Goal: Task Accomplishment & Management: Use online tool/utility

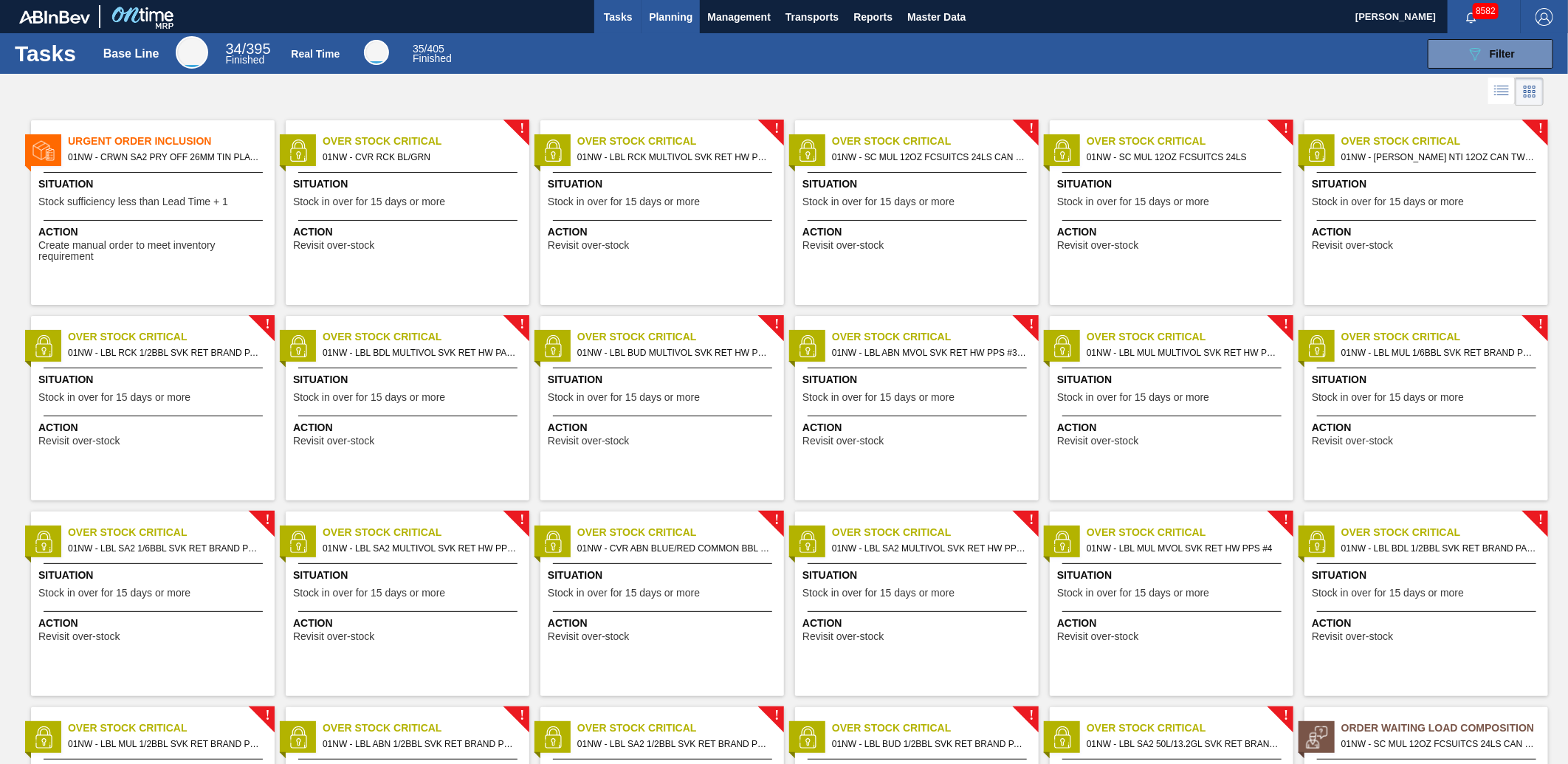
click at [687, 27] on button "Planning" at bounding box center [670, 16] width 58 height 33
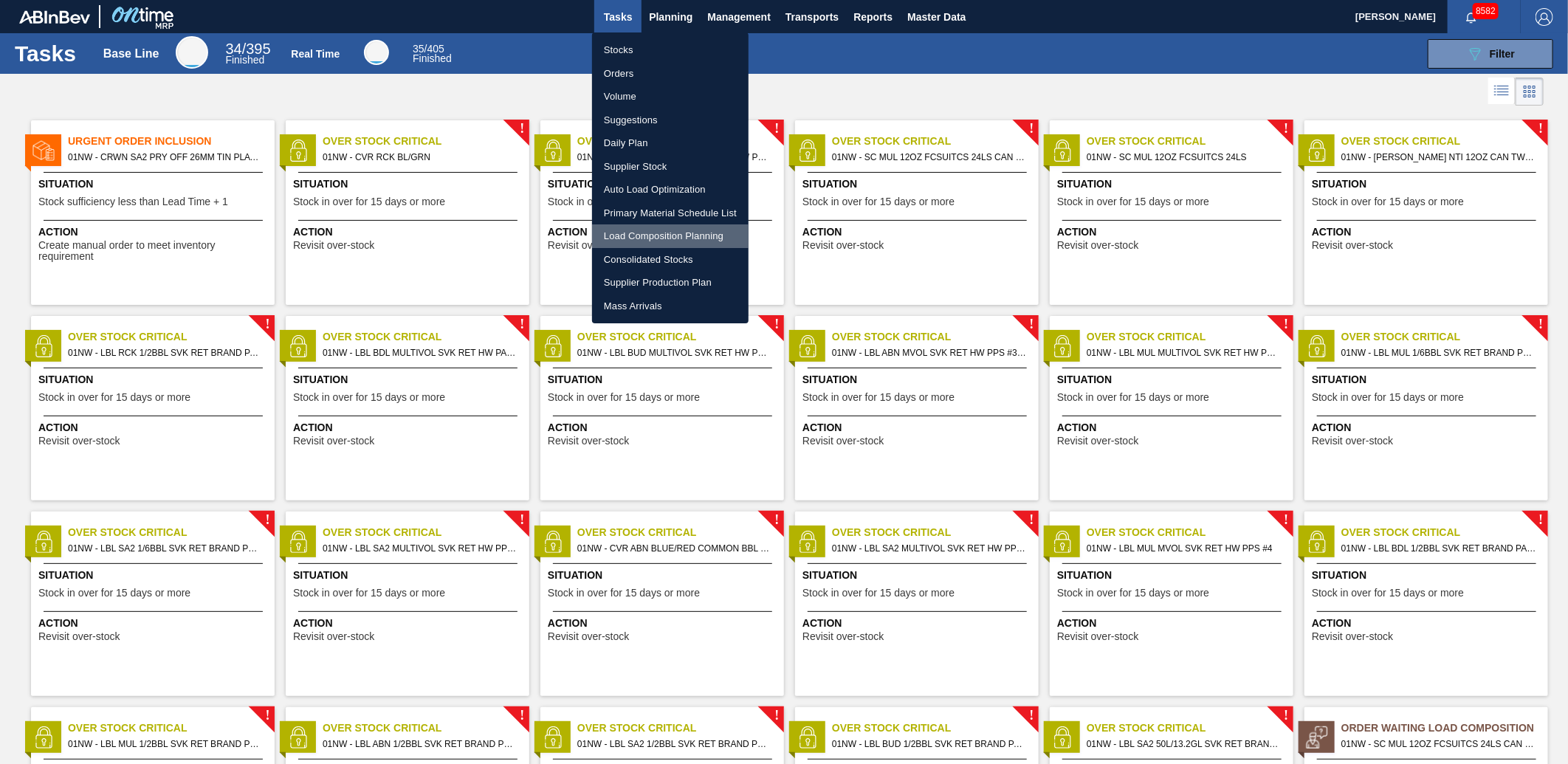
click at [650, 231] on li "Load Composition Planning" at bounding box center [671, 236] width 157 height 23
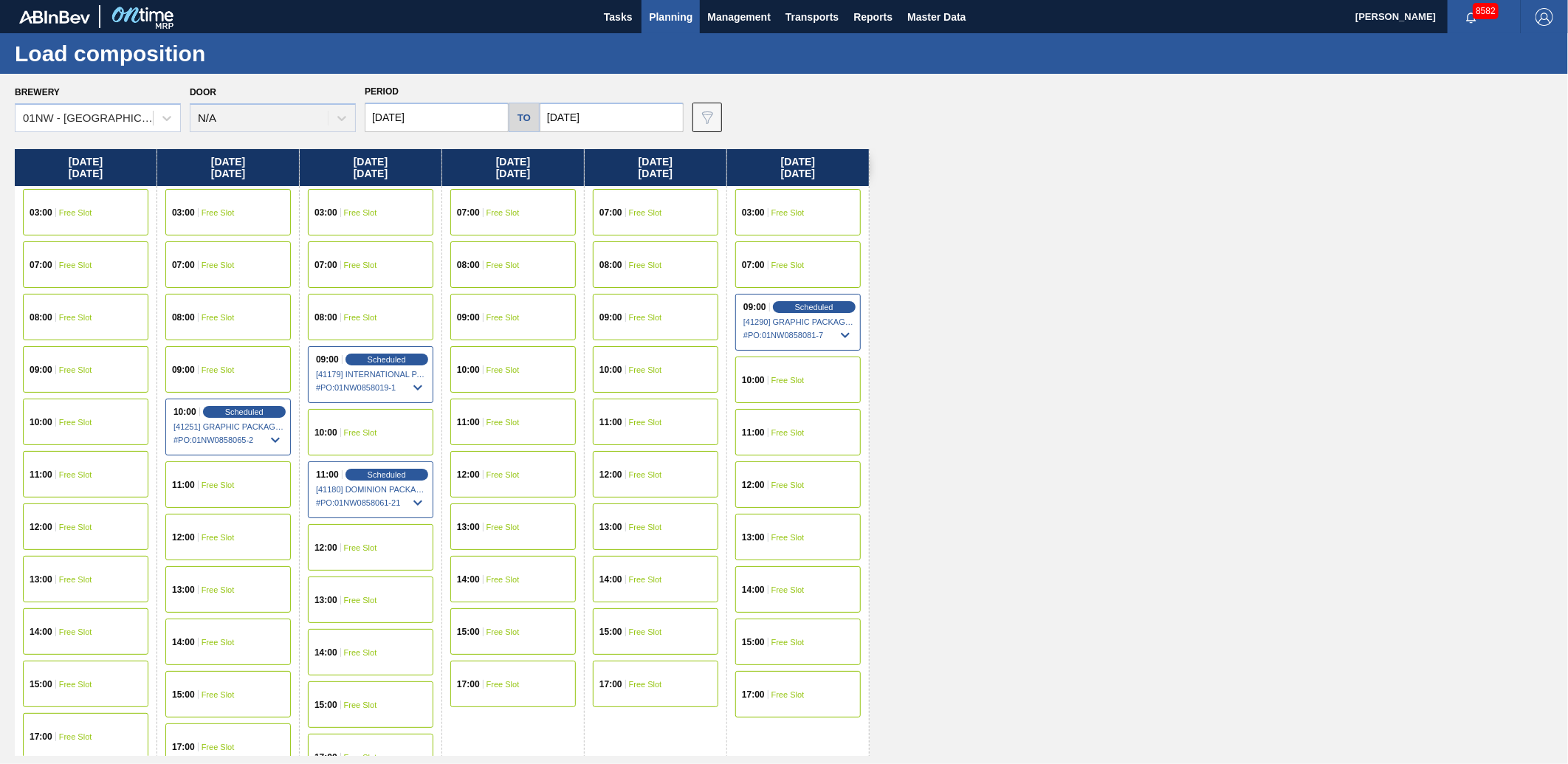
click at [601, 122] on input "[DATE]" at bounding box center [612, 117] width 144 height 29
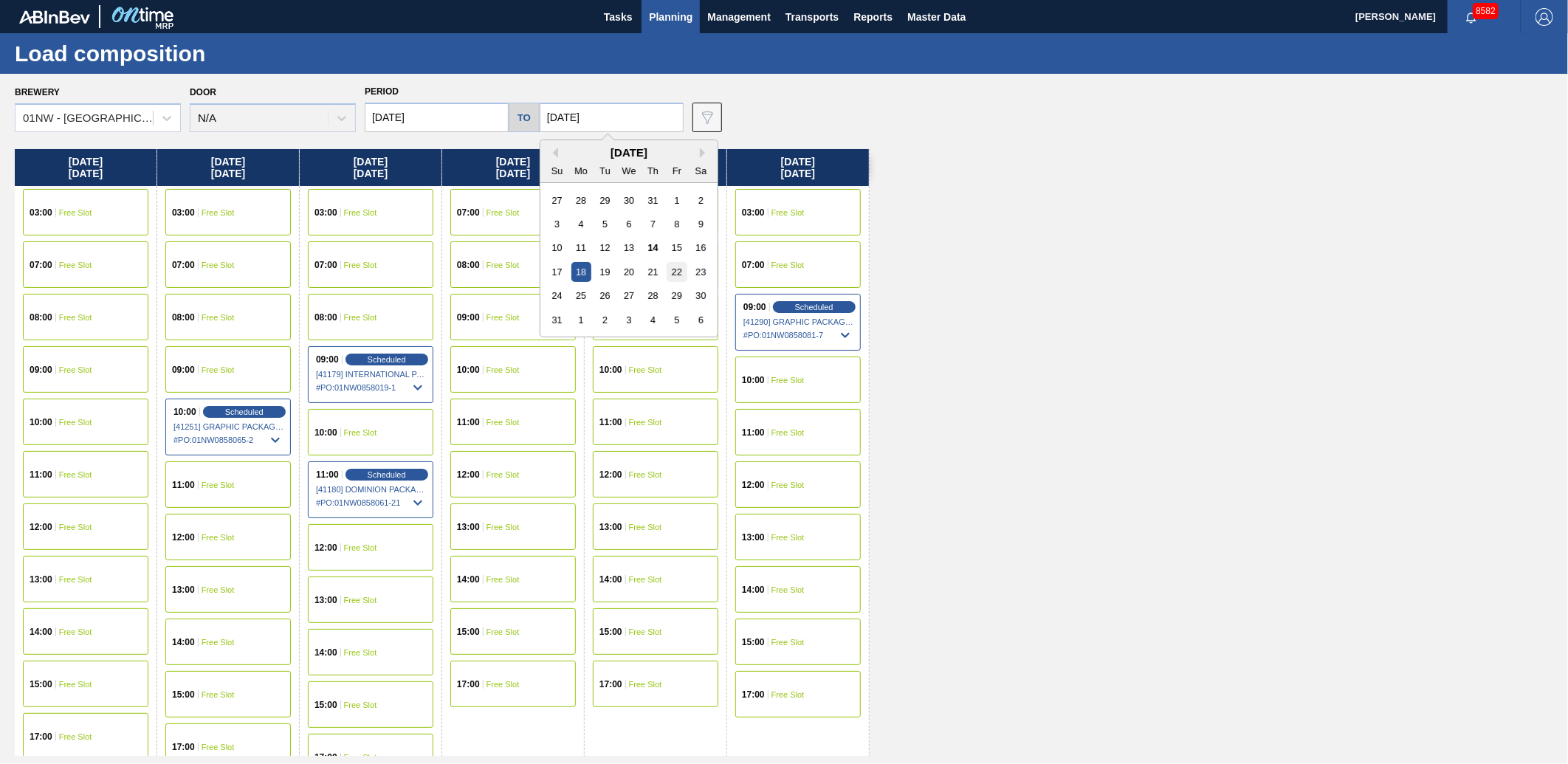
click at [680, 264] on div "22" at bounding box center [677, 272] width 20 height 20
type input "[DATE]"
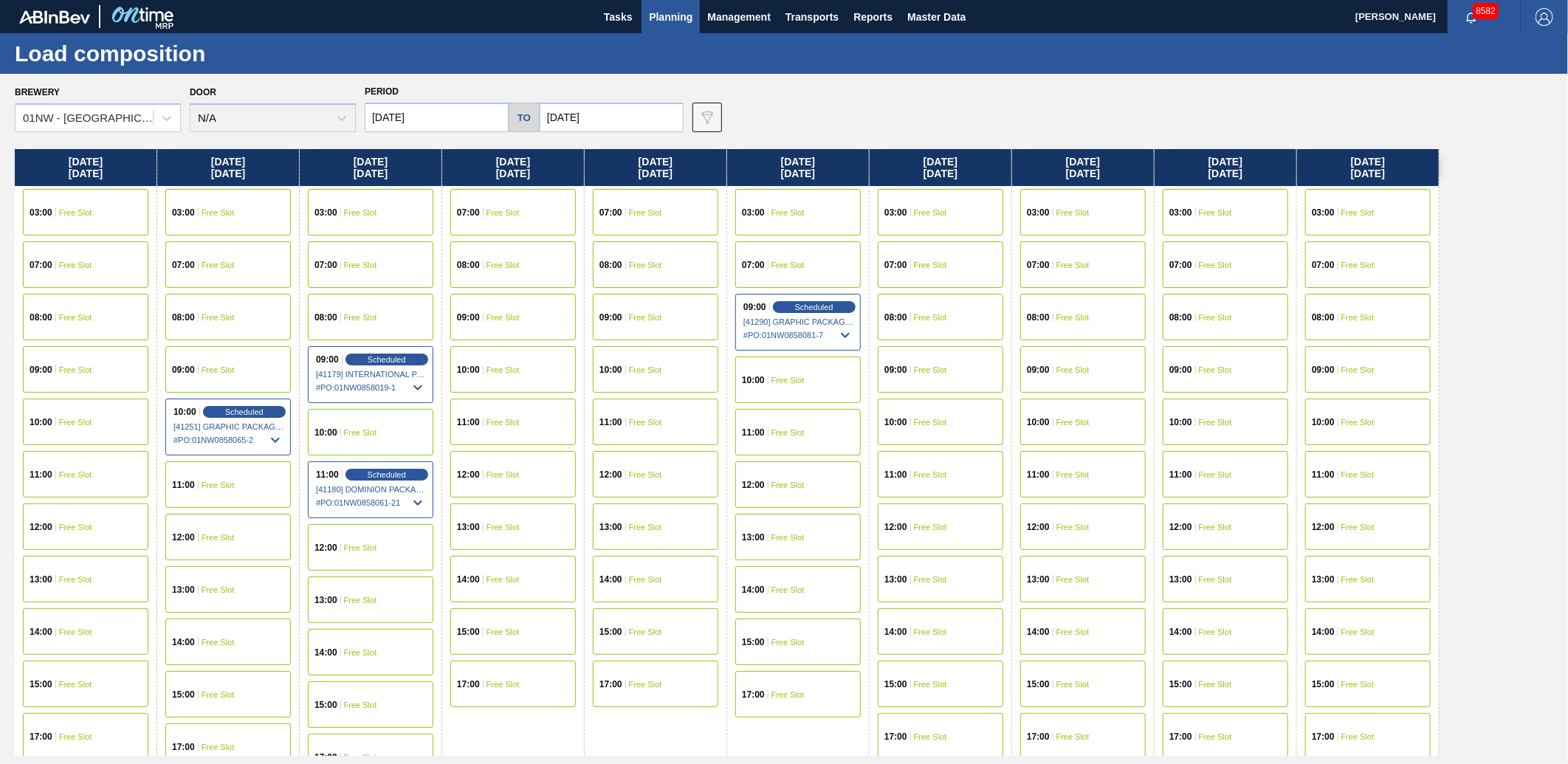
click at [469, 114] on input "[DATE]" at bounding box center [437, 117] width 144 height 29
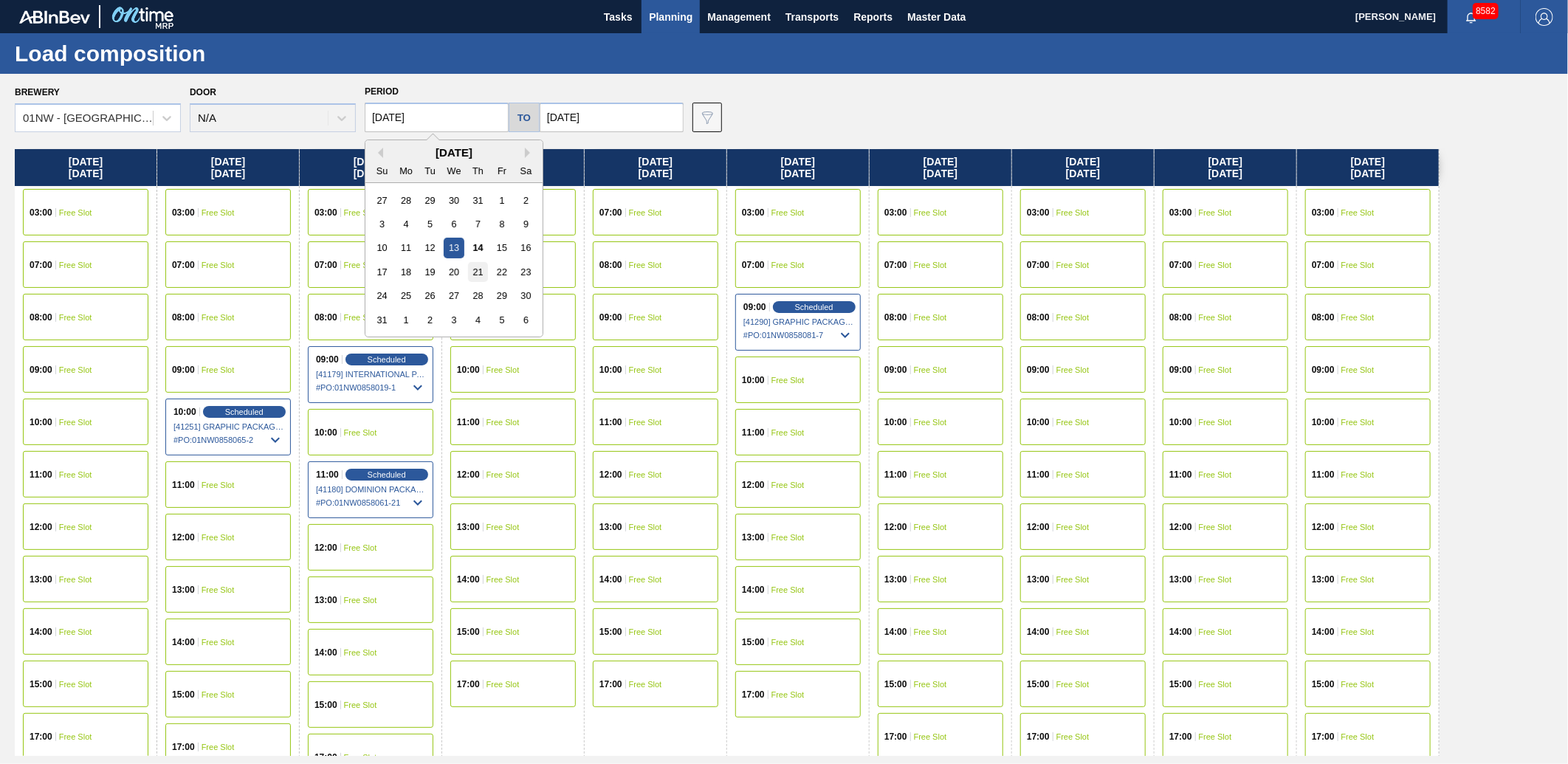
click at [485, 271] on div "21" at bounding box center [478, 272] width 20 height 20
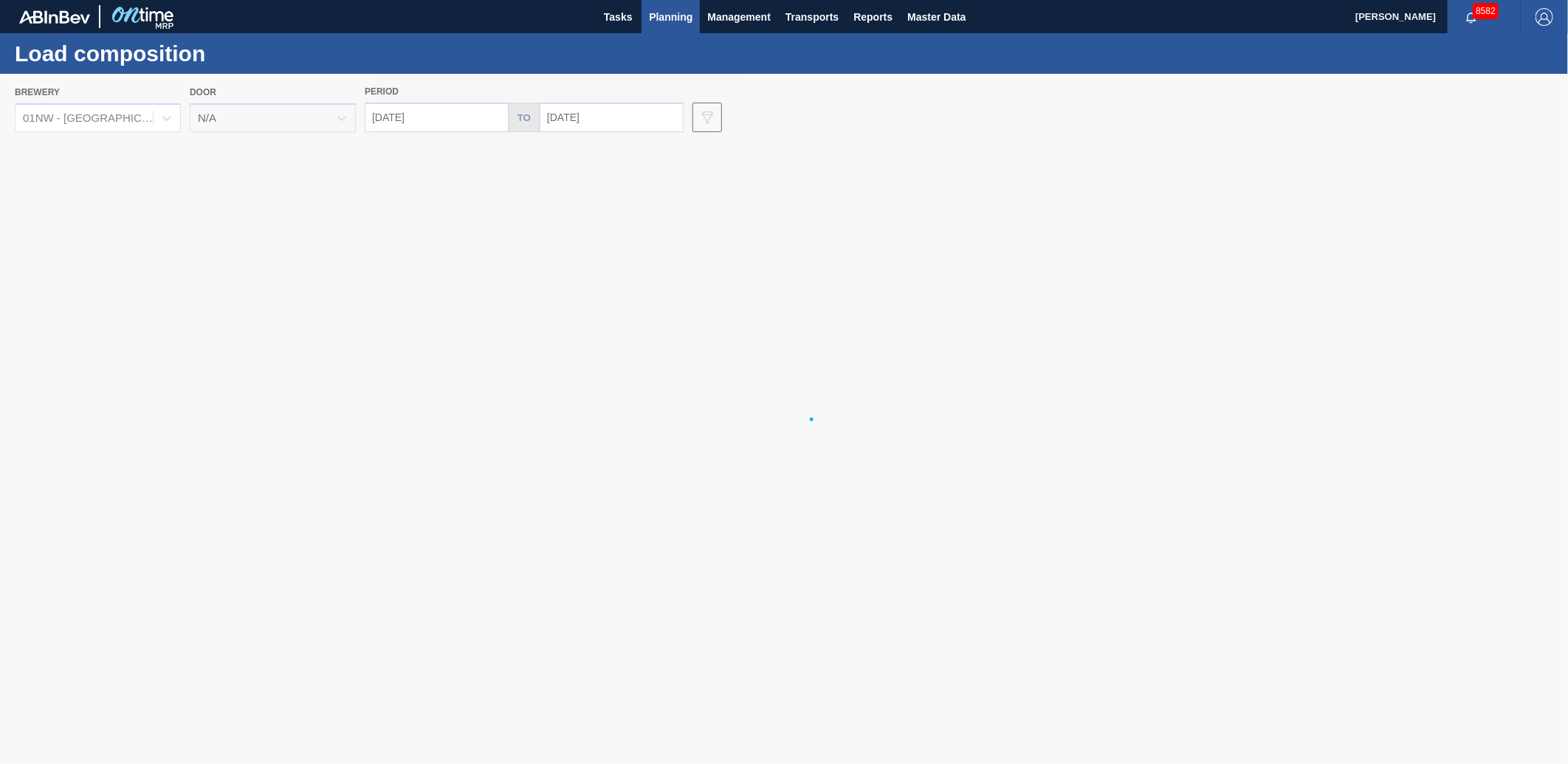
type input "[DATE]"
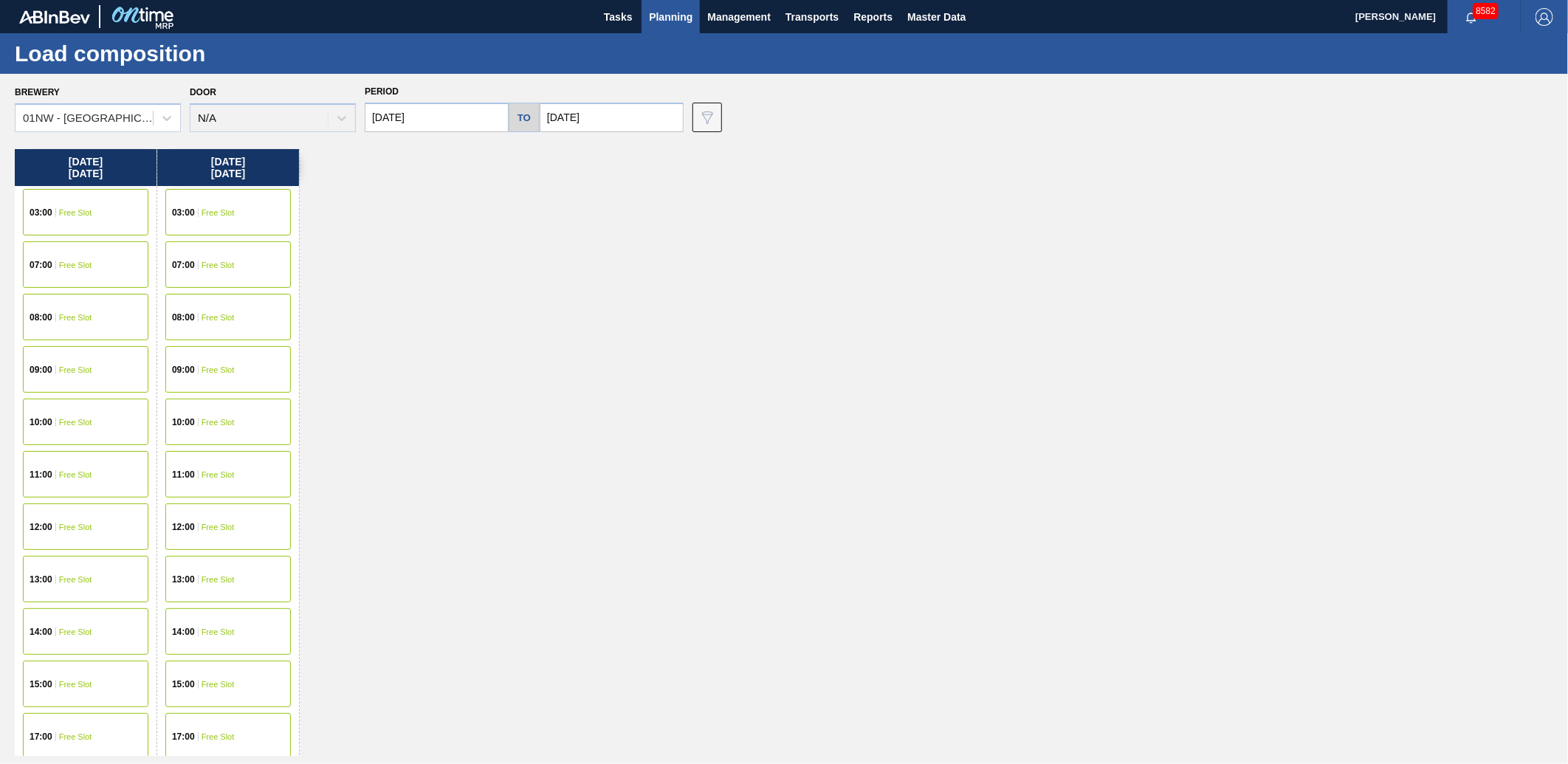
click at [499, 349] on div "[DATE] 03:00 Free Slot 07:00 Free Slot 08:00 Free Slot 09:00 Free Slot 10:00 Fr…" at bounding box center [788, 452] width 1546 height 607
click at [242, 367] on div "09:00 Free Slot" at bounding box center [228, 370] width 126 height 47
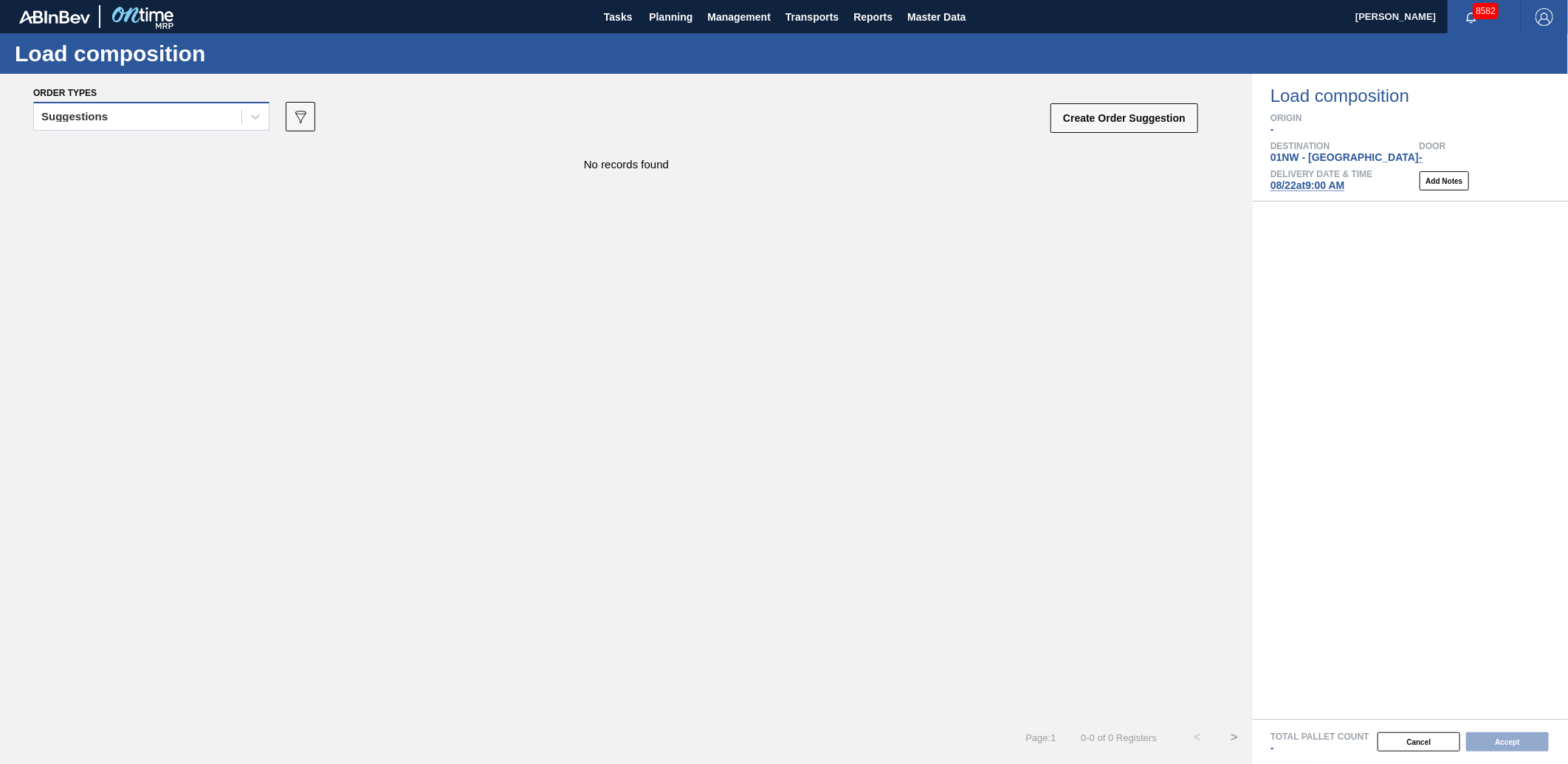
click at [205, 126] on div "Suggestions" at bounding box center [138, 117] width 208 height 22
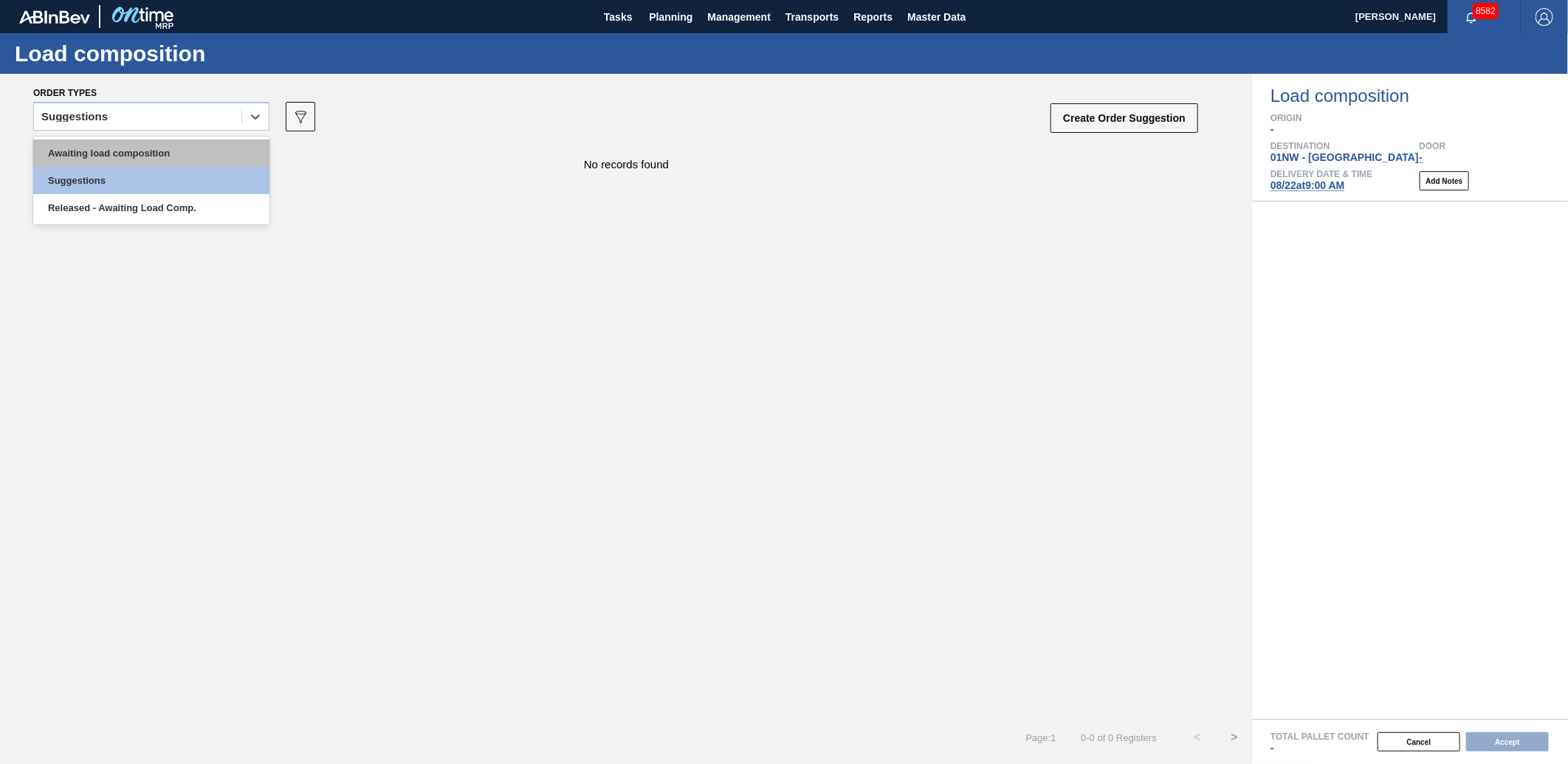
click at [139, 161] on div "Awaiting load composition" at bounding box center [151, 153] width 237 height 27
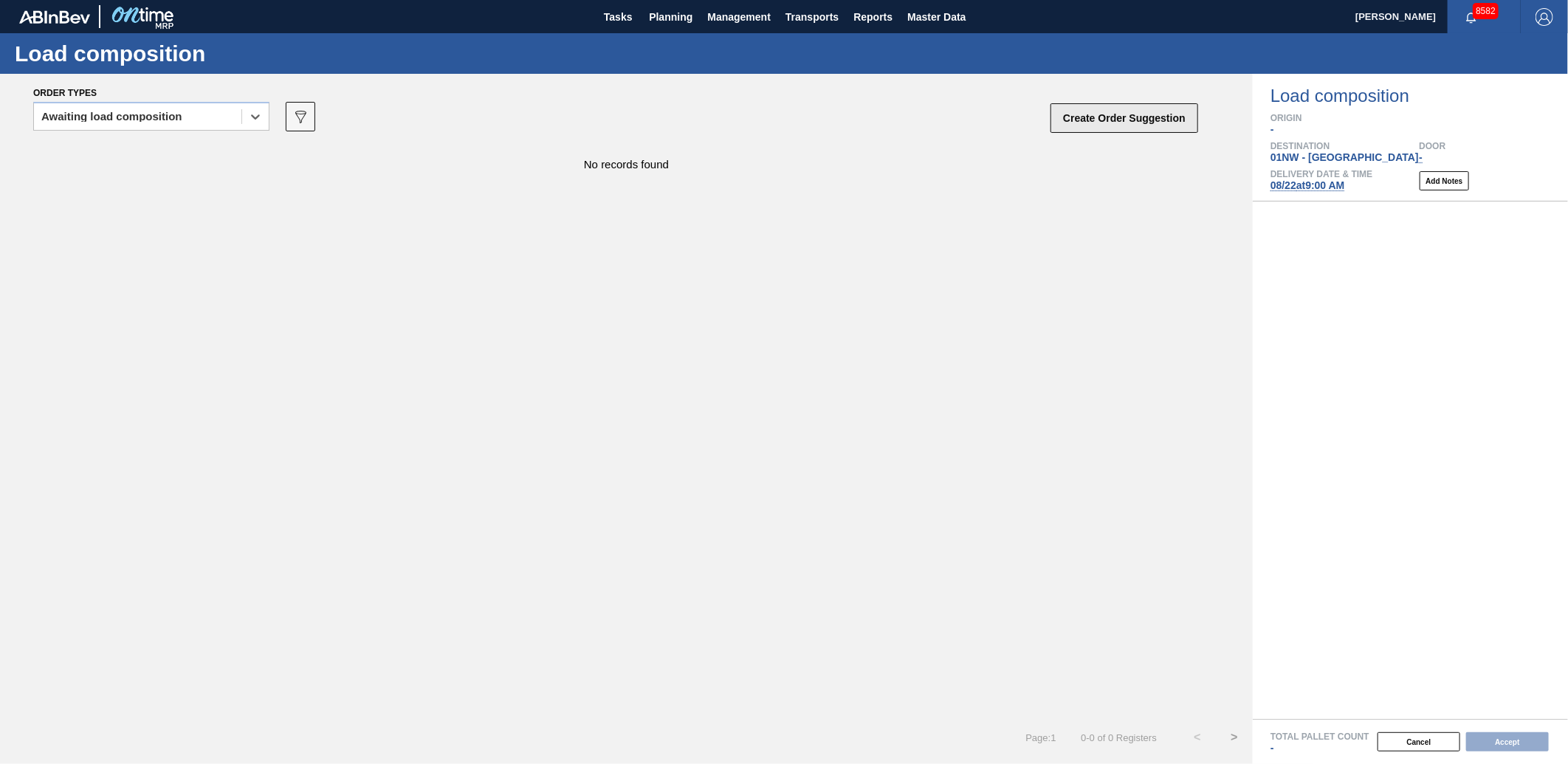
click at [1145, 121] on button "Create Order Suggestion" at bounding box center [1124, 118] width 147 height 29
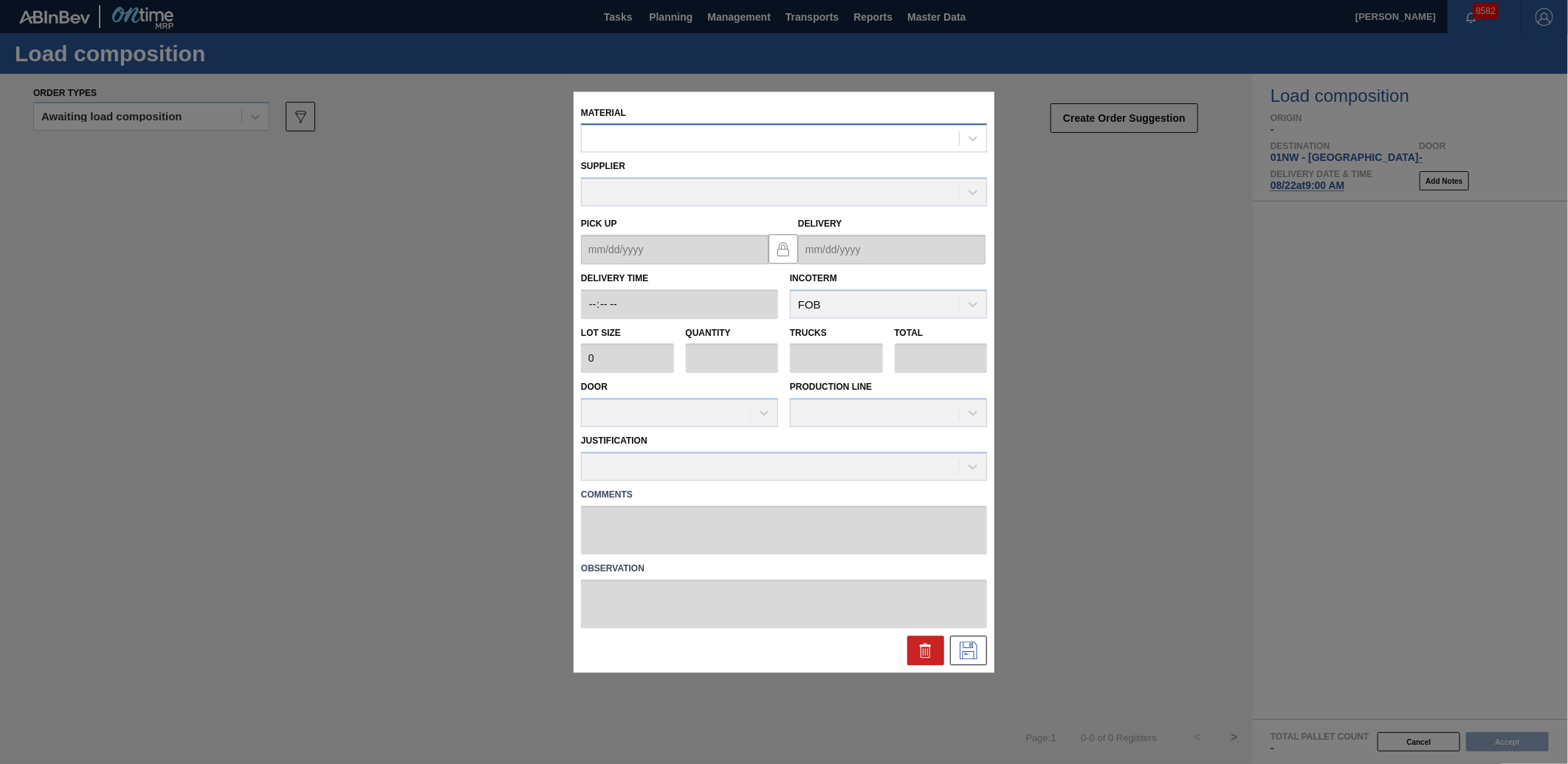
click at [724, 133] on div at bounding box center [770, 139] width 378 height 22
type input "676741"
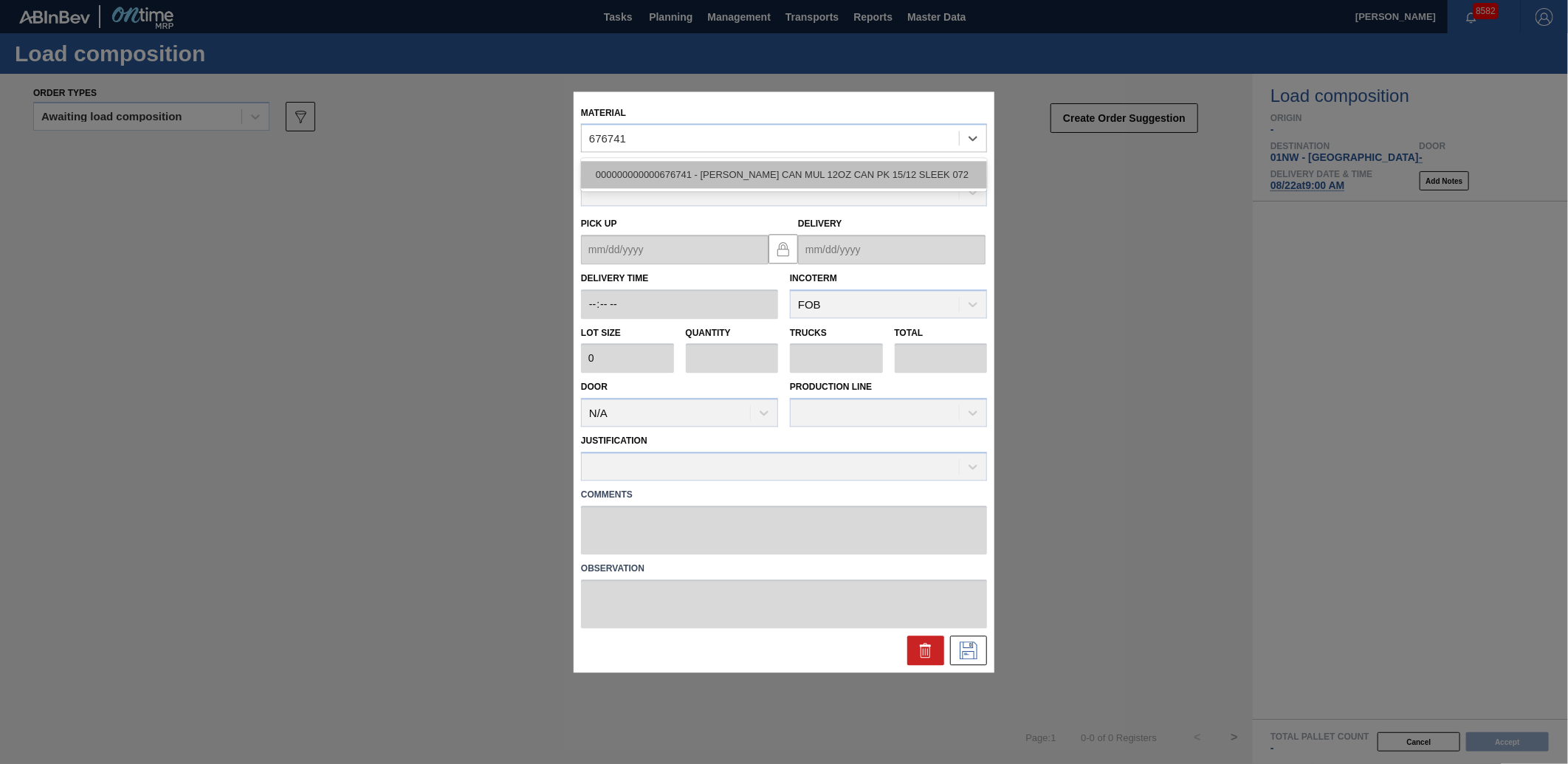
click at [765, 168] on div "000000000000676741 - [PERSON_NAME] CAN MUL 12OZ CAN PK 15/12 SLEEK 072" at bounding box center [784, 175] width 406 height 27
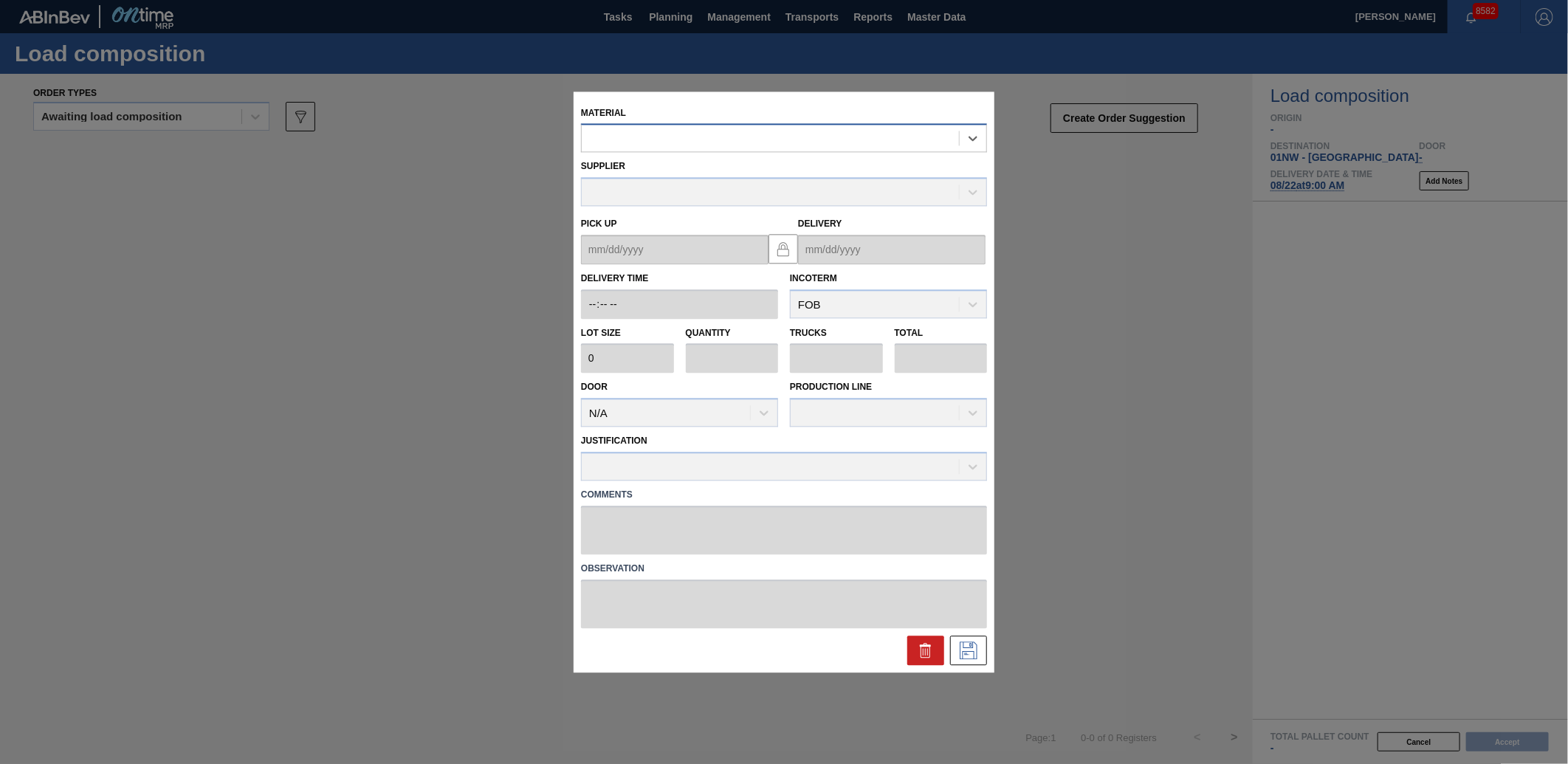
type input "3,200"
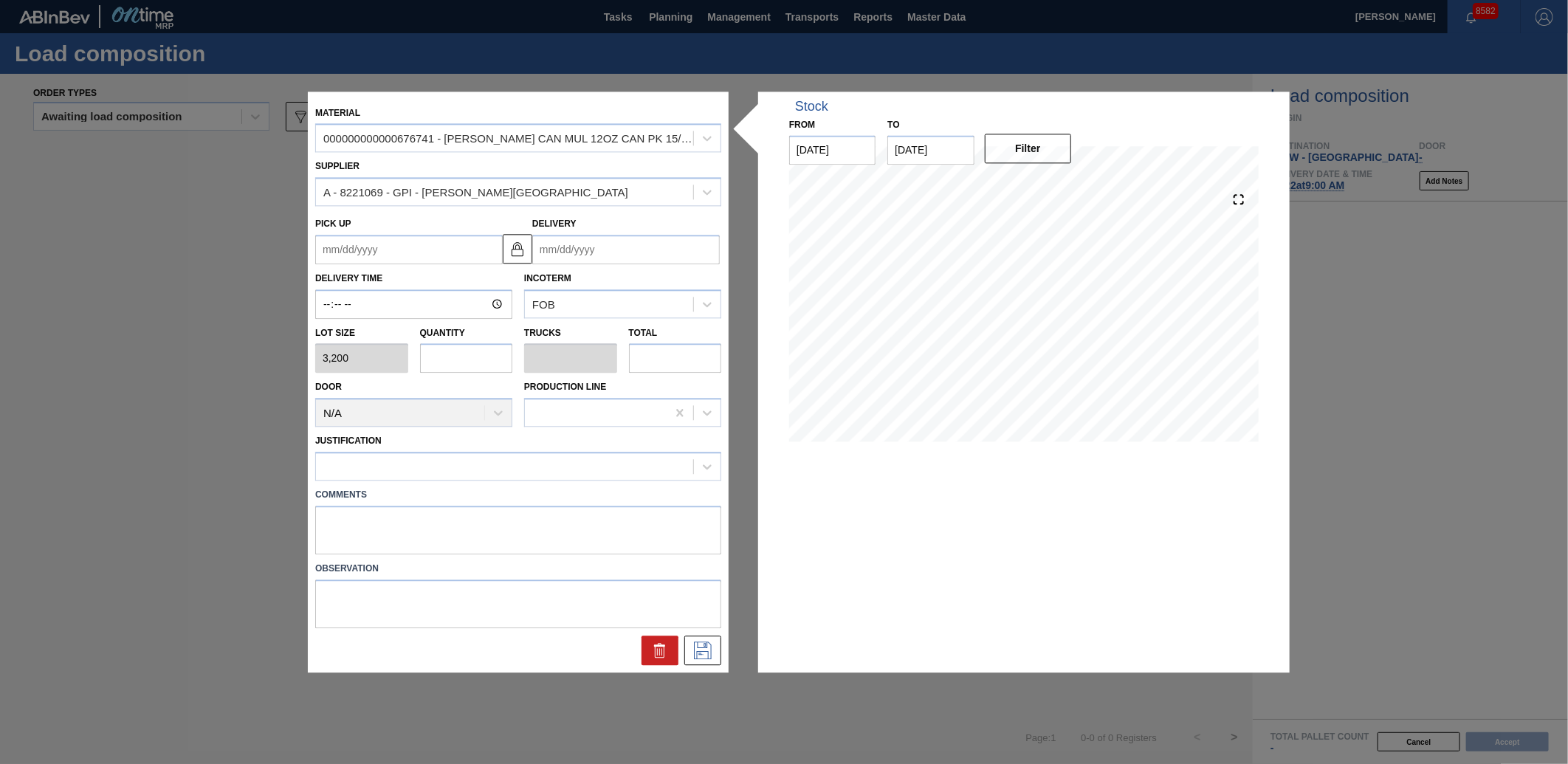
click at [476, 347] on input "text" at bounding box center [467, 359] width 93 height 29
type input "8"
type input "0.308"
type input "25,600"
type input "0"
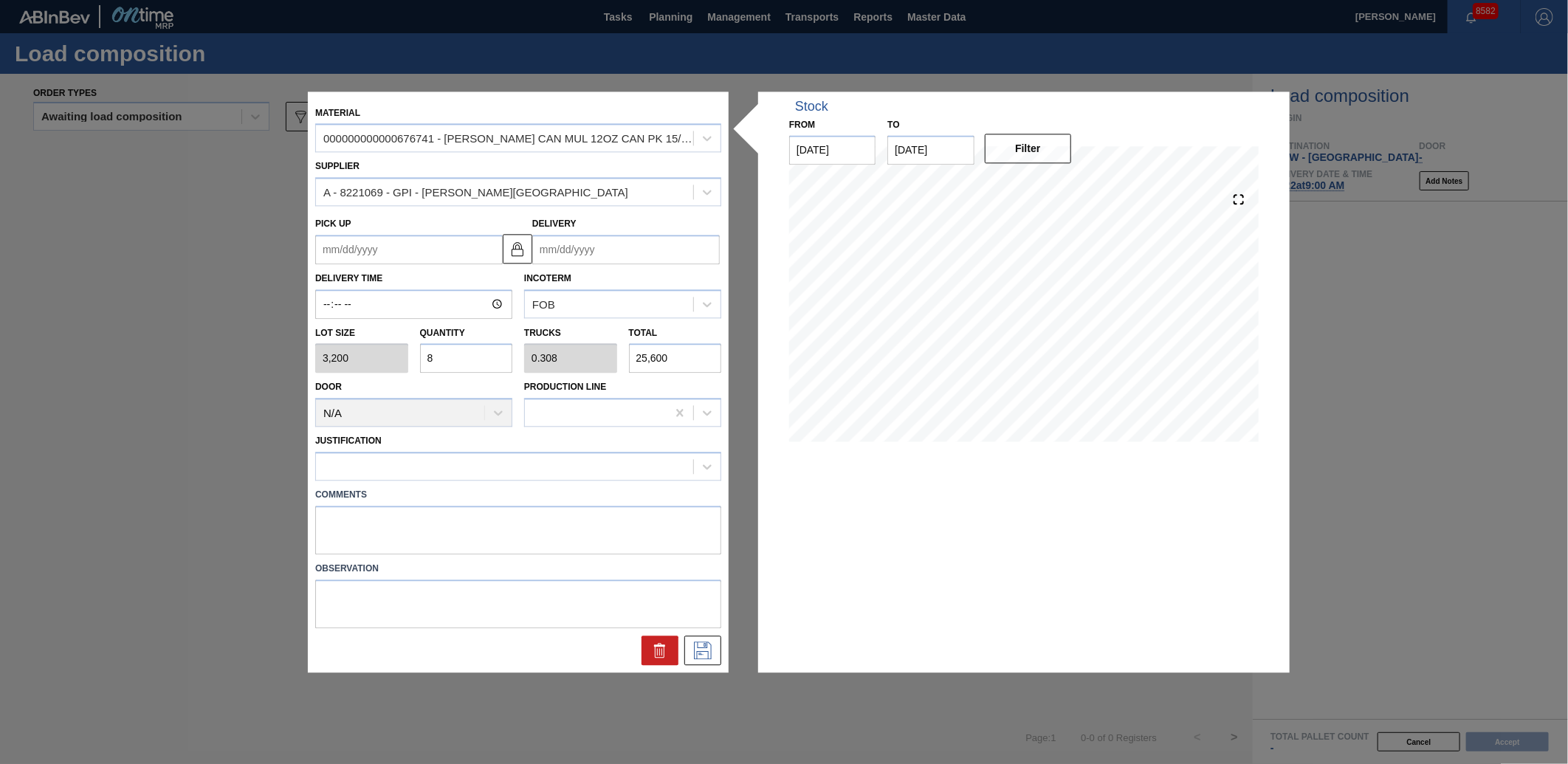
type input "0"
type input "1"
type input "0.038"
type input "3,200"
type input "10"
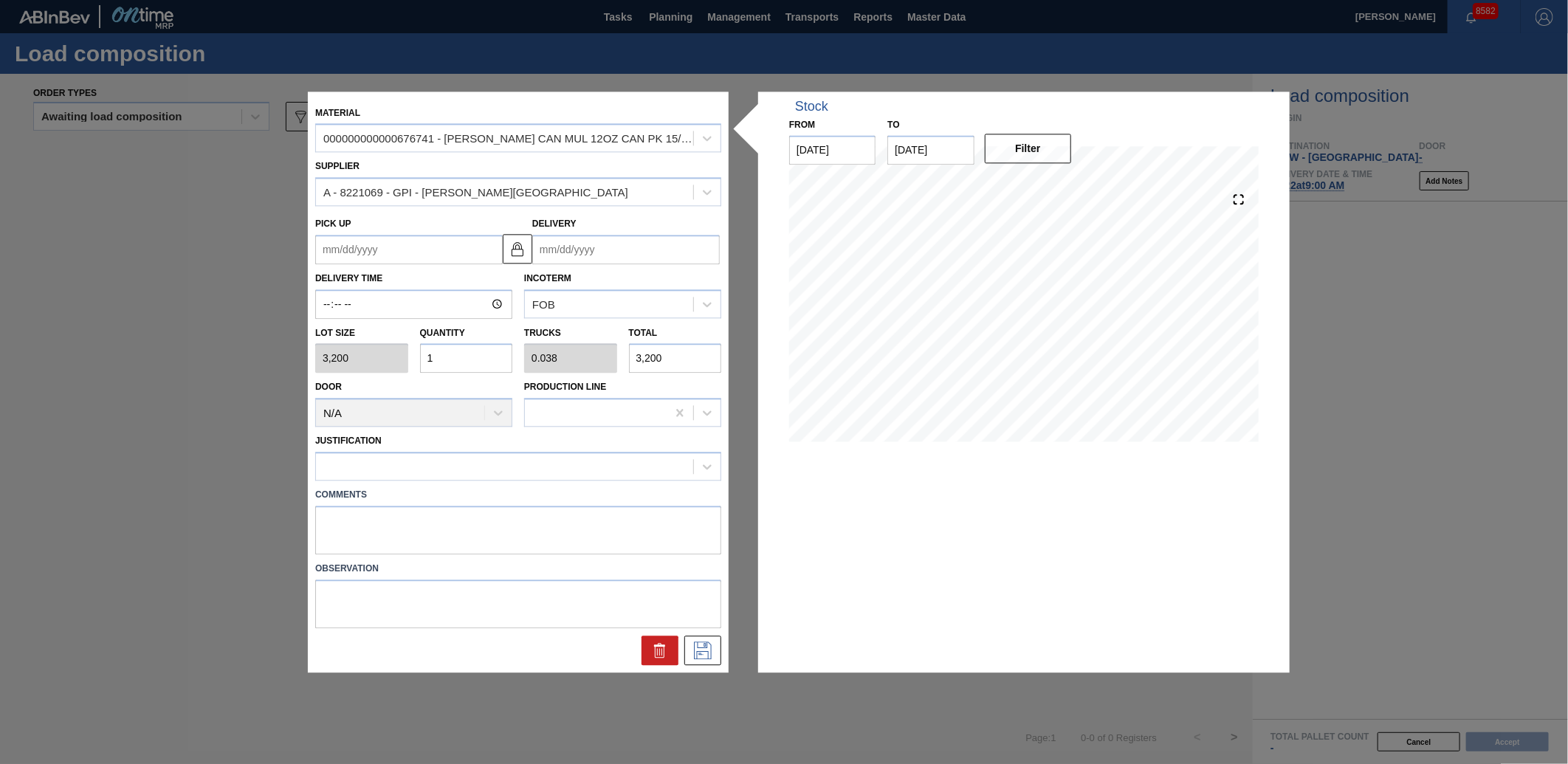
type input "0.385"
type input "32,000"
type input "1"
type input "0.038"
type input "3,200"
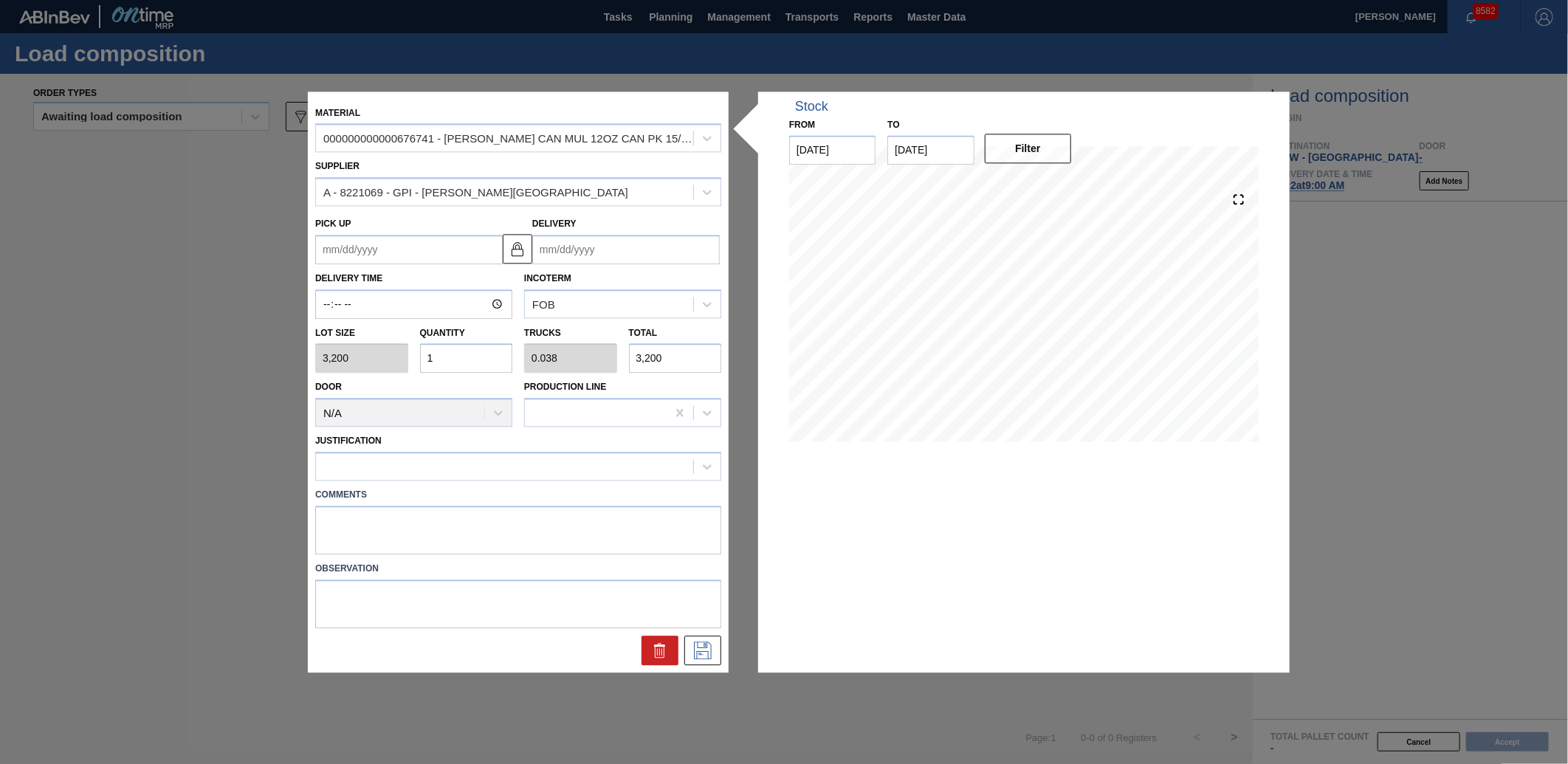
type input "11"
type input "0.423"
type input "35,200"
type input "11"
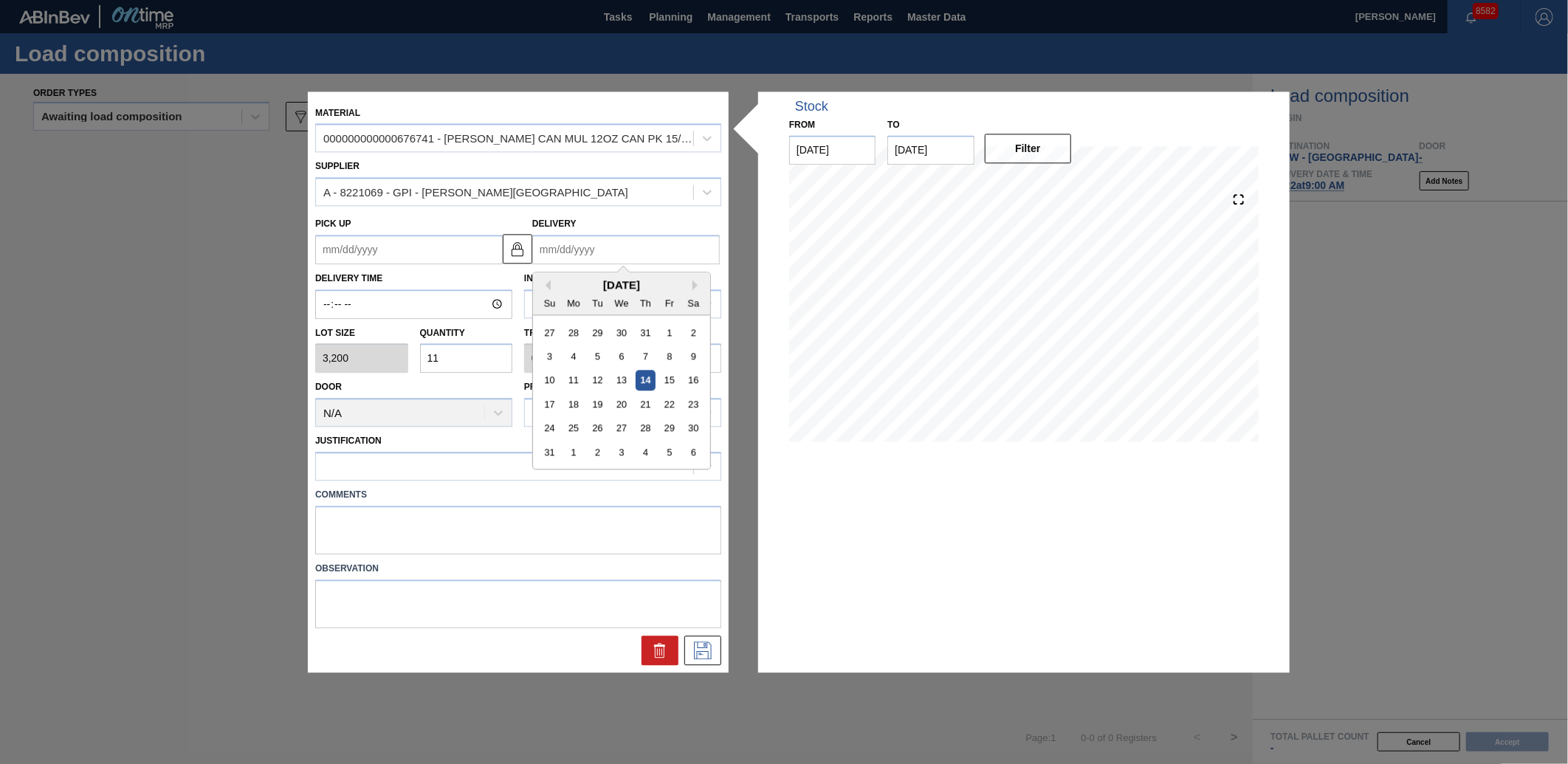
click at [613, 259] on input "Delivery" at bounding box center [626, 250] width 188 height 29
type input "0"
type up "[DATE]"
type input "08"
type up "[DATE]"
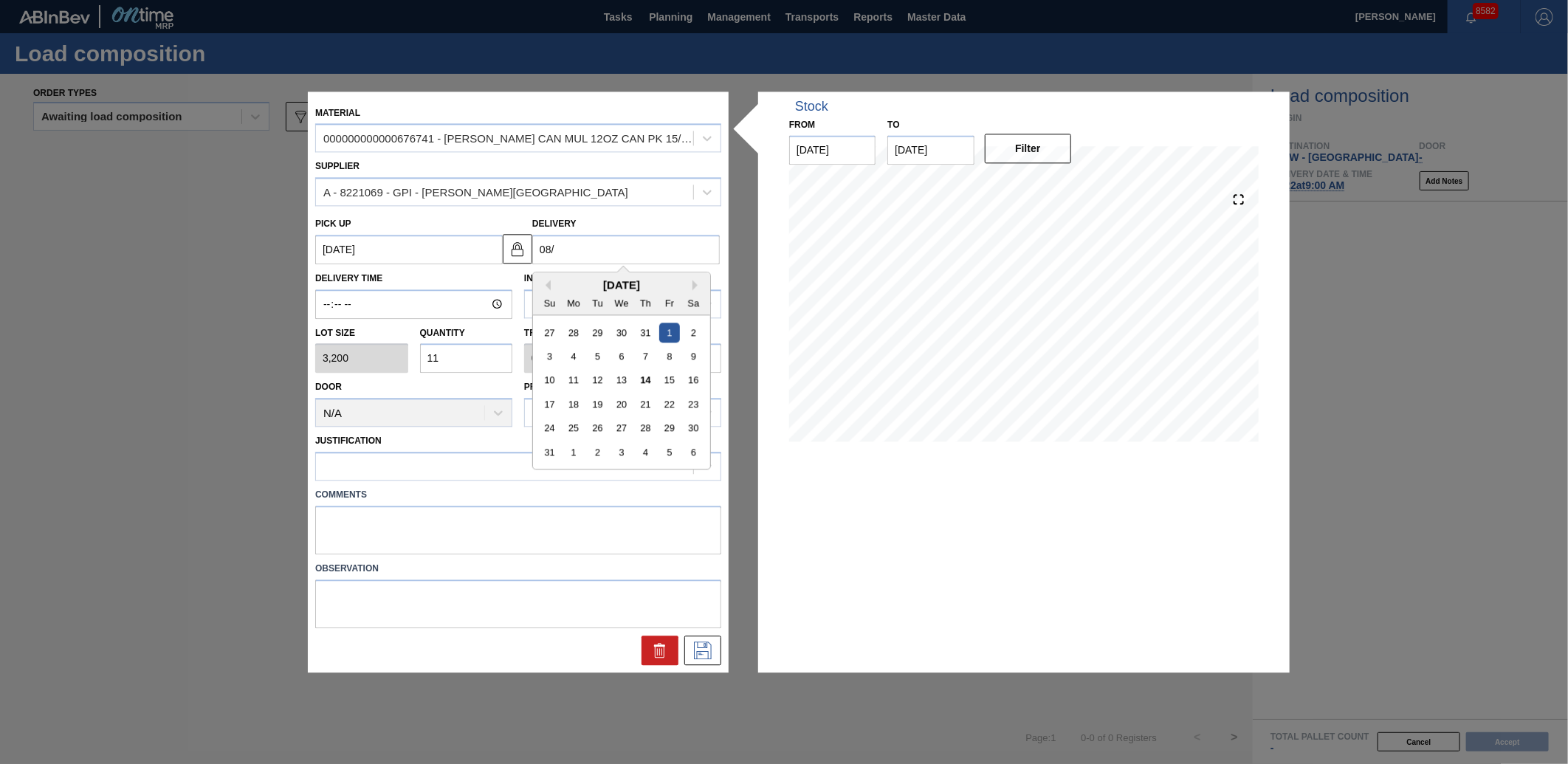
type input "08/2"
type up "[DATE]"
type input "08/22"
type up "[DATE]"
click at [679, 405] on div "22" at bounding box center [669, 404] width 20 height 20
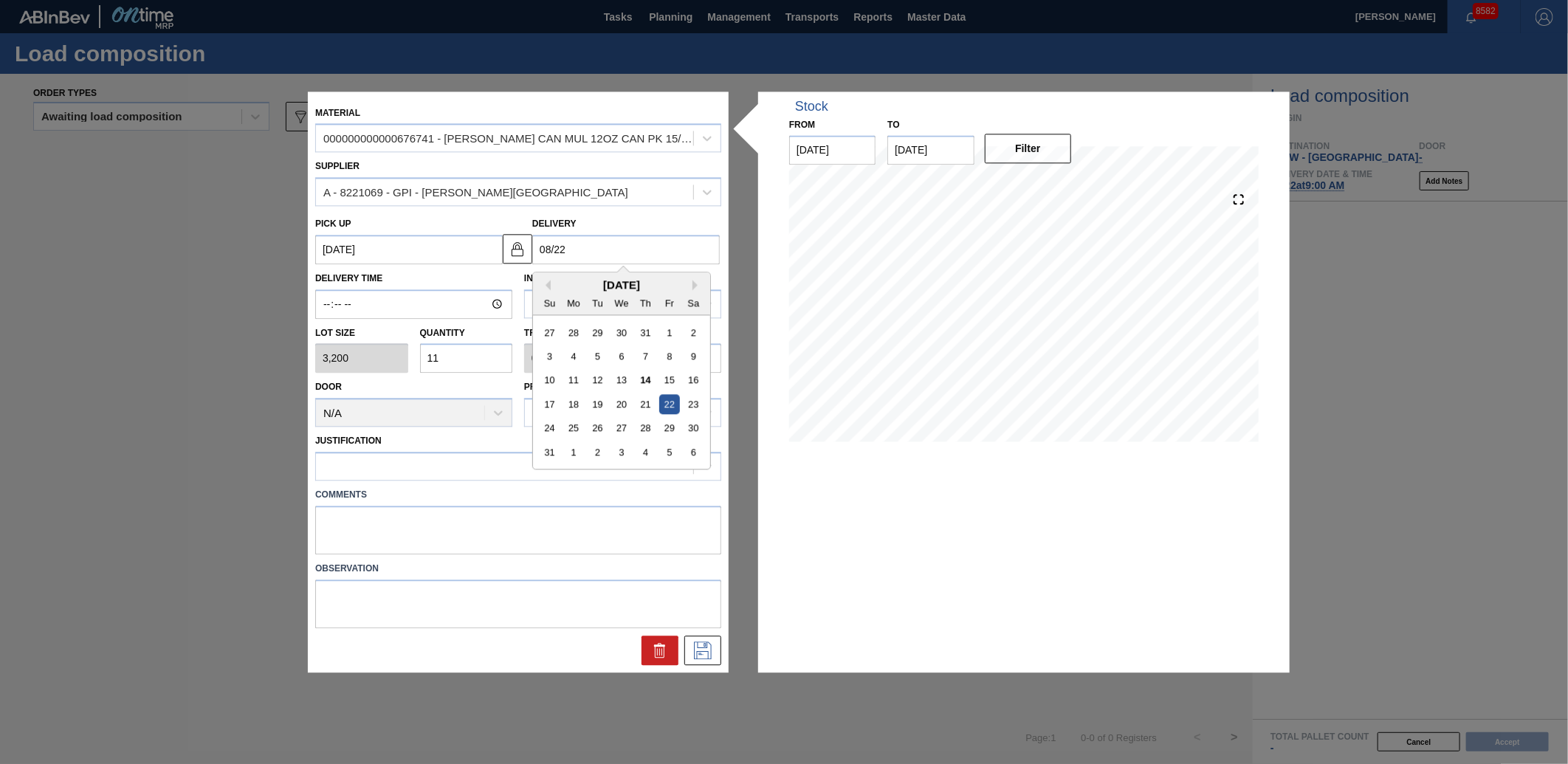
type input "[DATE]"
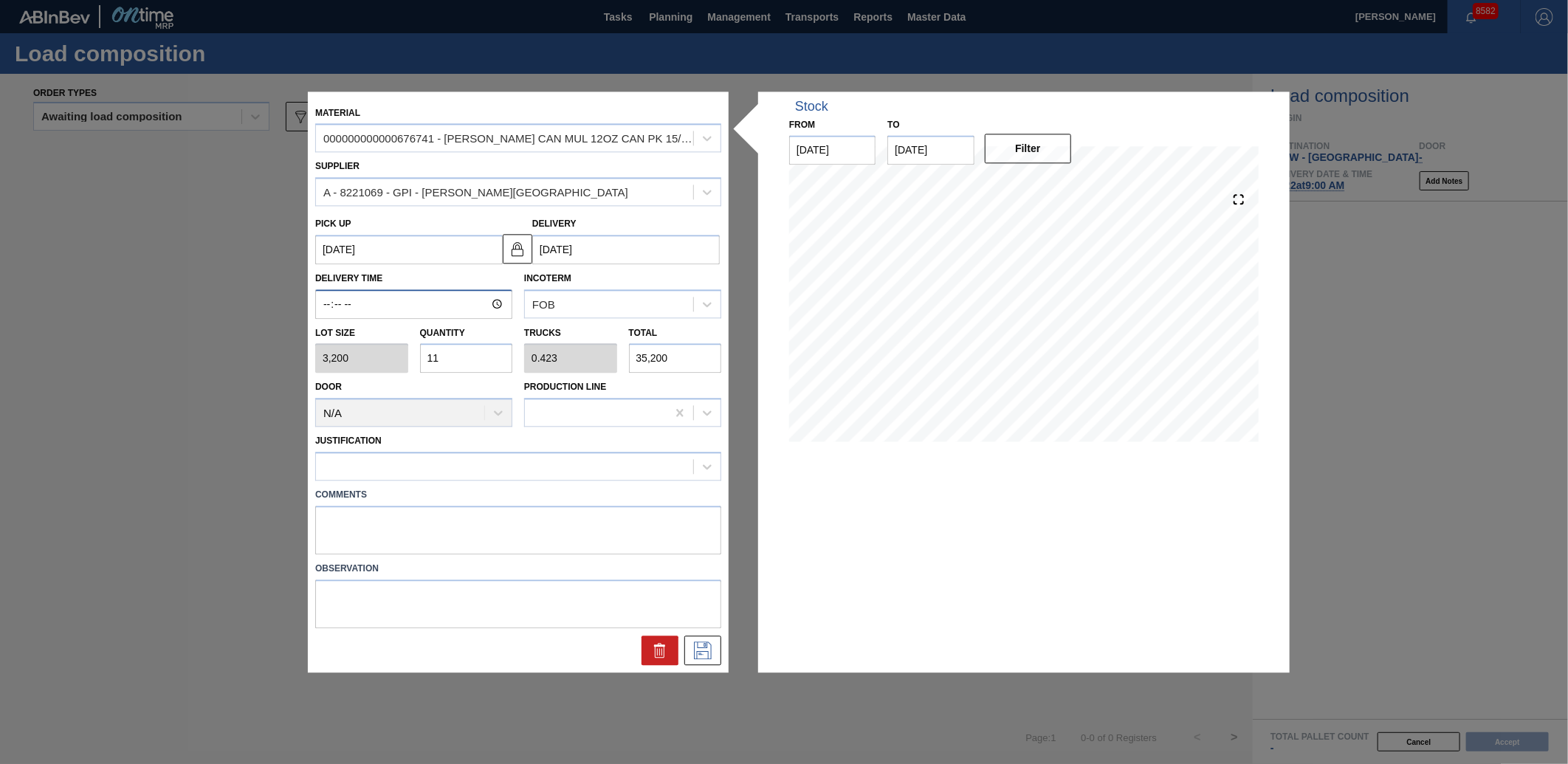
click at [326, 305] on input "Delivery Time" at bounding box center [414, 304] width 197 height 29
type input "09:00"
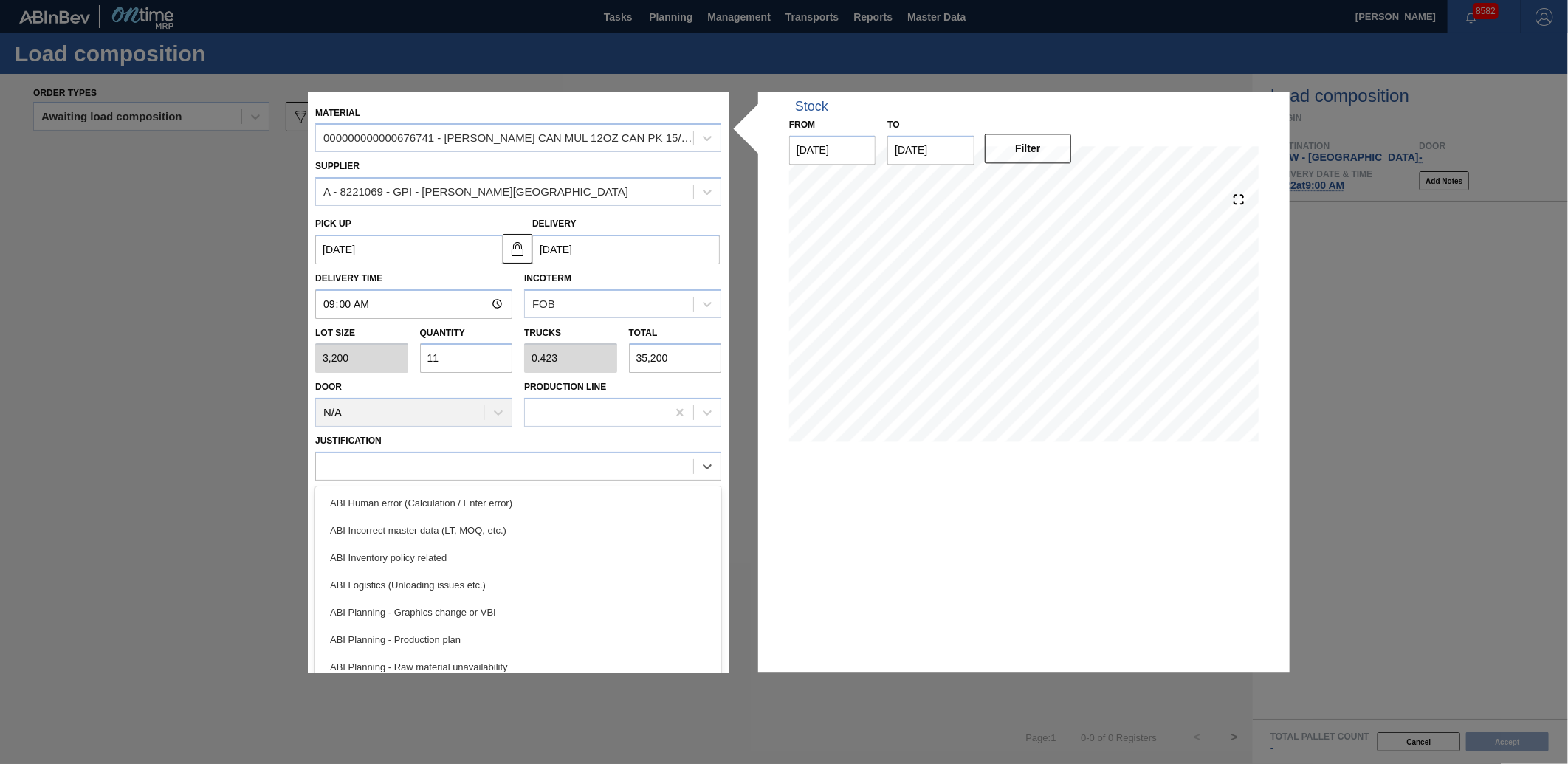
click at [388, 454] on div at bounding box center [519, 466] width 406 height 29
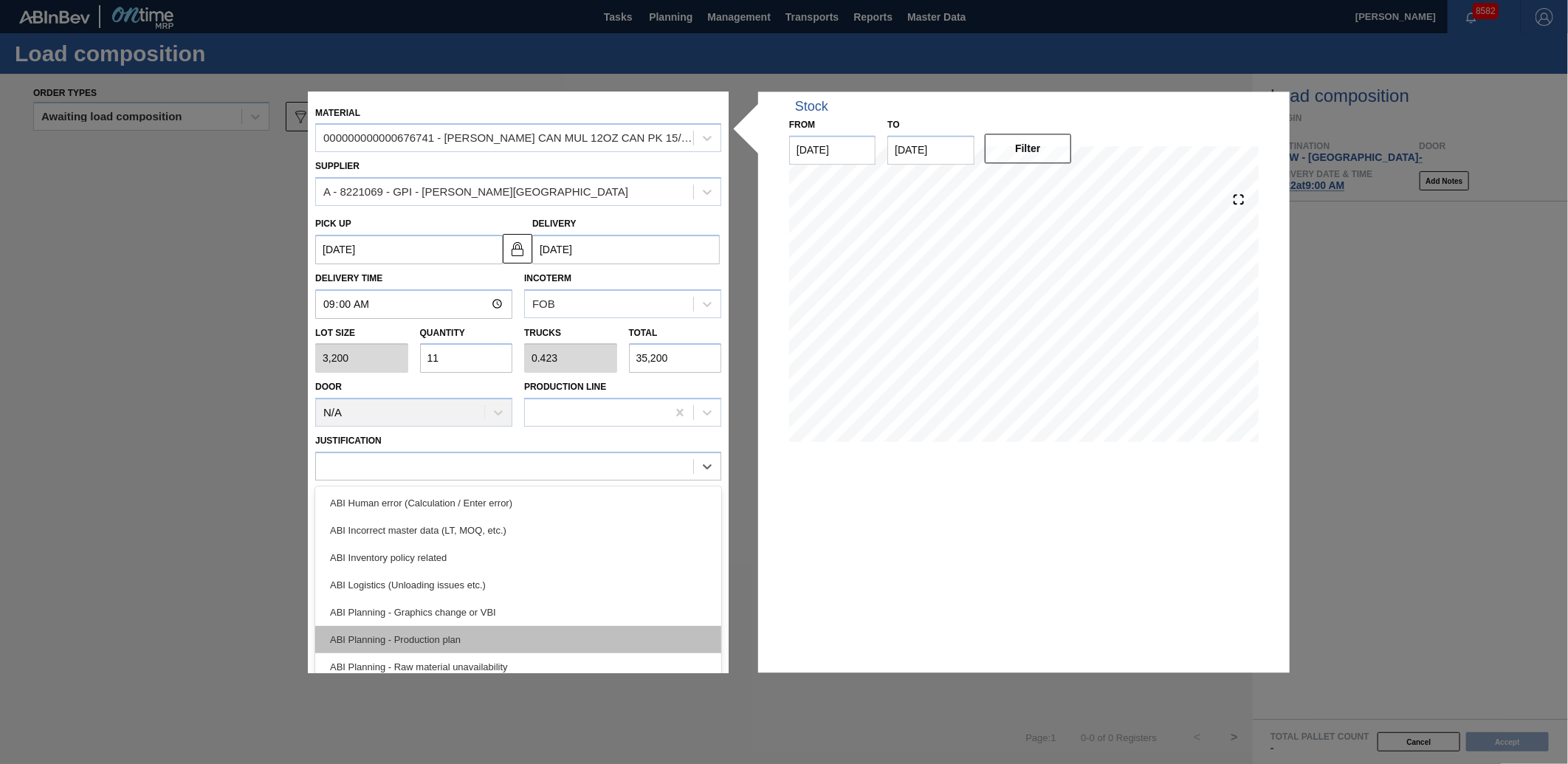
click at [468, 632] on div "ABI Planning - Production plan" at bounding box center [519, 639] width 406 height 27
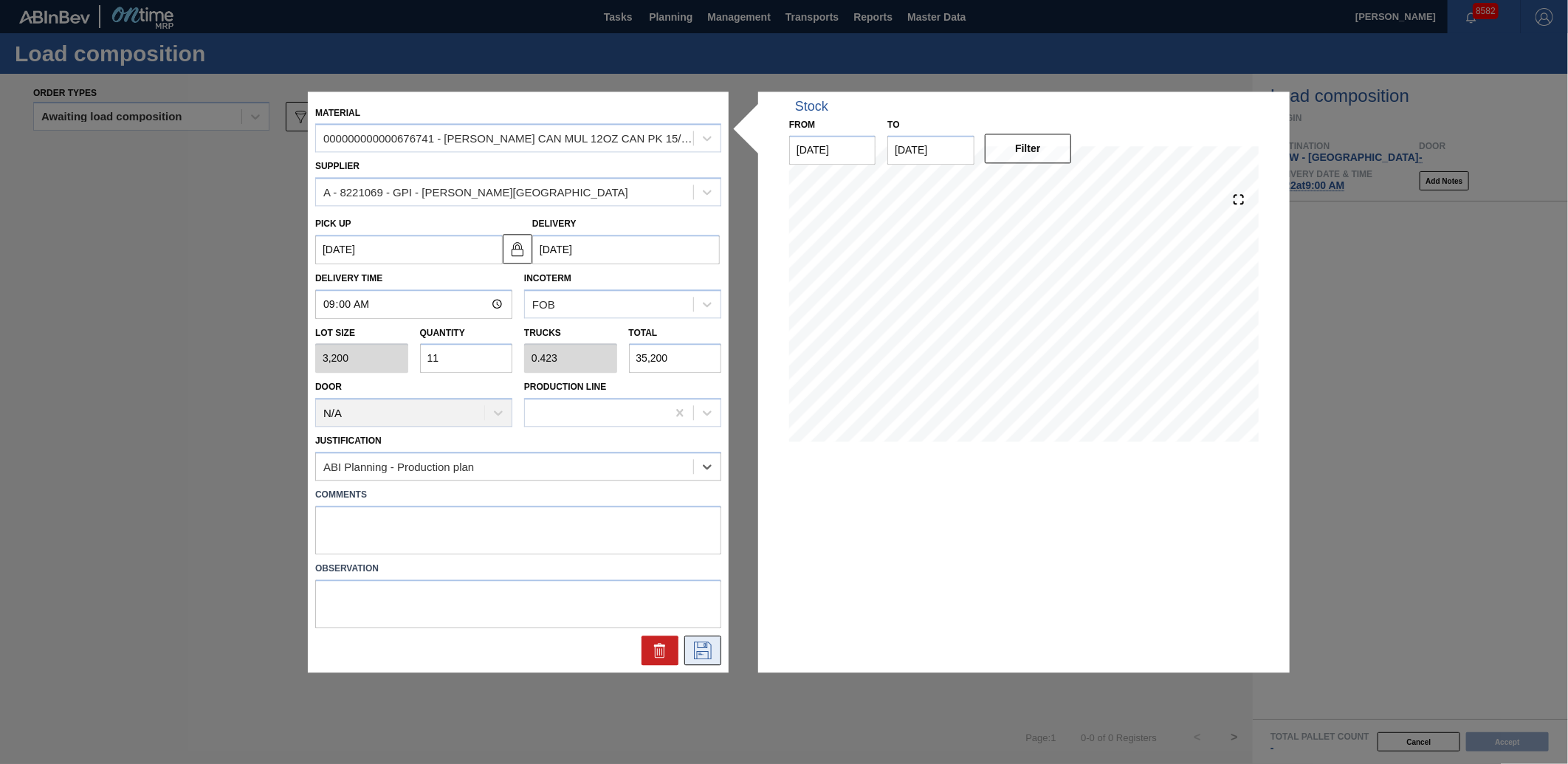
click at [710, 655] on icon at bounding box center [703, 650] width 23 height 18
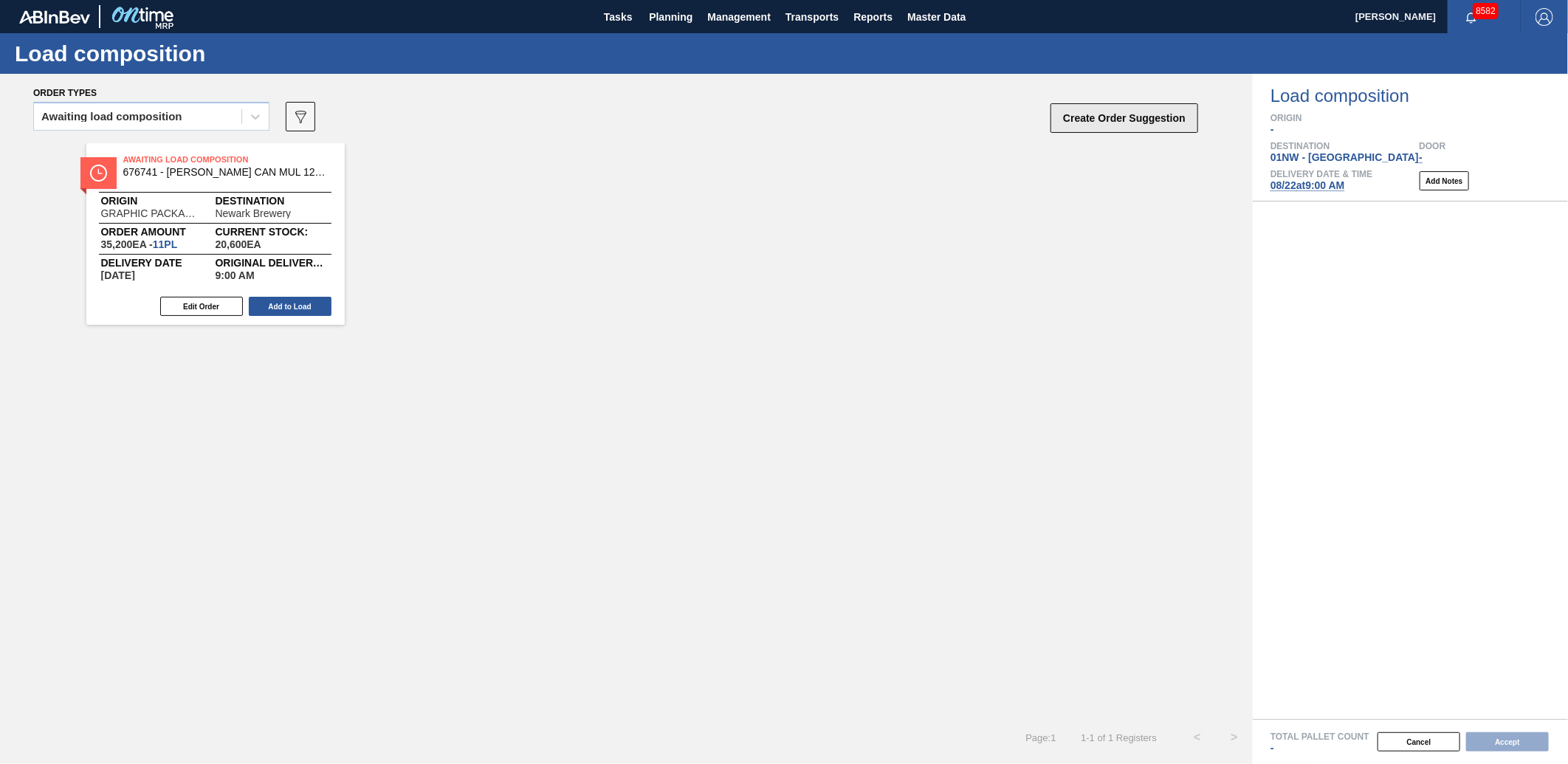
click at [1120, 111] on button "Create Order Suggestion" at bounding box center [1124, 118] width 147 height 29
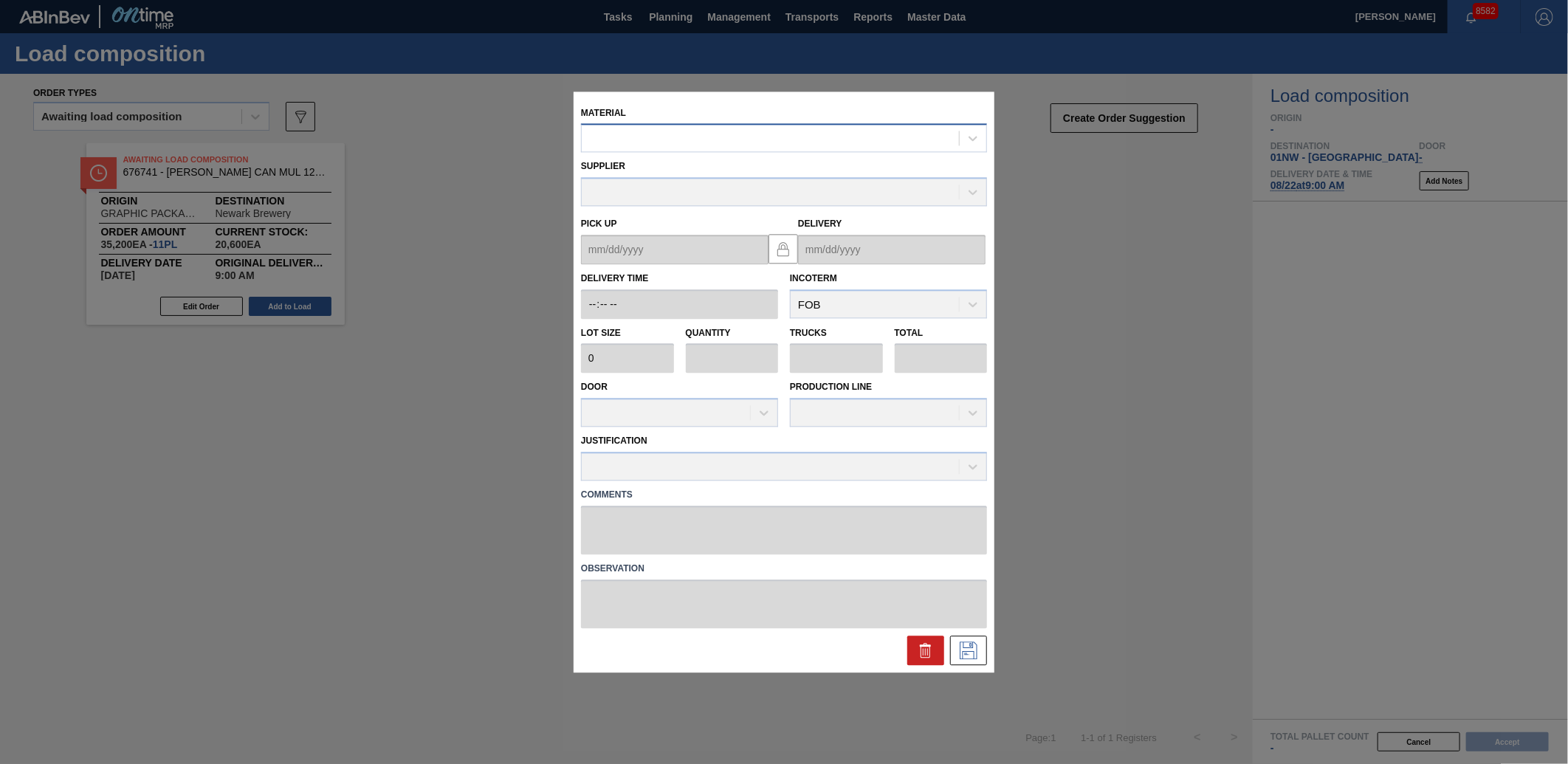
click at [696, 139] on div at bounding box center [770, 139] width 378 height 22
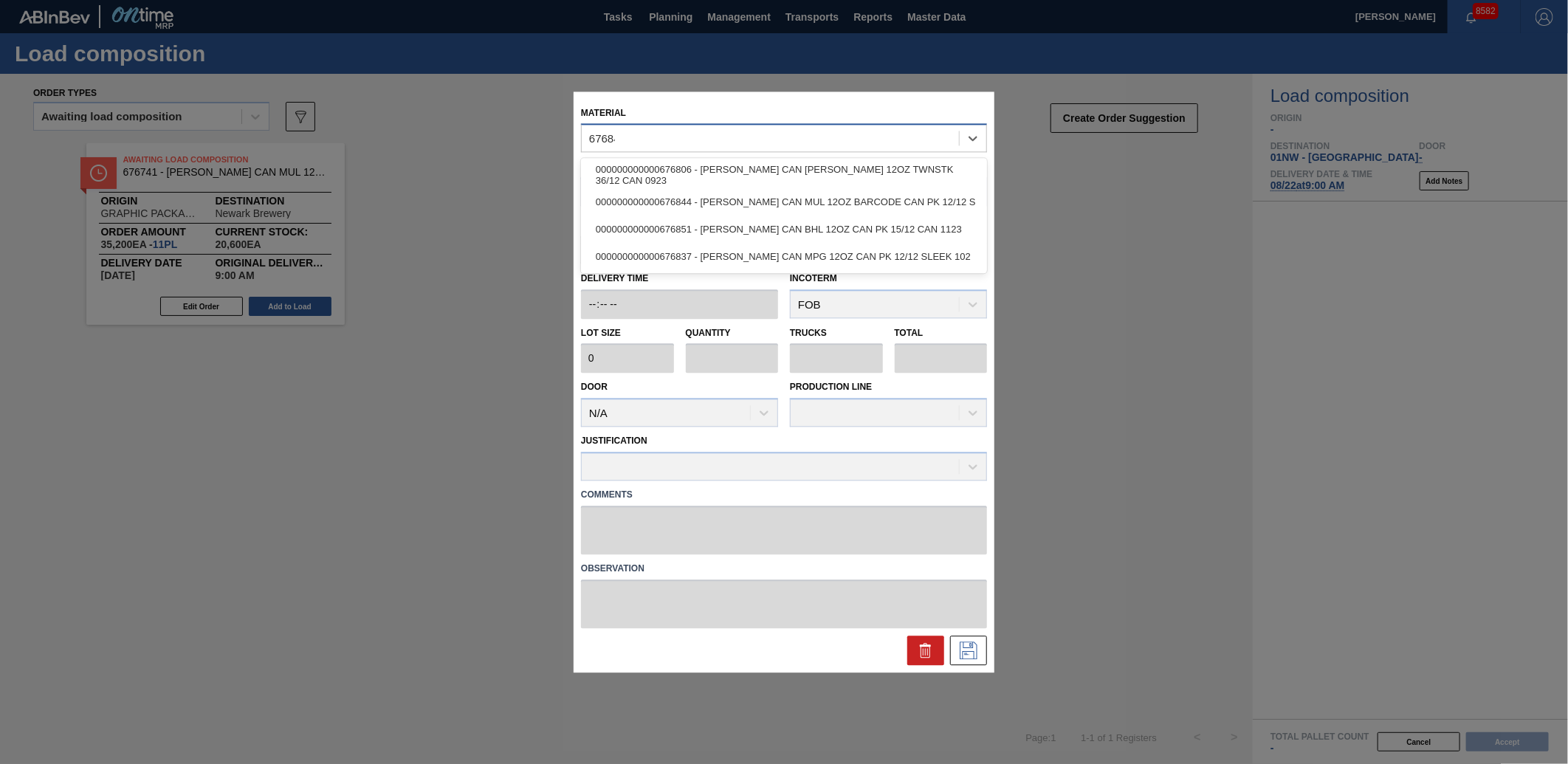
type input "676844"
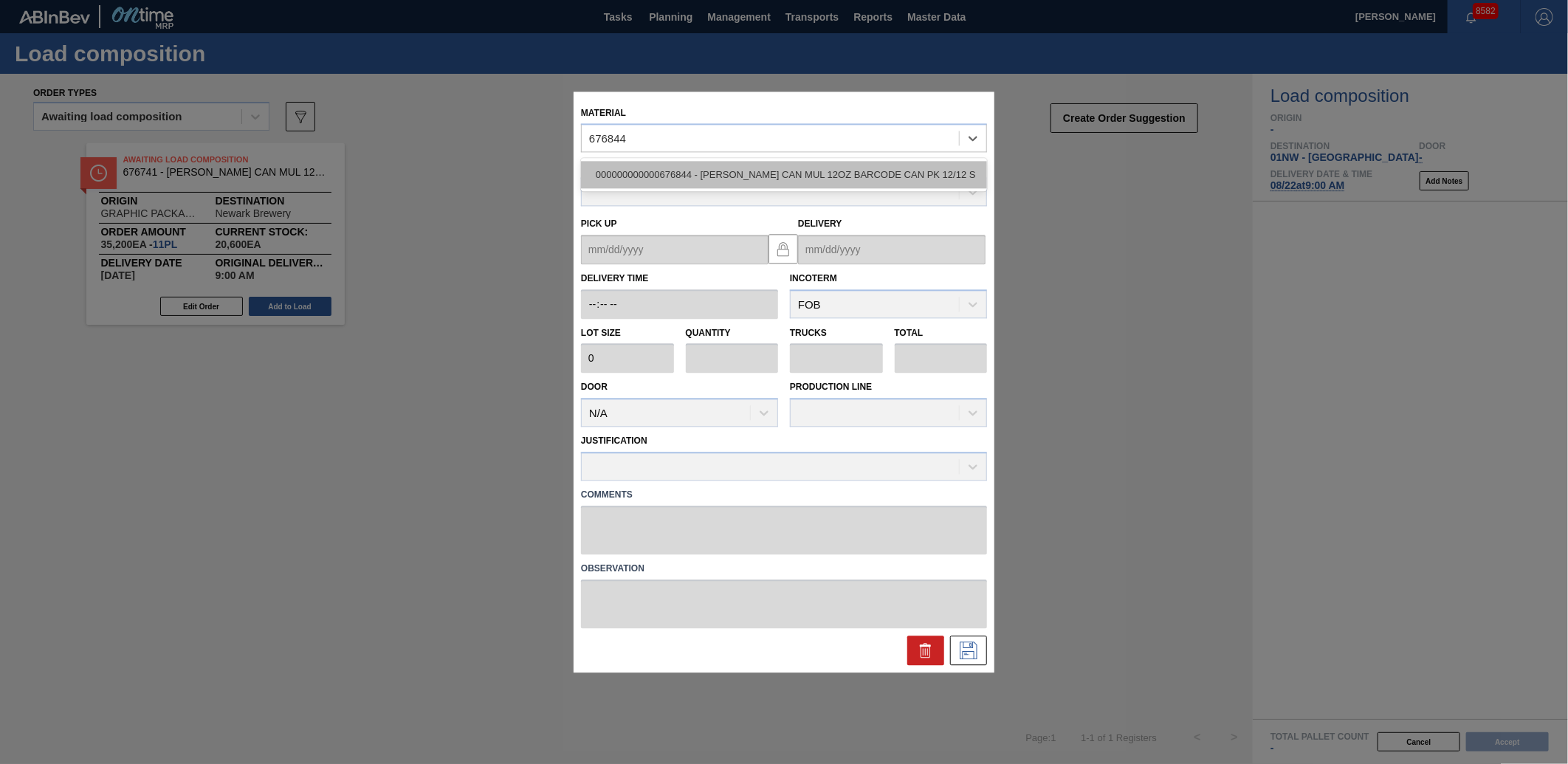
click at [710, 187] on div "000000000000676844 - [PERSON_NAME] CAN MUL 12OZ BARCODE CAN PK 12/12 S" at bounding box center [784, 175] width 406 height 27
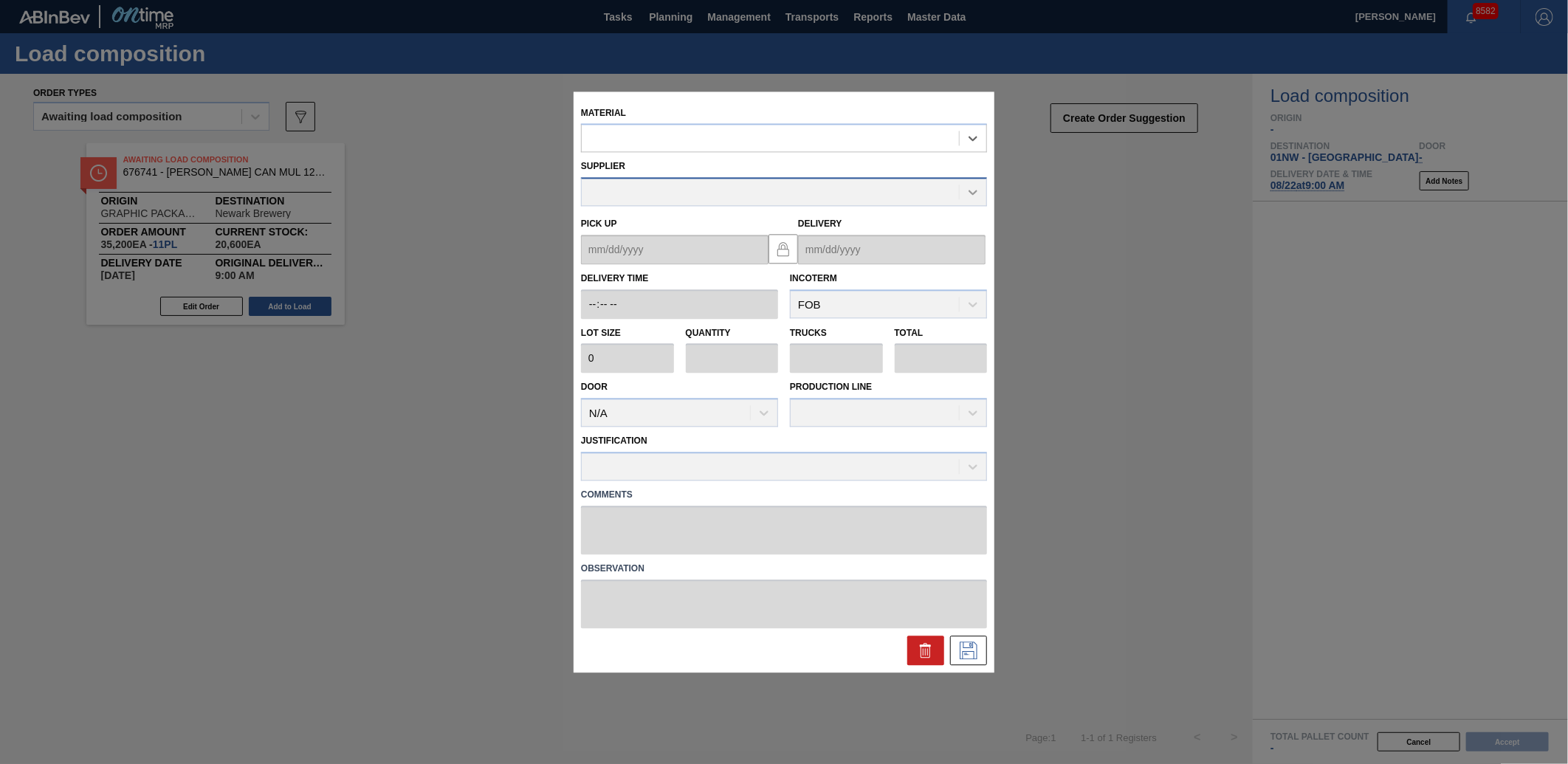
type input "5,400"
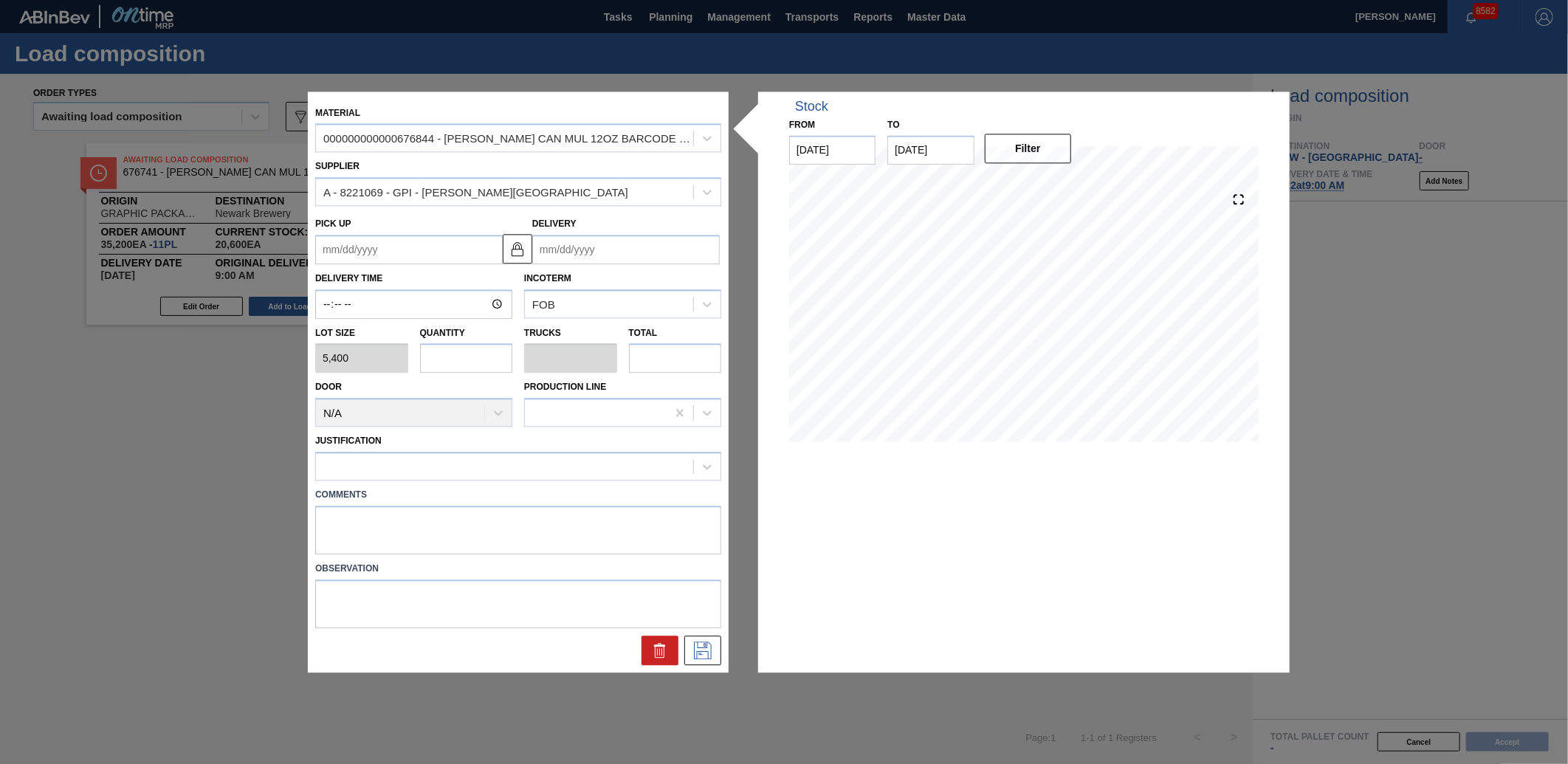
click at [440, 365] on input "text" at bounding box center [467, 359] width 93 height 29
type input "3"
type input "0.115"
type input "16,200"
type input "3"
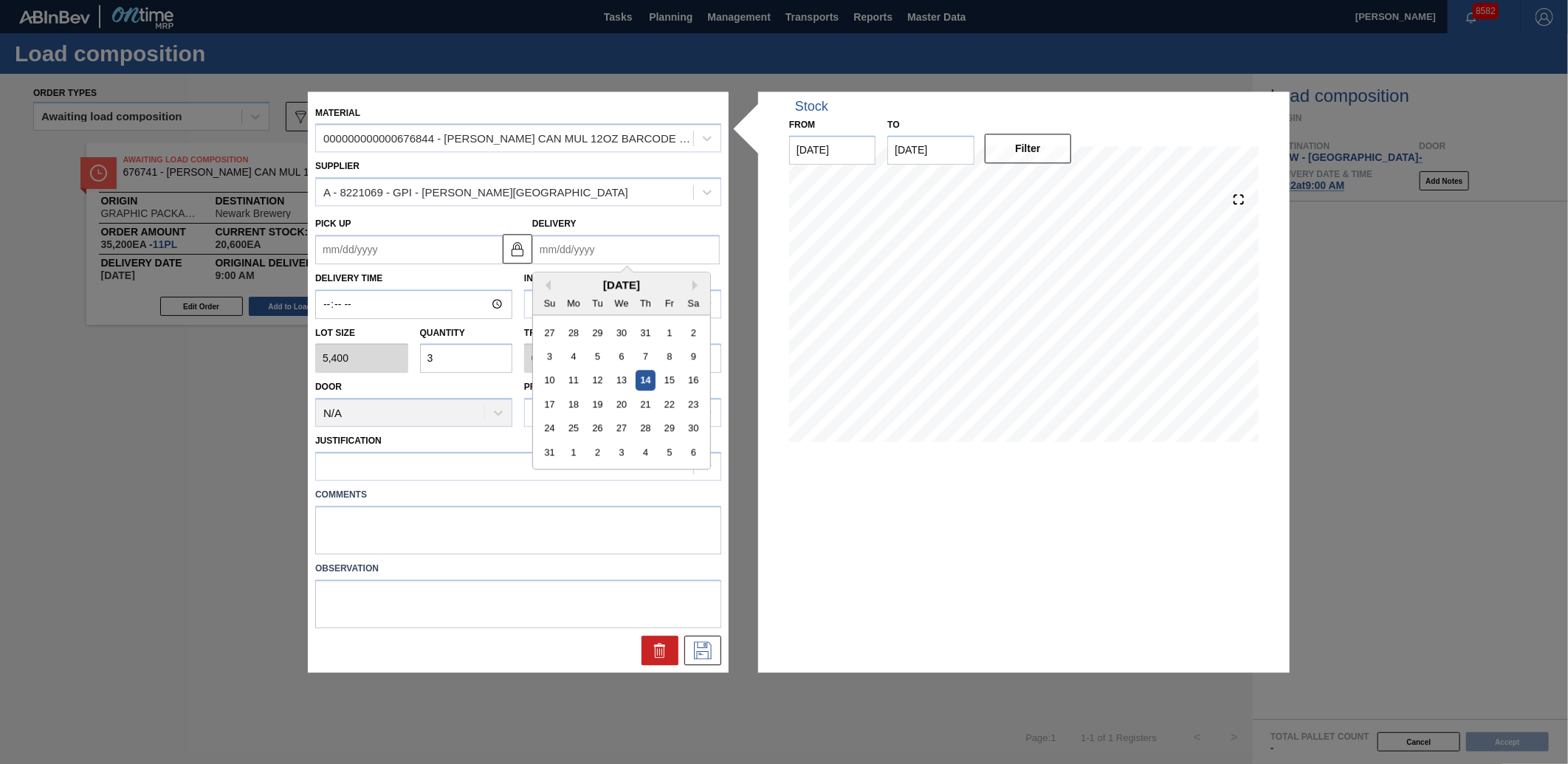
click at [578, 261] on input "Delivery" at bounding box center [626, 250] width 188 height 29
click at [668, 404] on div "22" at bounding box center [669, 404] width 20 height 20
type up "[DATE]"
type input "[DATE]"
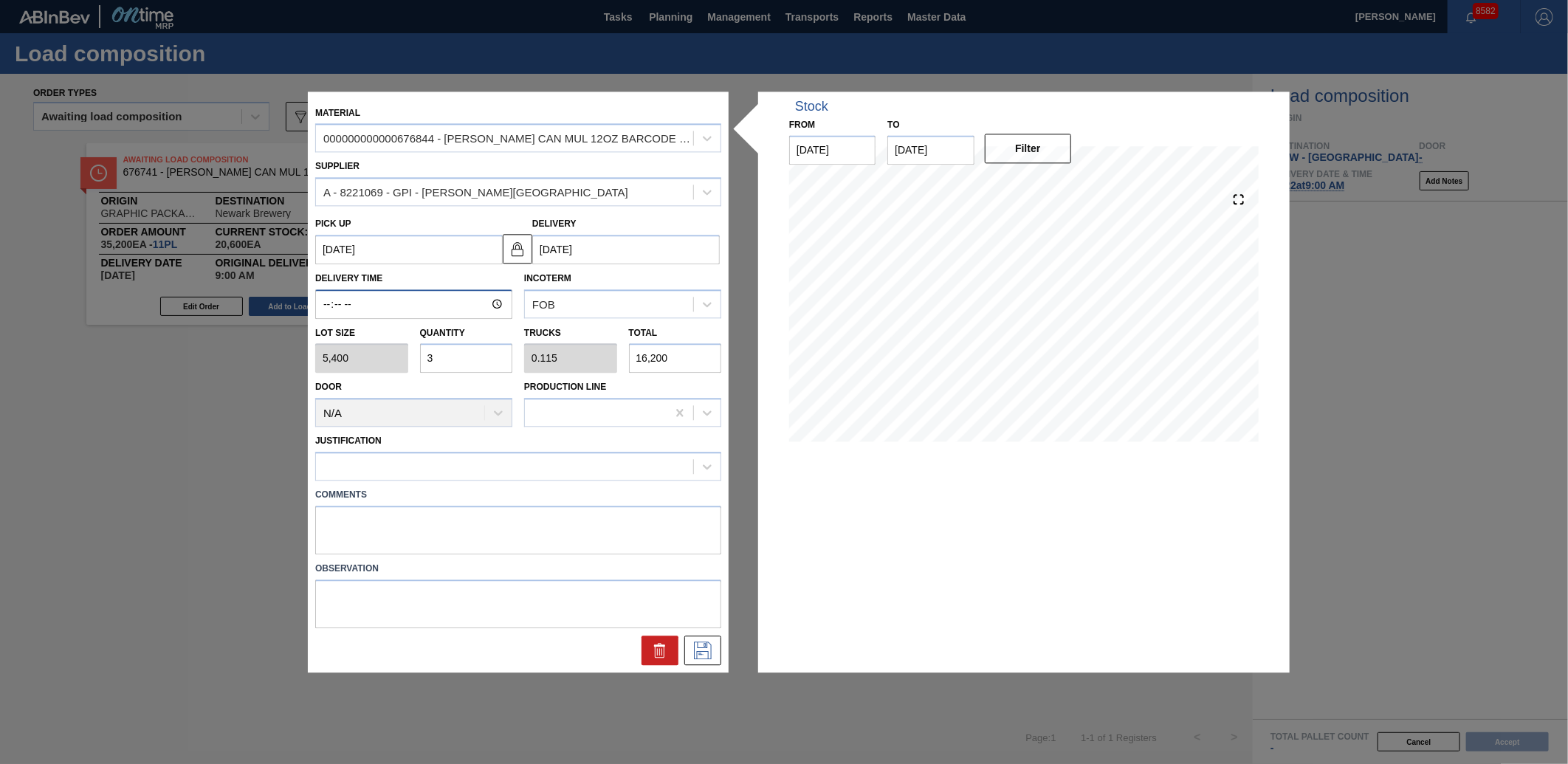
click at [328, 299] on input "Delivery Time" at bounding box center [414, 304] width 197 height 29
type input "09:00"
click at [508, 461] on div at bounding box center [504, 467] width 378 height 22
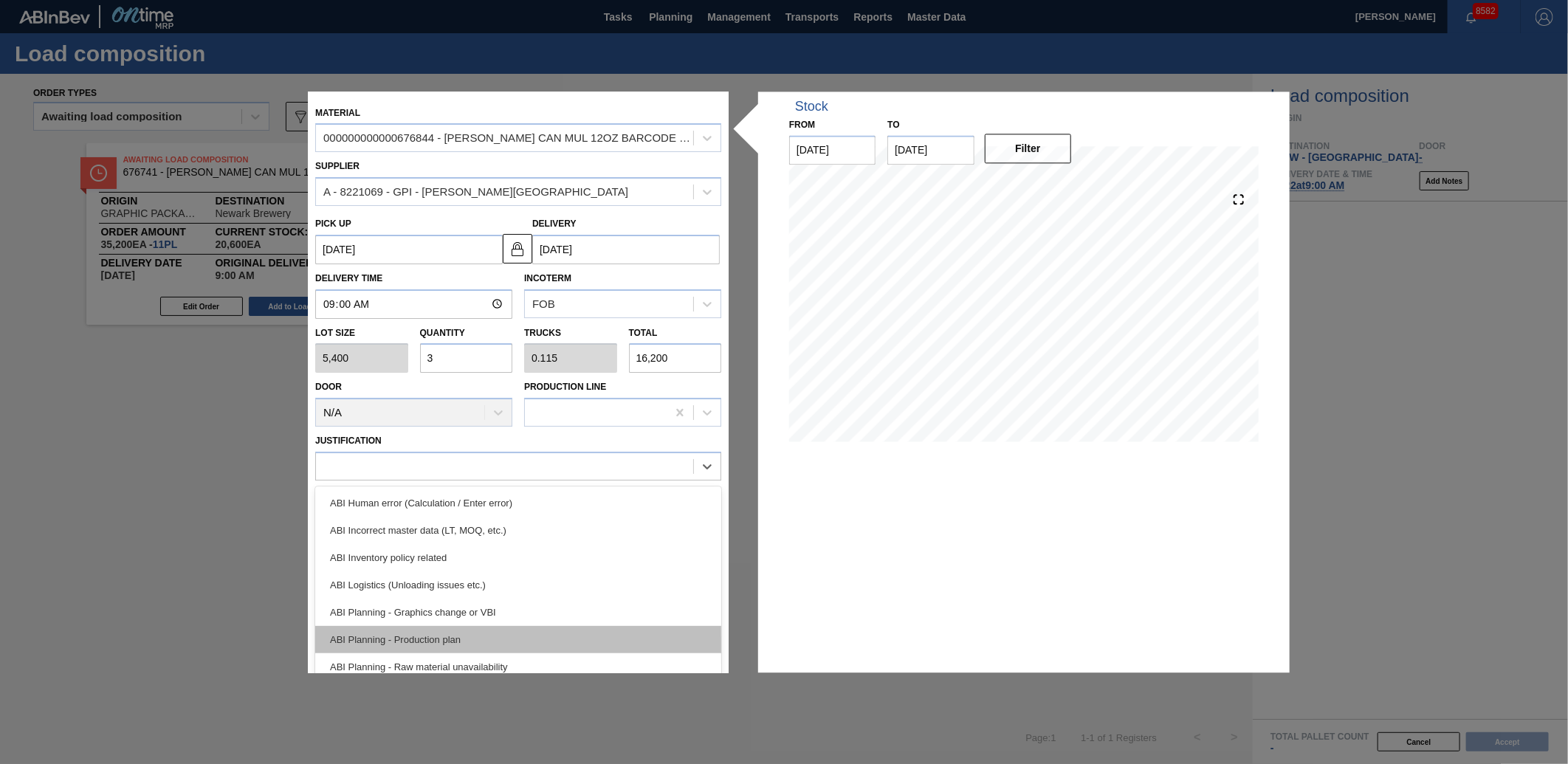
click at [405, 635] on div "ABI Planning - Production plan" at bounding box center [519, 639] width 406 height 27
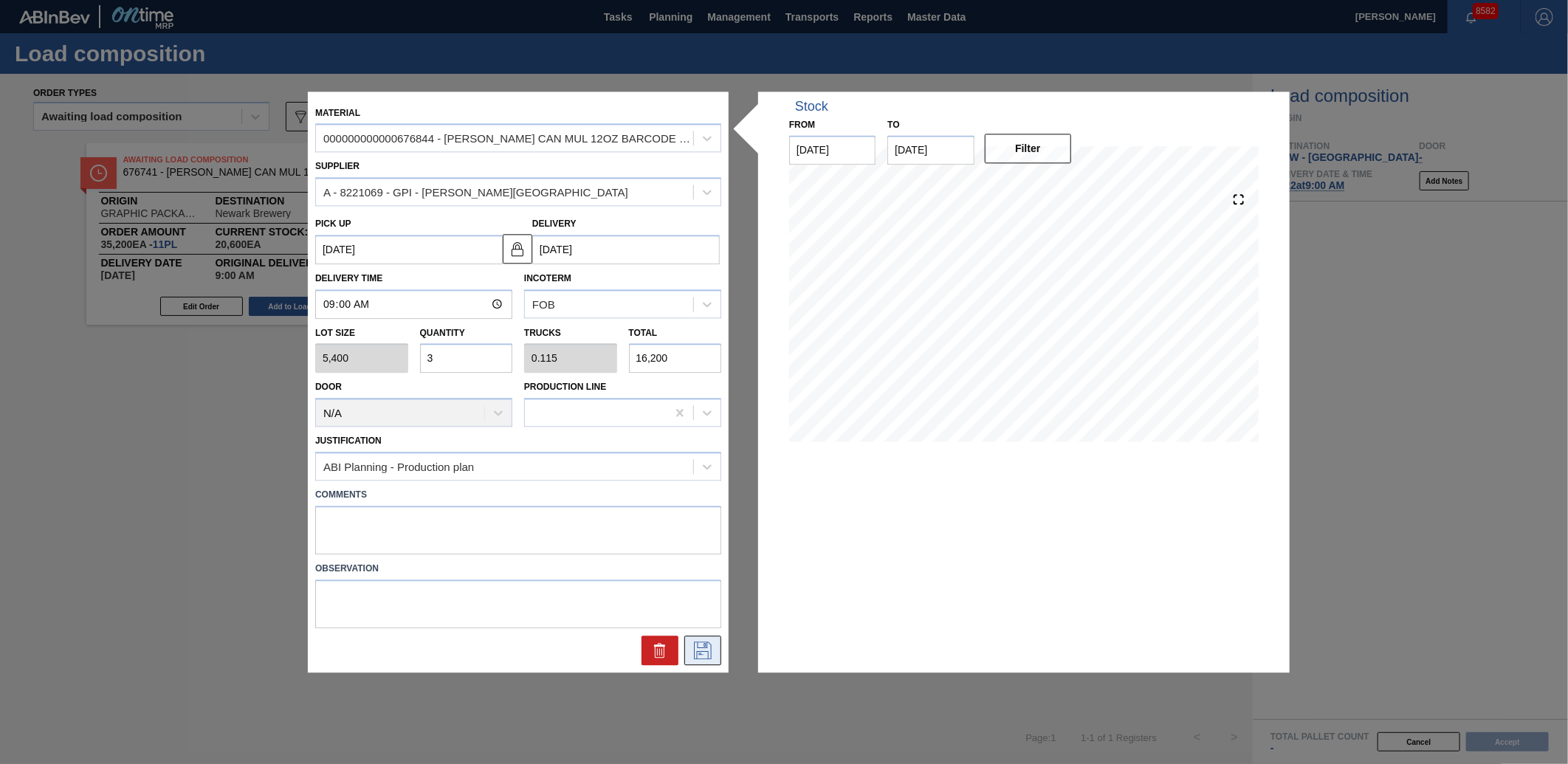
click at [710, 654] on icon at bounding box center [703, 650] width 23 height 18
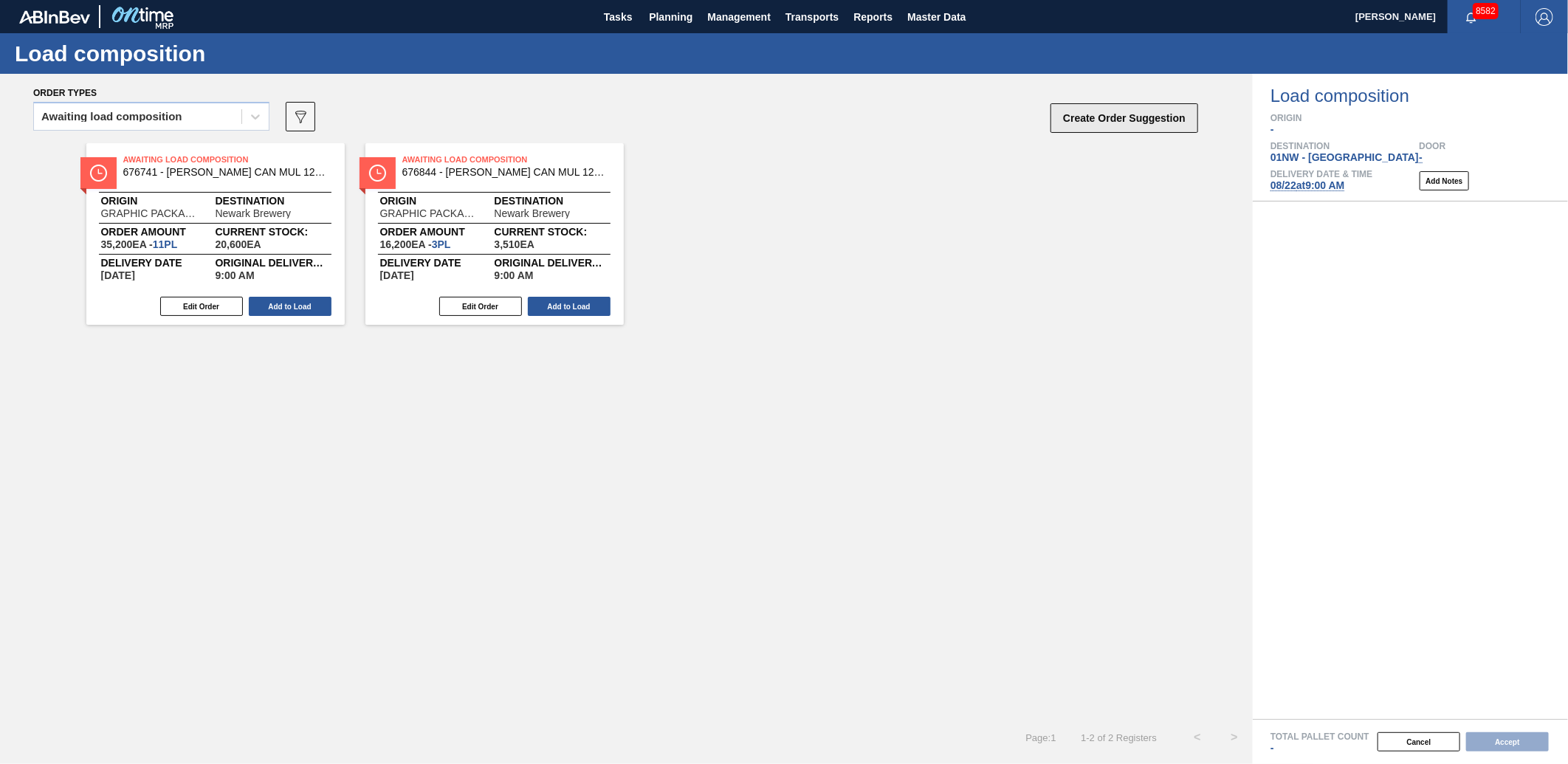
click at [1064, 115] on button "Create Order Suggestion" at bounding box center [1124, 118] width 147 height 29
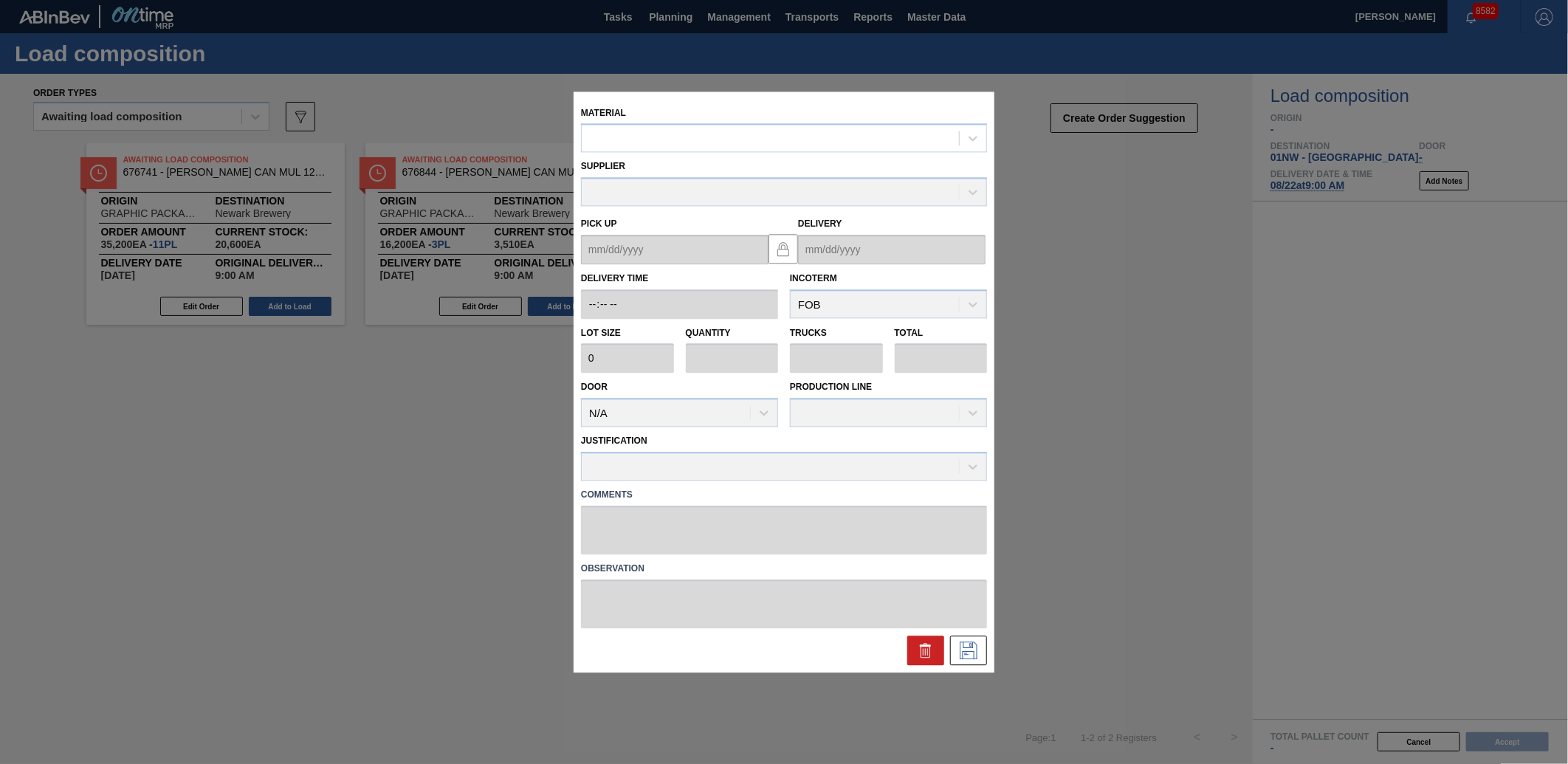
click at [641, 111] on div "Material" at bounding box center [784, 127] width 406 height 50
click at [639, 130] on div at bounding box center [770, 139] width 378 height 22
type input "683767"
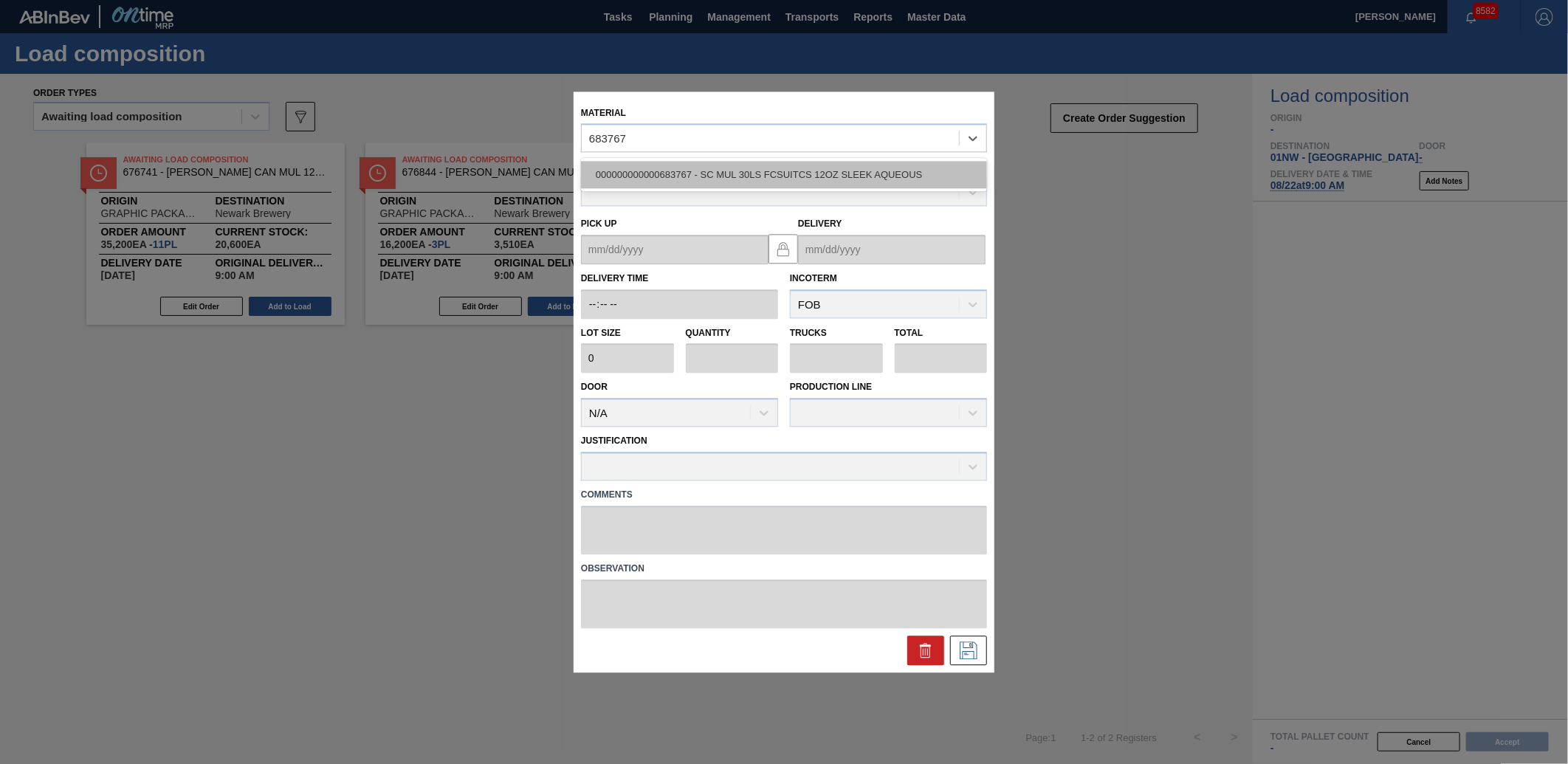
click at [719, 178] on div "000000000000683767 - SC MUL 30LS FCSUITCS 12OZ SLEEK AQUEOUS" at bounding box center [784, 175] width 406 height 27
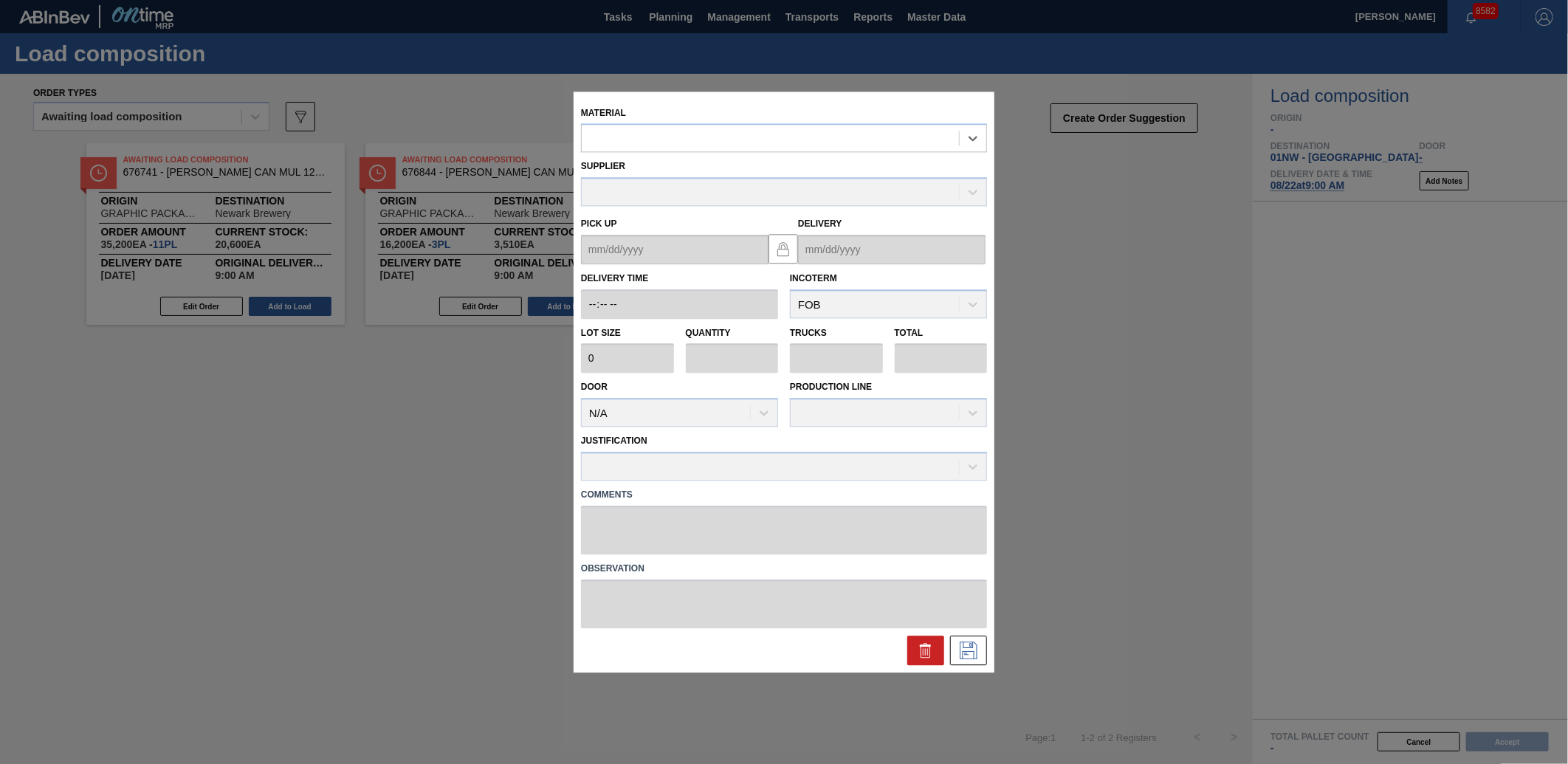
type input "2,800"
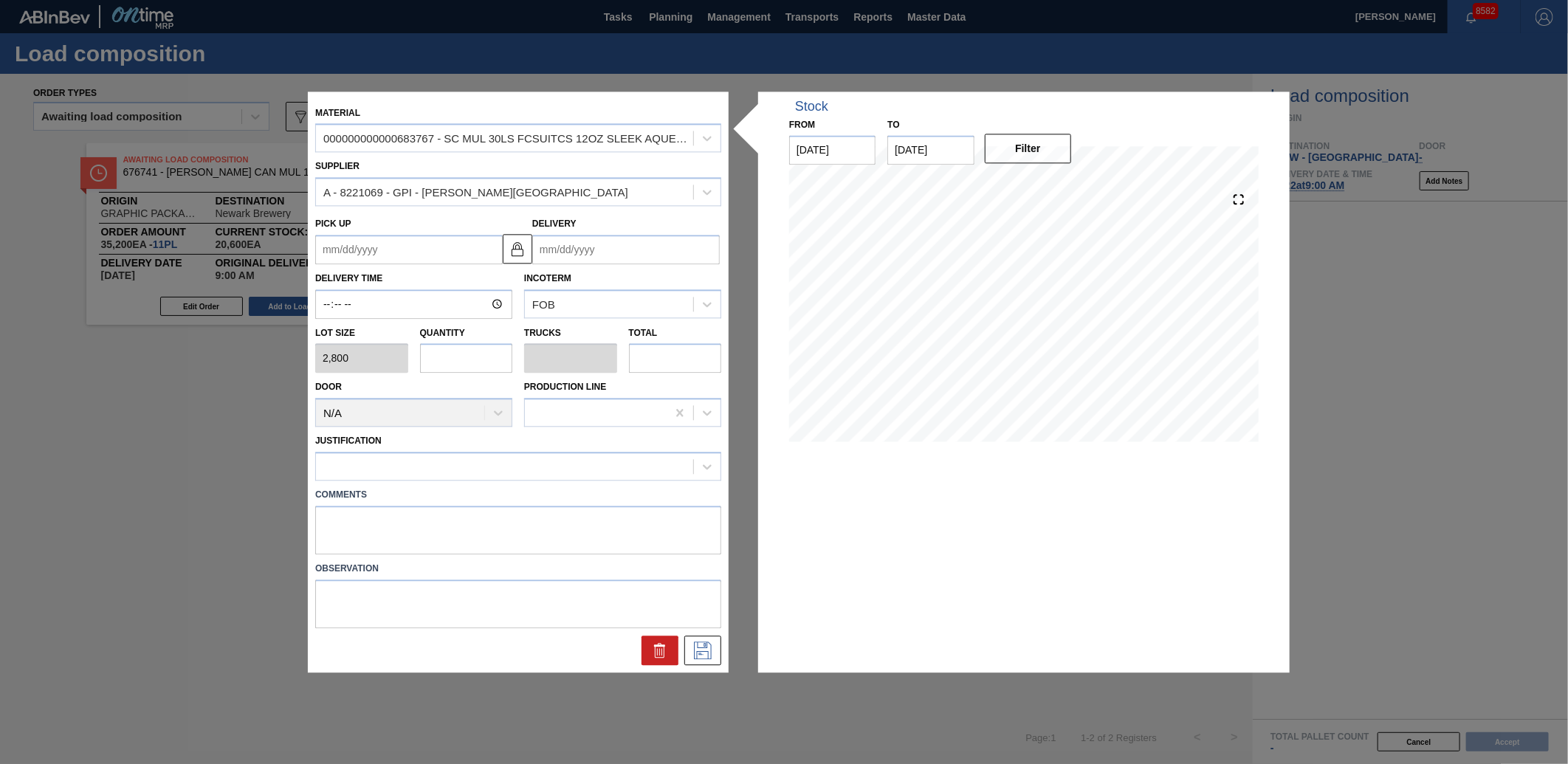
click at [452, 355] on input "text" at bounding box center [467, 359] width 93 height 29
type input "1"
type input "0.038"
type input "2,800"
type input "11"
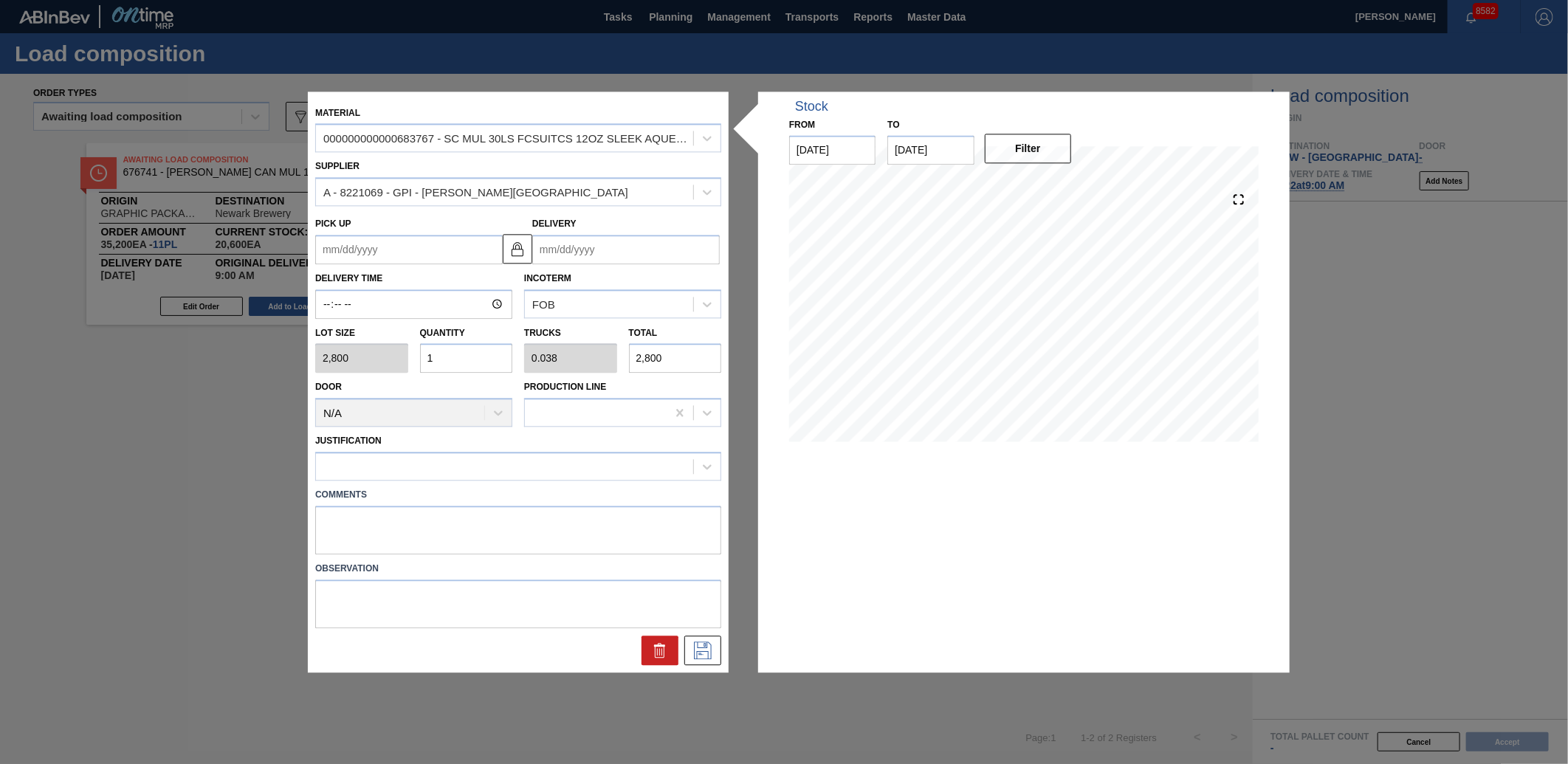
type input "0.423"
type input "30,800"
type input "1"
type input "0.038"
type input "2,800"
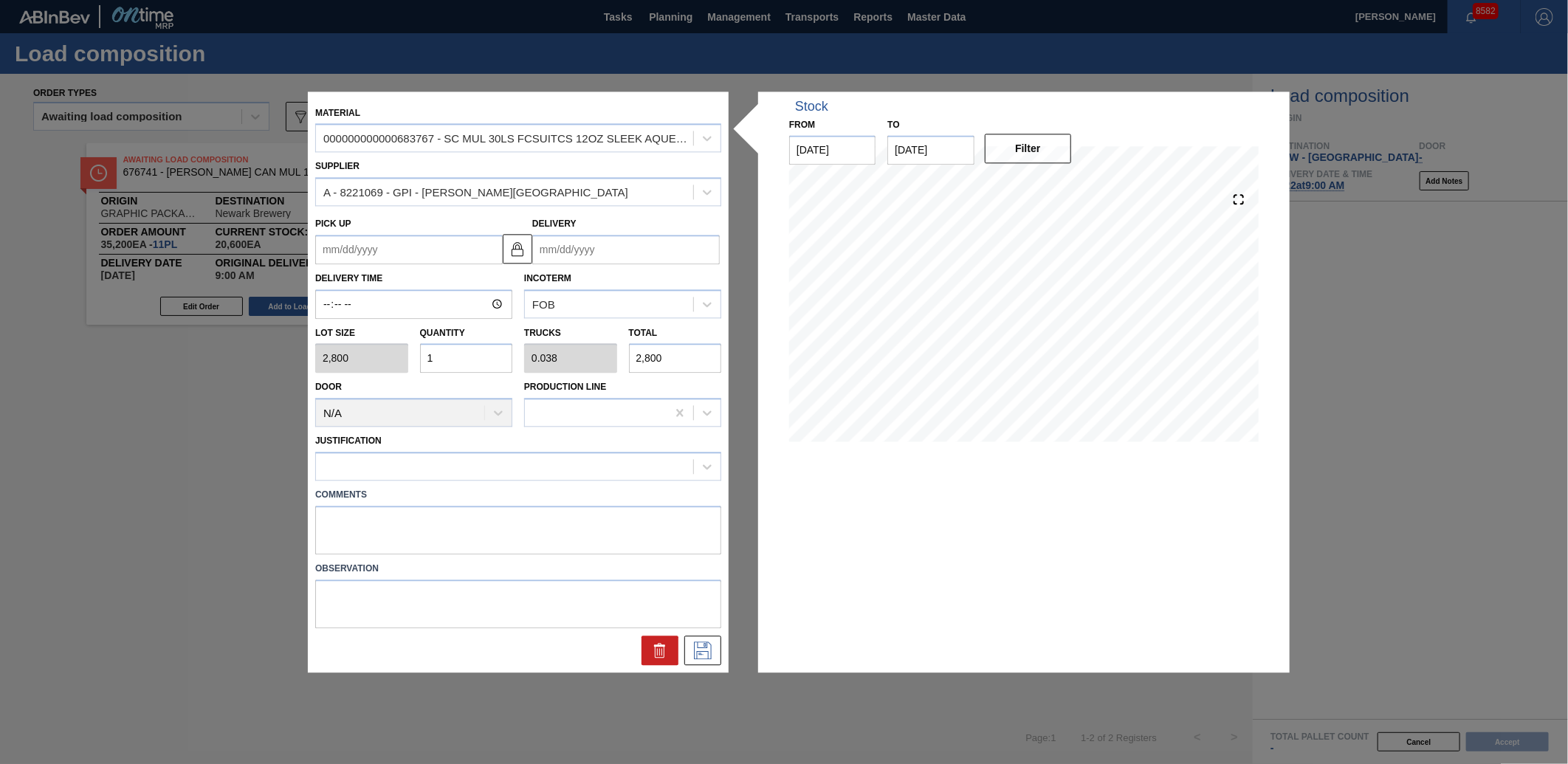
type input "12"
type input "0.462"
type input "33,600"
type input "1"
type input "0.038"
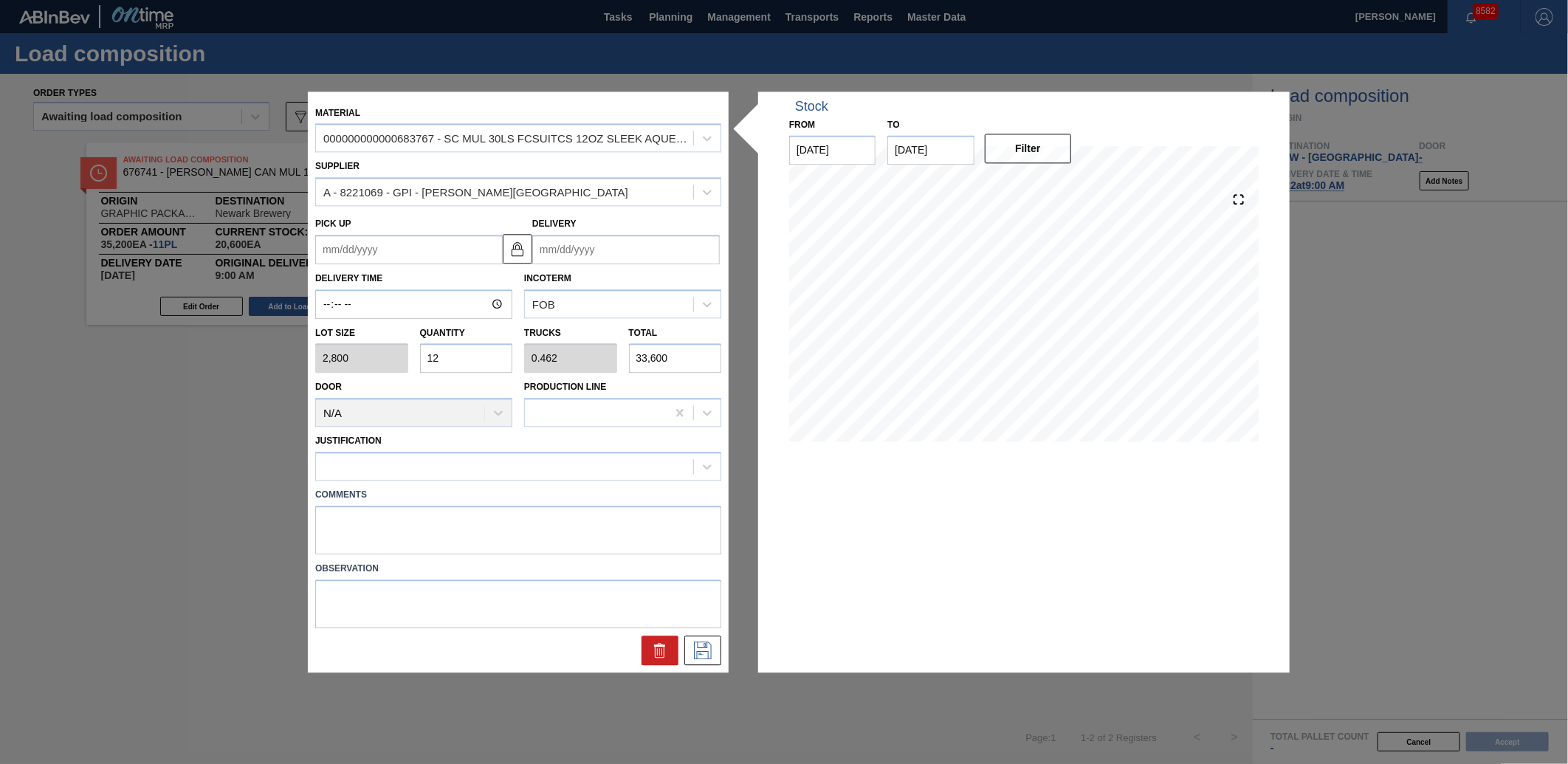
type input "2,800"
type input "0"
type input "9"
type input "0.346"
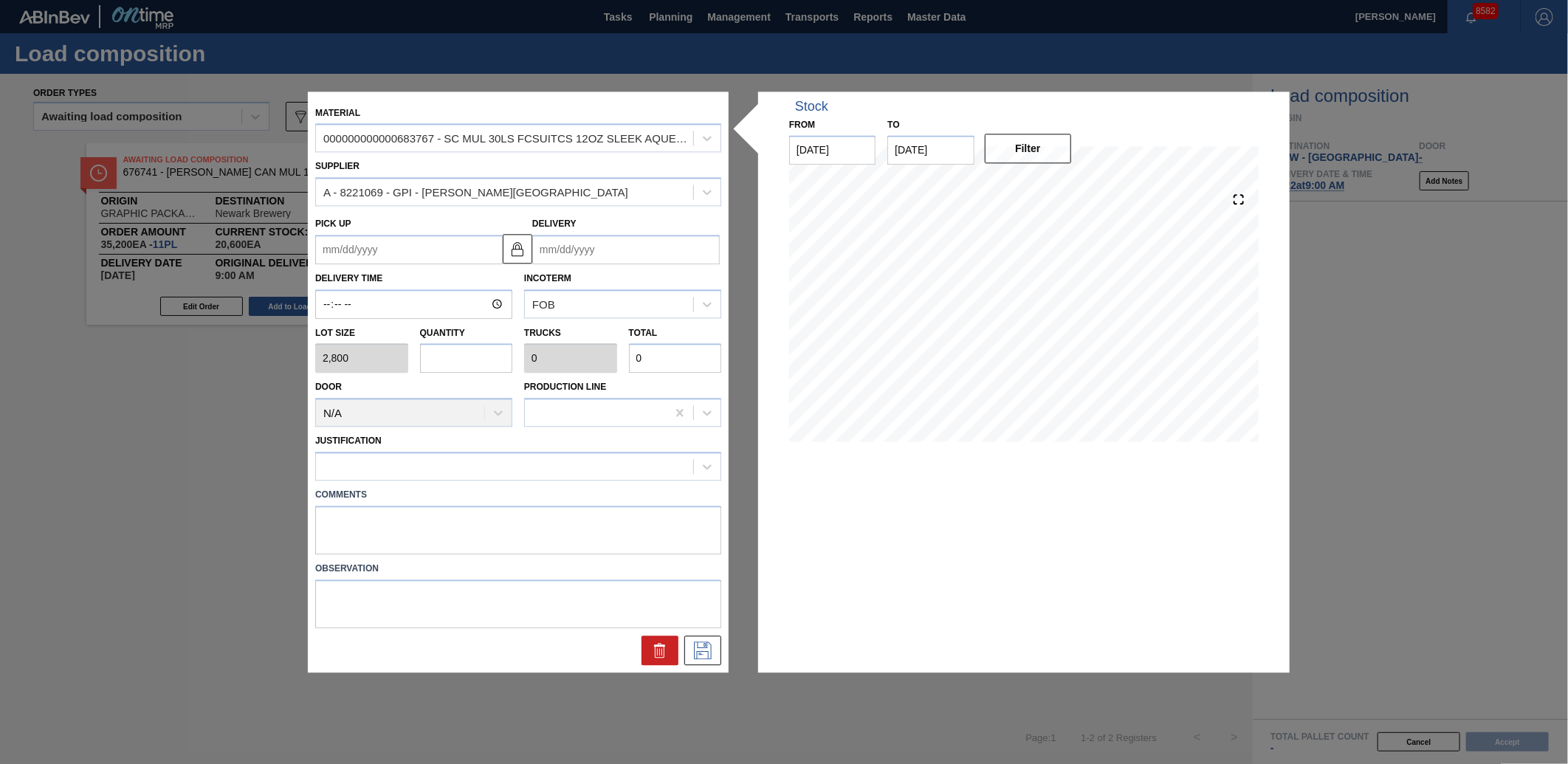
type input "25,200"
type input "9"
click at [707, 655] on icon at bounding box center [703, 650] width 23 height 18
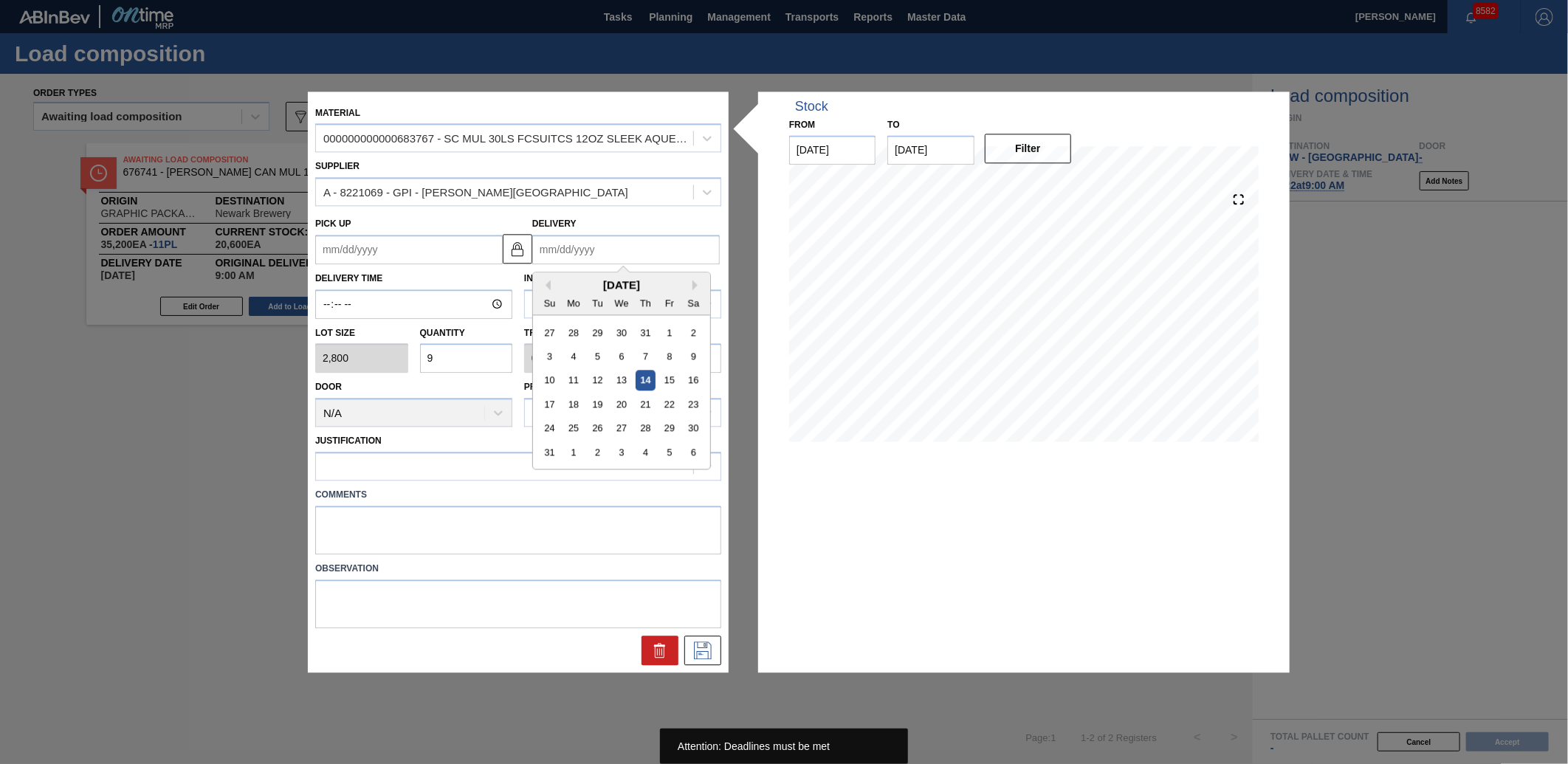
click at [623, 251] on input "Delivery" at bounding box center [626, 250] width 188 height 29
click at [677, 399] on div "22" at bounding box center [669, 404] width 20 height 20
type up "[DATE]"
type input "[DATE]"
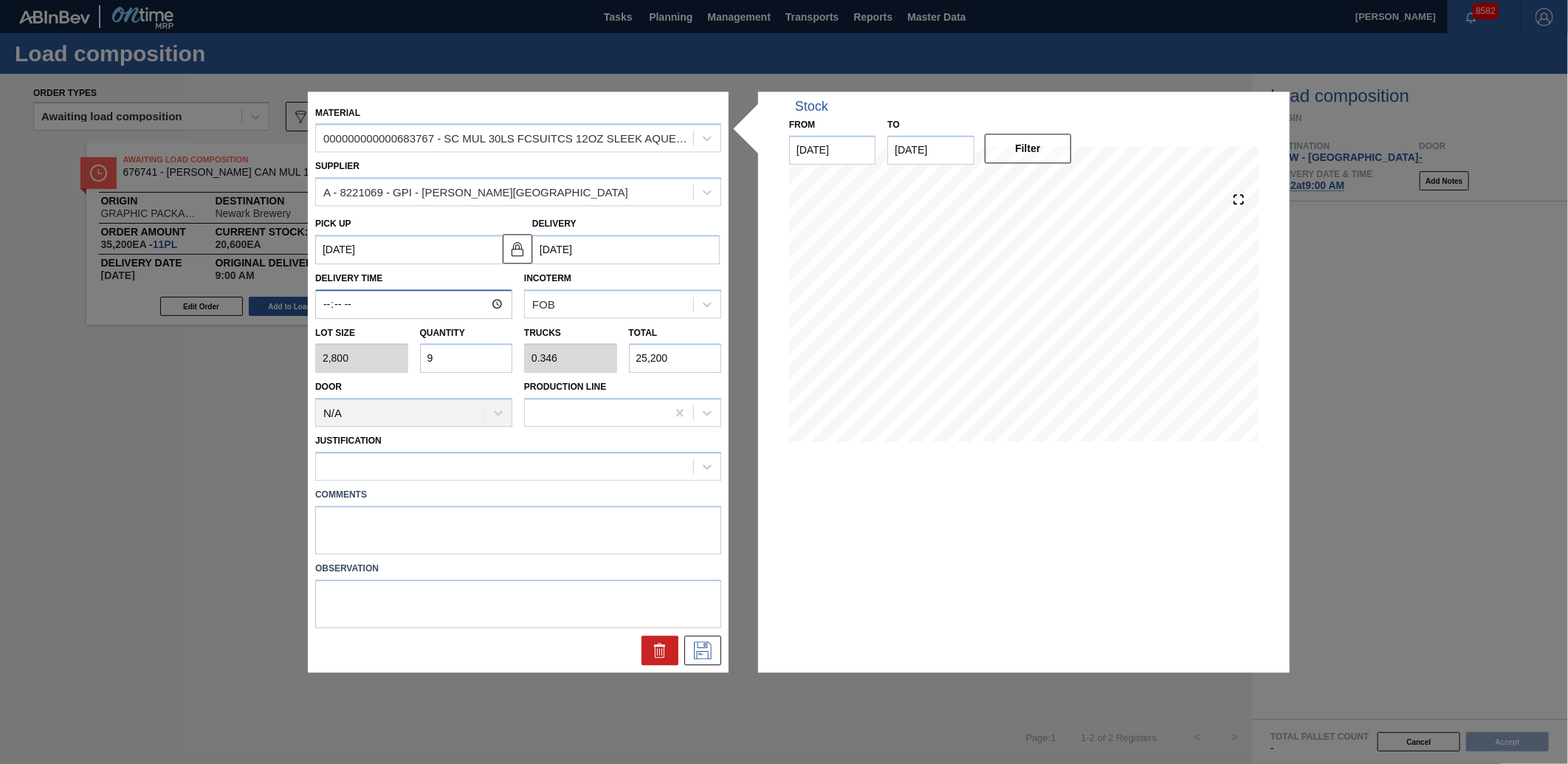
click at [326, 300] on input "Delivery Time" at bounding box center [414, 304] width 197 height 29
type input "09:00"
click at [503, 481] on div "Comments" at bounding box center [518, 517] width 418 height 74
click at [492, 480] on div at bounding box center [519, 466] width 406 height 29
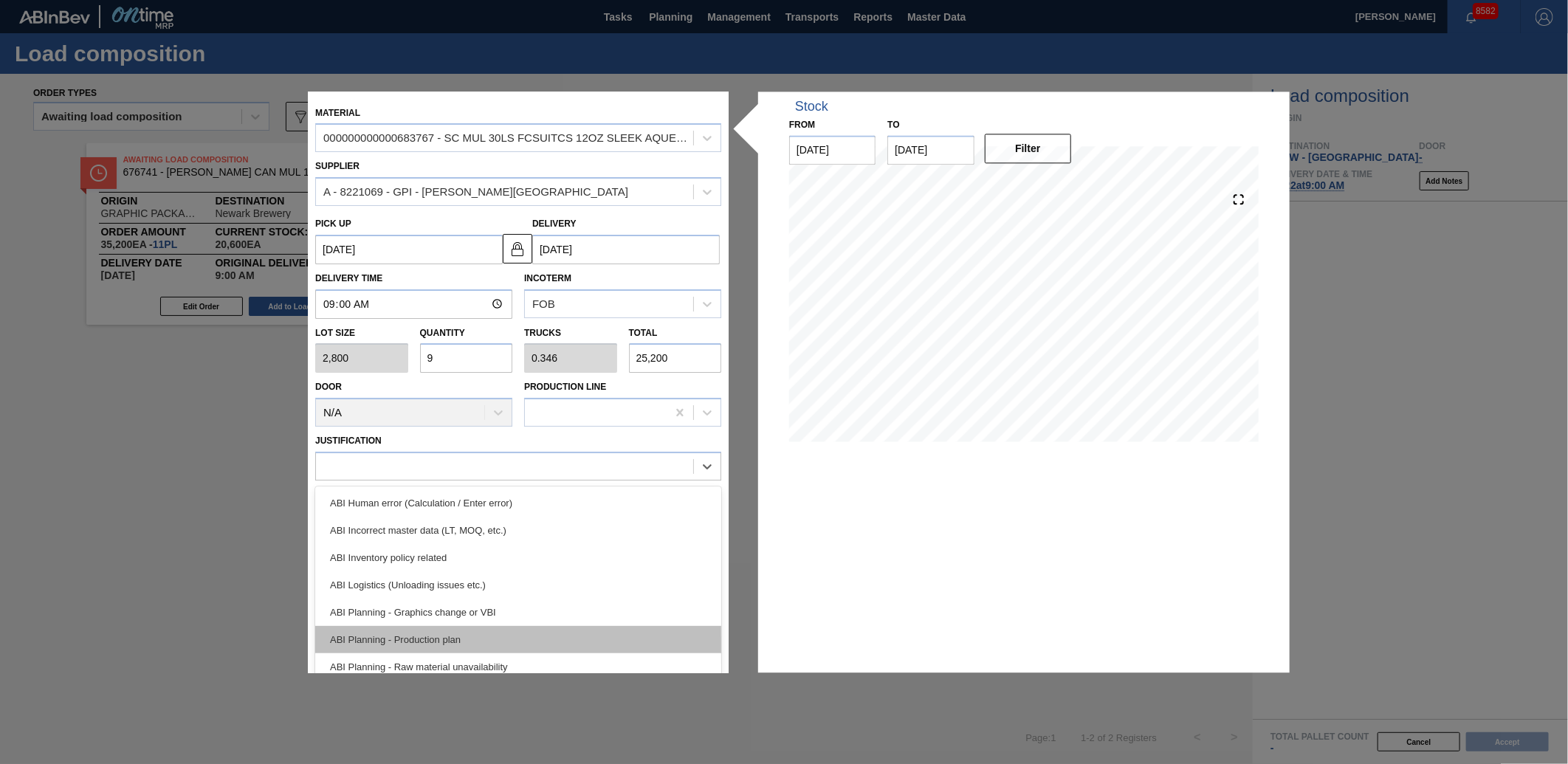
click at [447, 628] on div "ABI Planning - Production plan" at bounding box center [519, 639] width 406 height 27
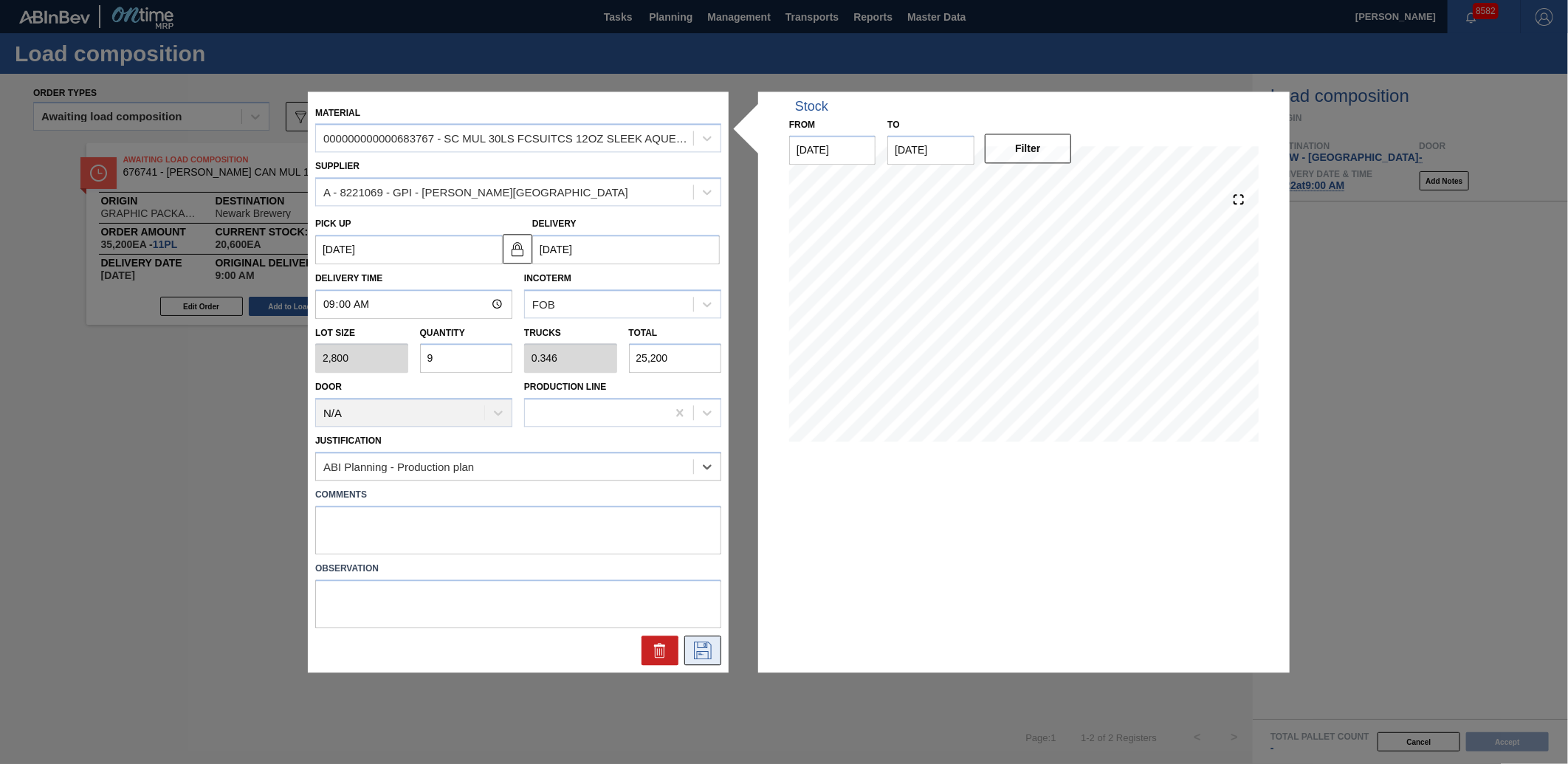
click at [699, 647] on icon at bounding box center [703, 650] width 23 height 18
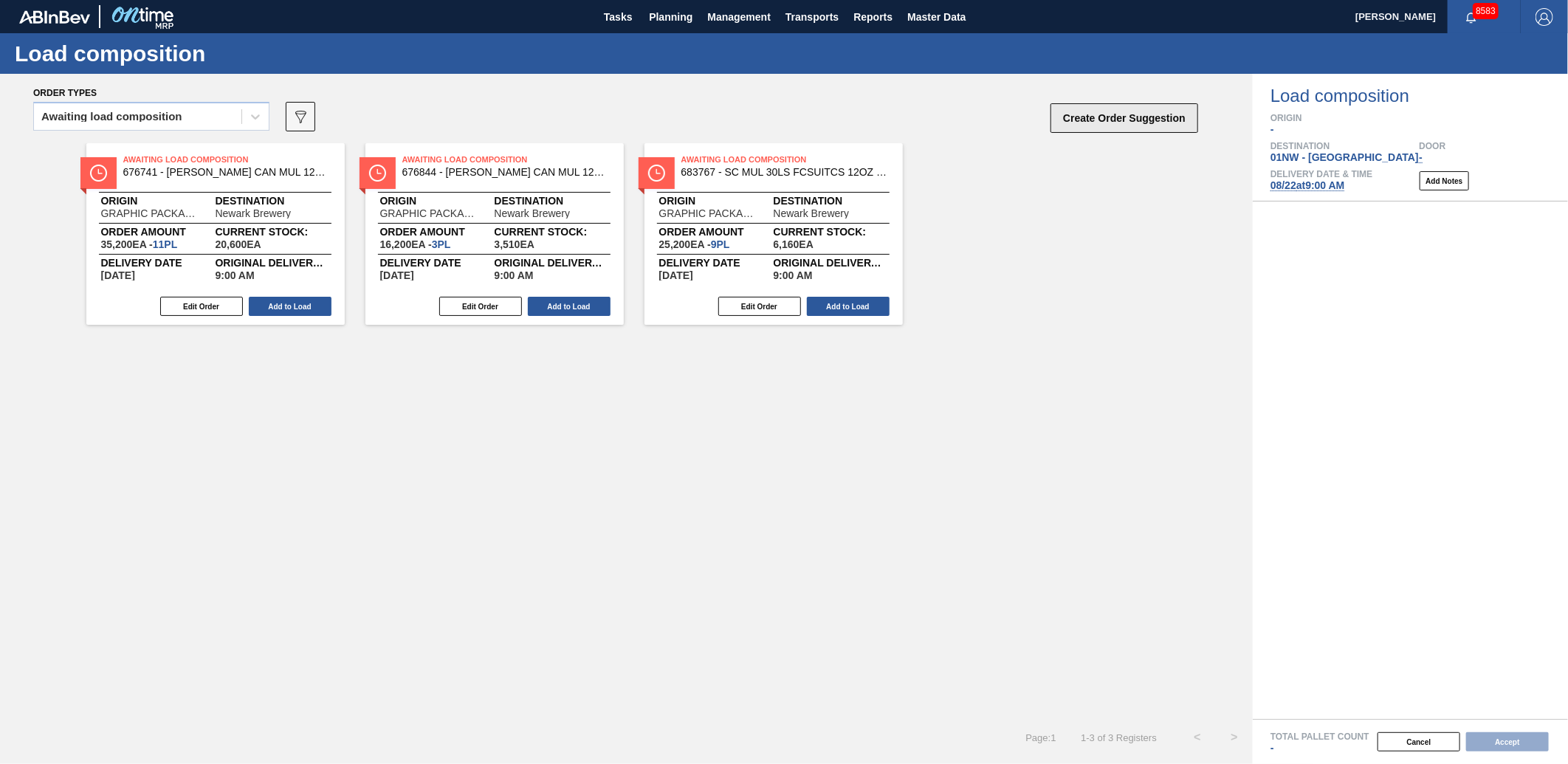
click at [1150, 112] on button "Create Order Suggestion" at bounding box center [1124, 118] width 147 height 29
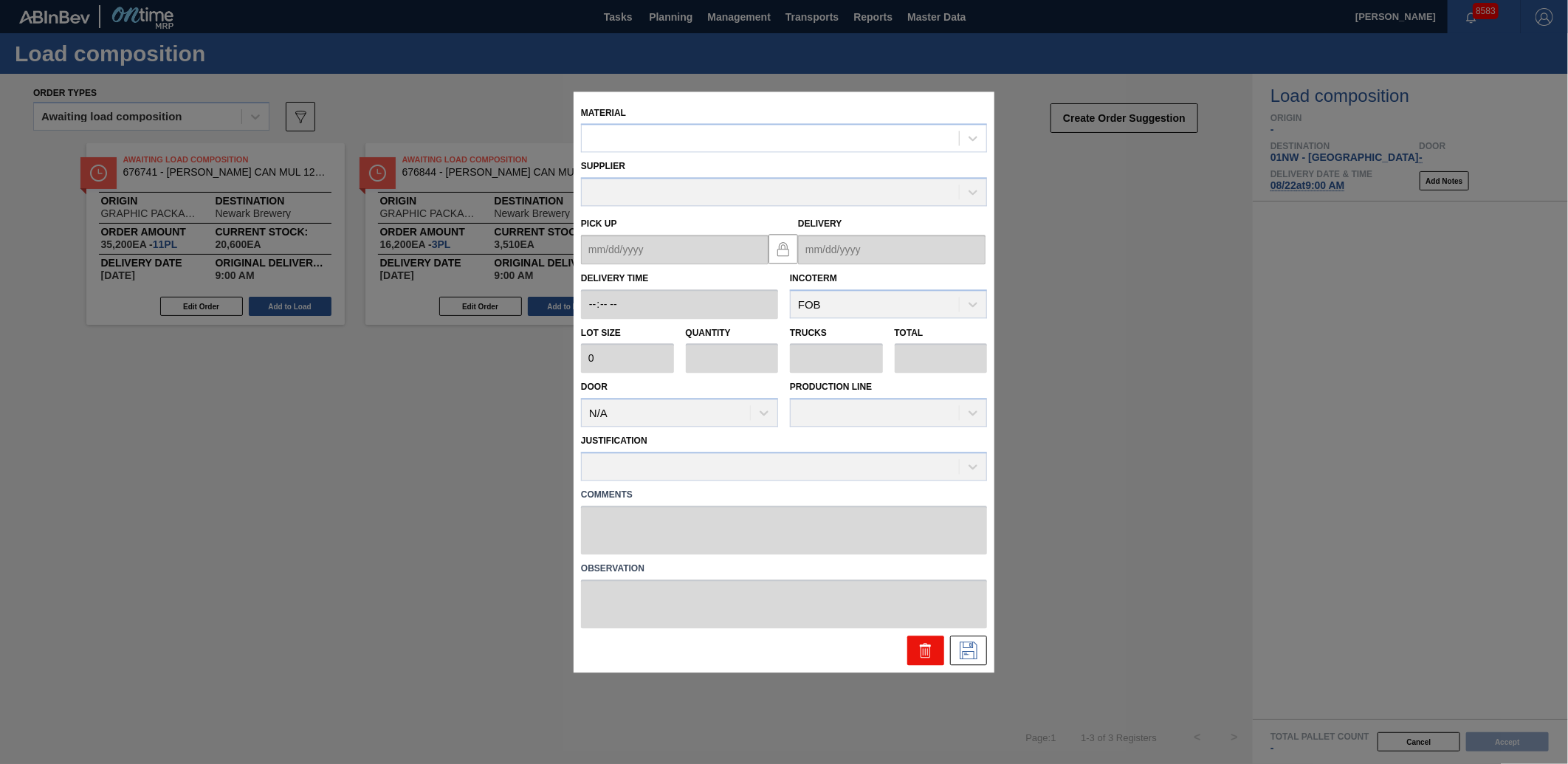
click at [935, 650] on button at bounding box center [926, 651] width 37 height 29
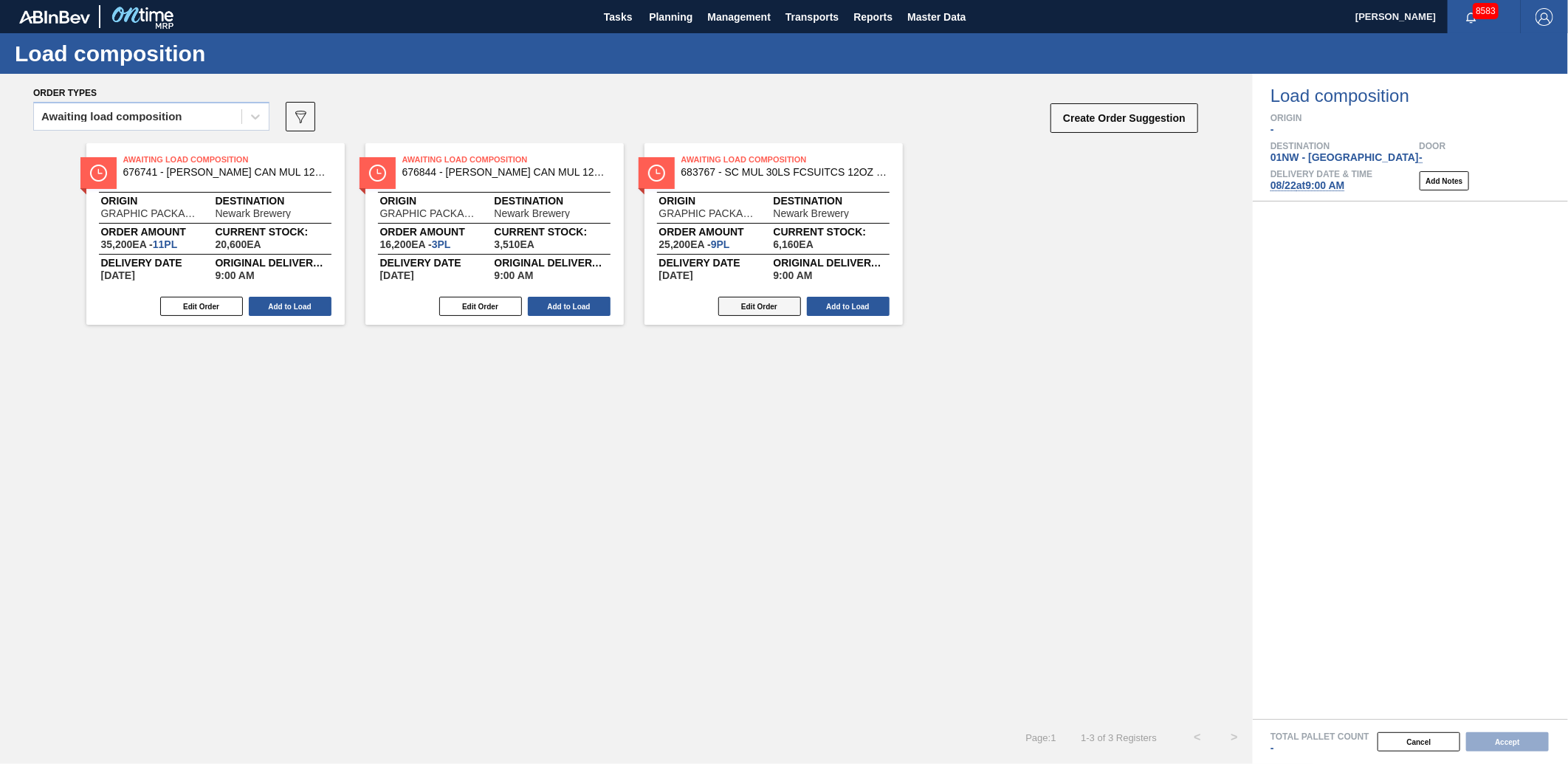
click at [758, 298] on button "Edit Order" at bounding box center [759, 306] width 83 height 19
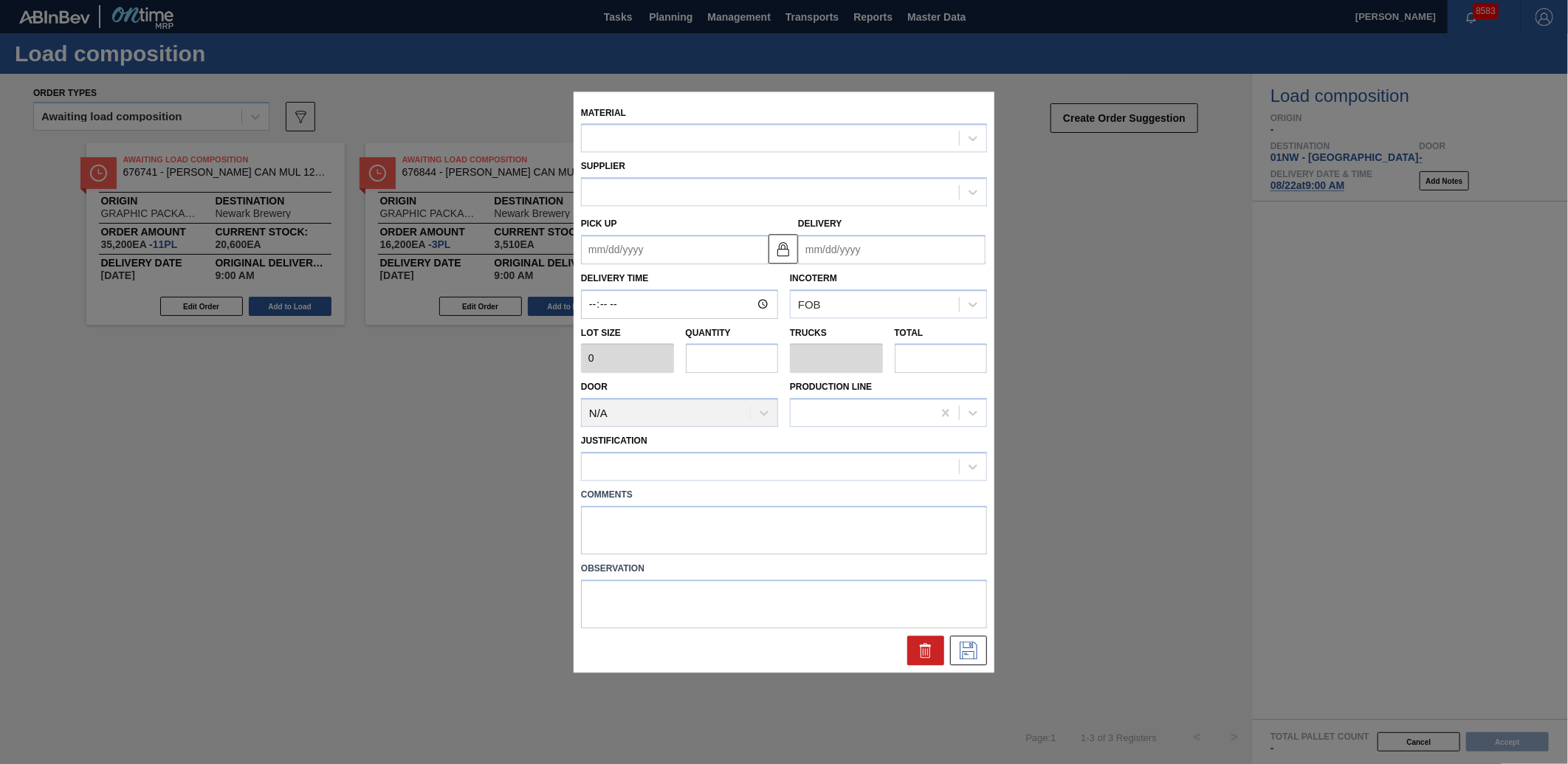
type input "09:00:00"
type input "2,800"
type input "9"
type input "0.346"
type input "25,200"
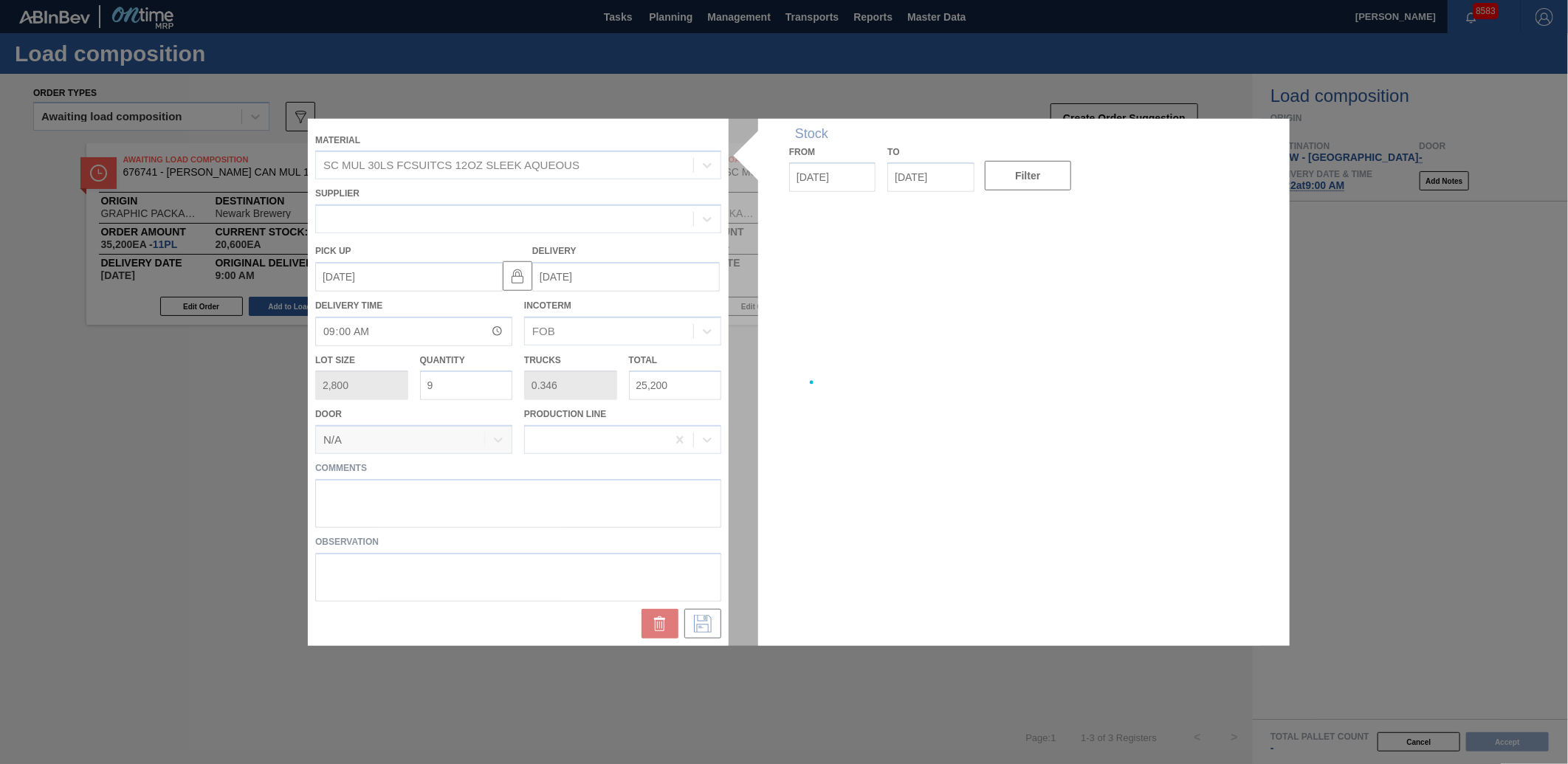
type up "[DATE]"
type input "[DATE]"
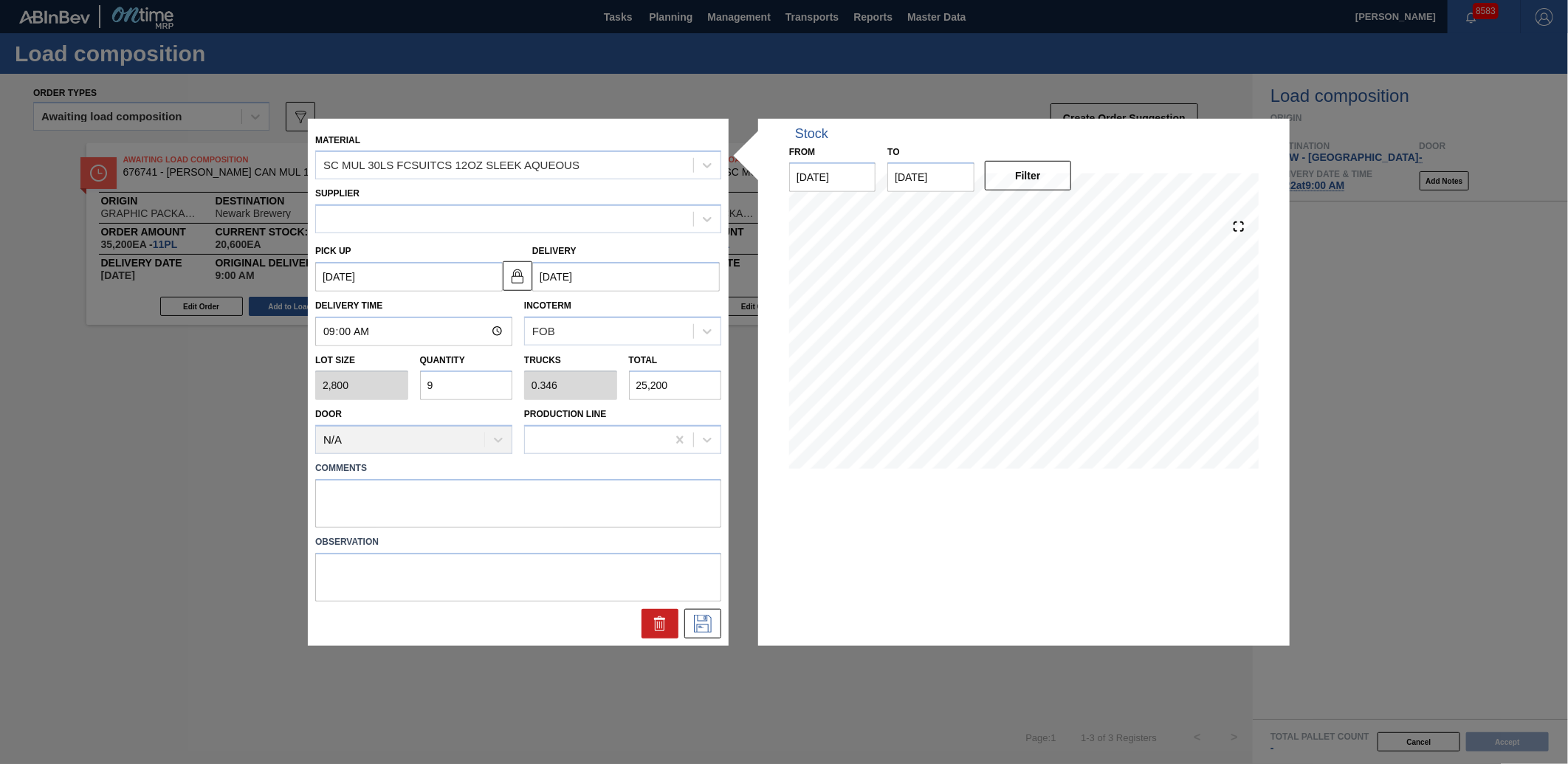
click at [388, 385] on div "Lot size 2,800 Quantity 9 Trucks 0.346 Total 25,200" at bounding box center [518, 374] width 418 height 54
type input "8"
type input "0.308"
type input "22,400"
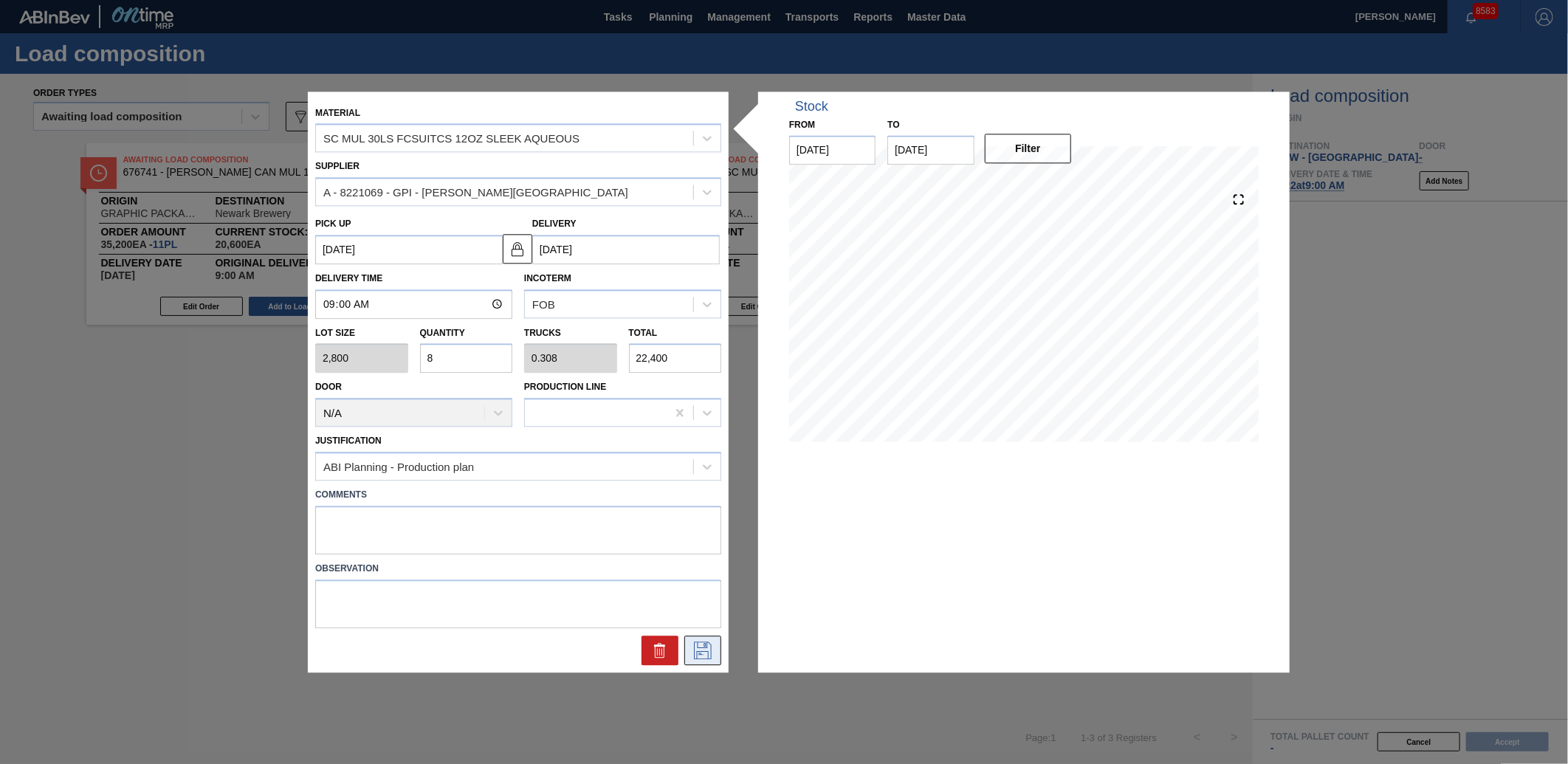
type input "8"
click at [707, 655] on icon at bounding box center [703, 650] width 23 height 18
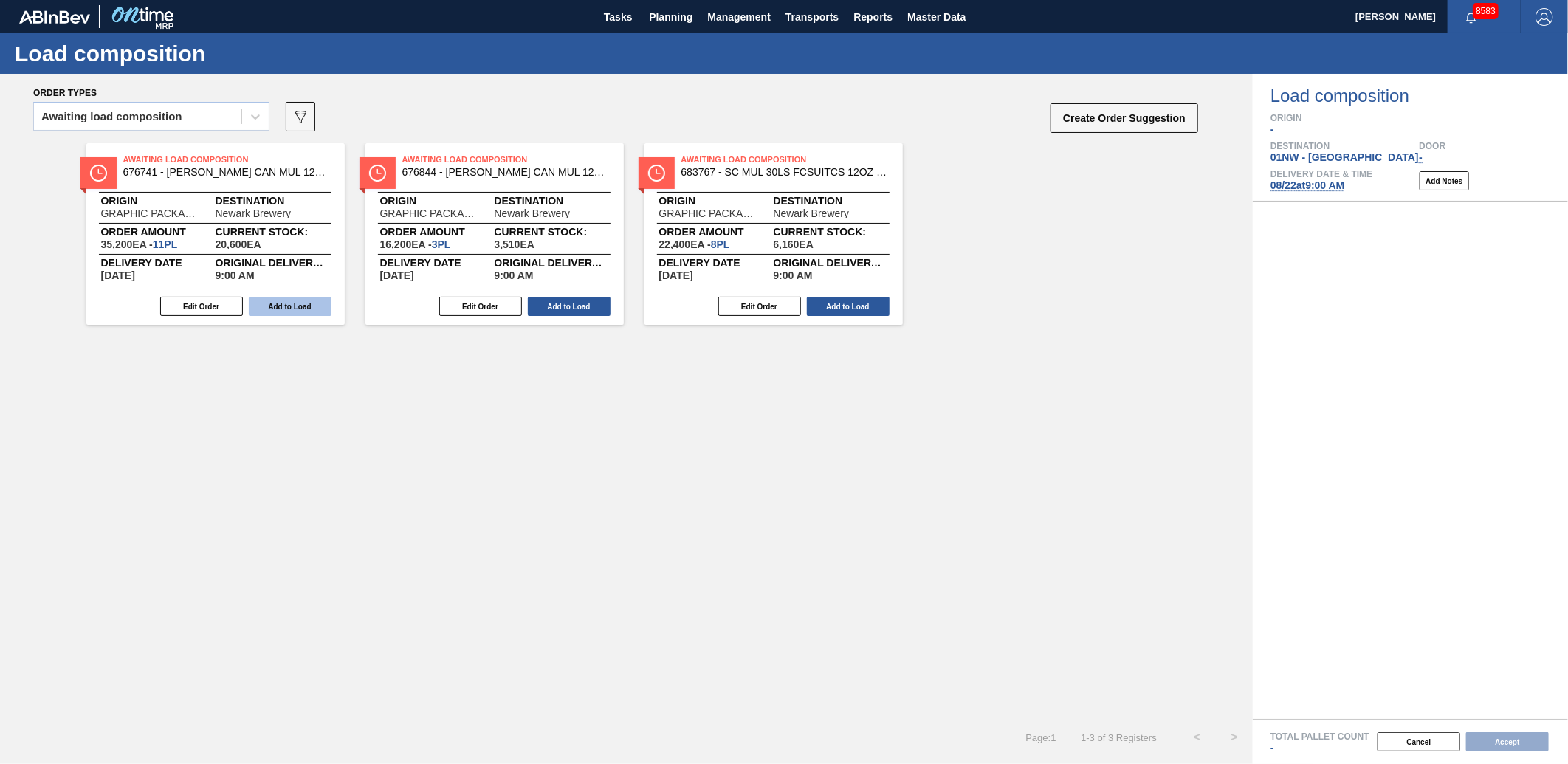
click at [274, 315] on button "Add to Load" at bounding box center [290, 306] width 83 height 19
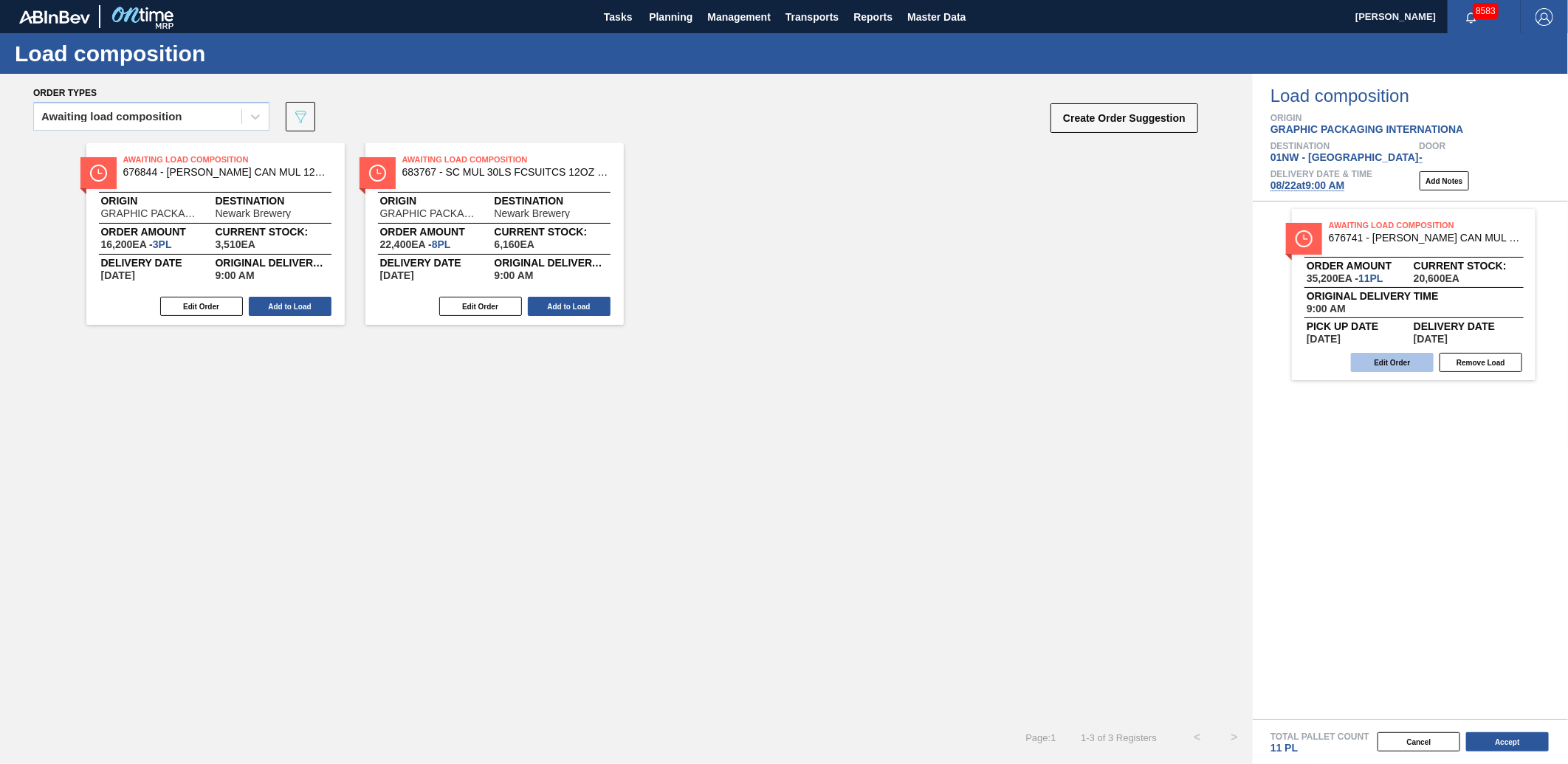
click at [1399, 363] on button "Edit Order" at bounding box center [1392, 362] width 83 height 19
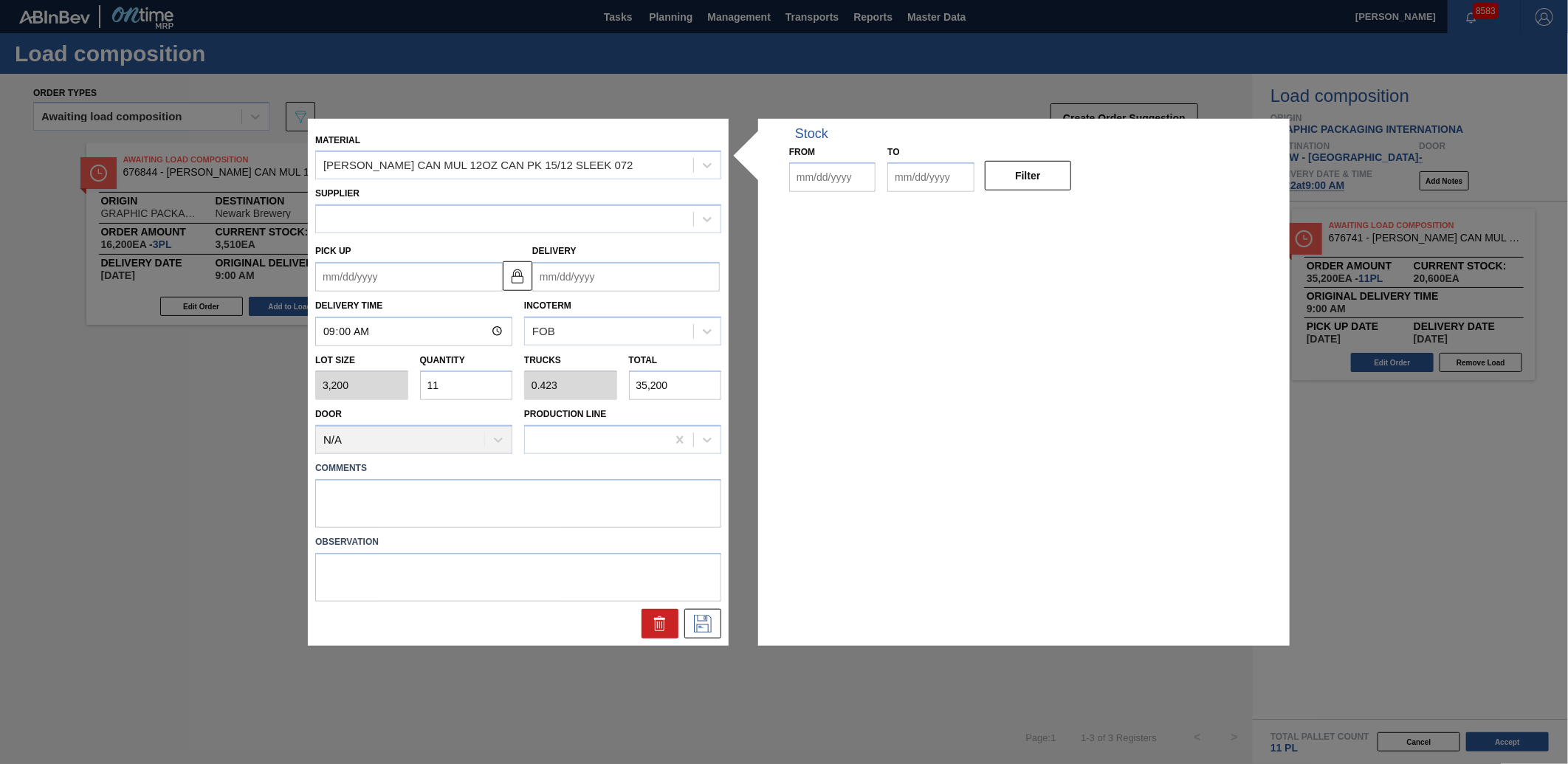
type input "09:00:00"
type input "3,200"
type input "11"
type input "0.423"
type input "35,200"
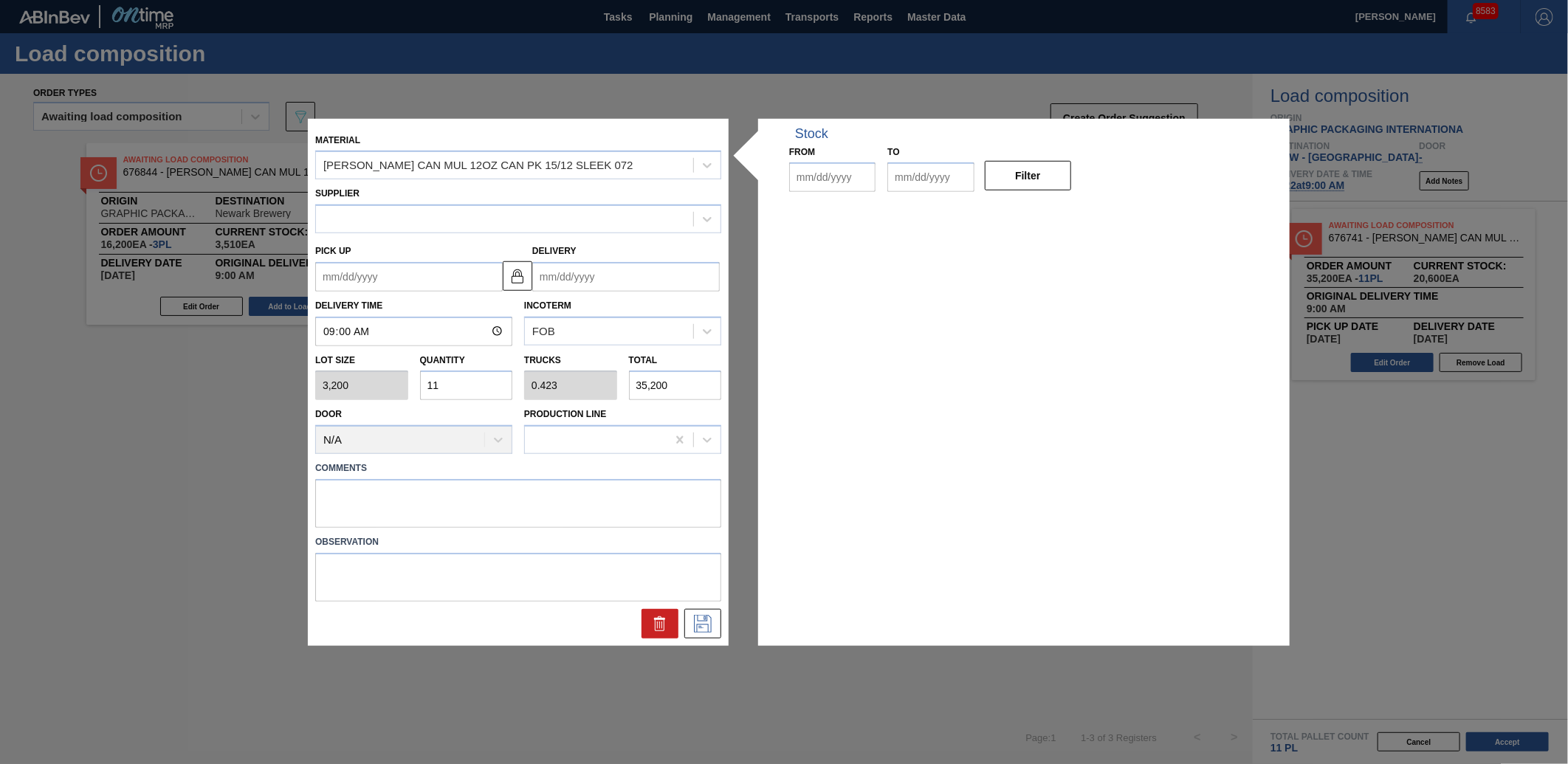
type up "[DATE]"
type input "[DATE]"
click at [480, 380] on input "11" at bounding box center [467, 385] width 93 height 29
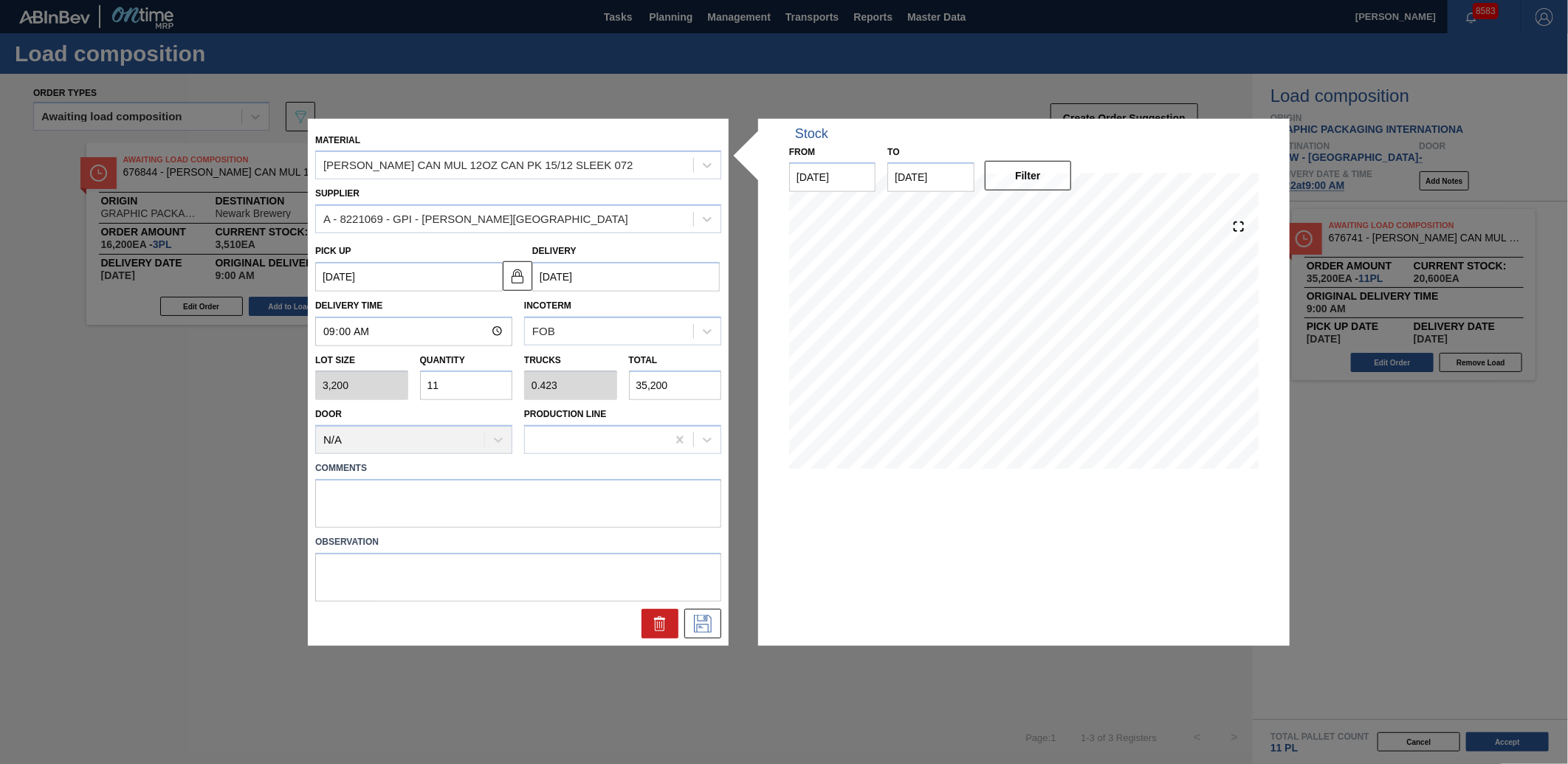
type input "1"
type input "0.038"
type input "3,200"
type input "10"
type input "0.385"
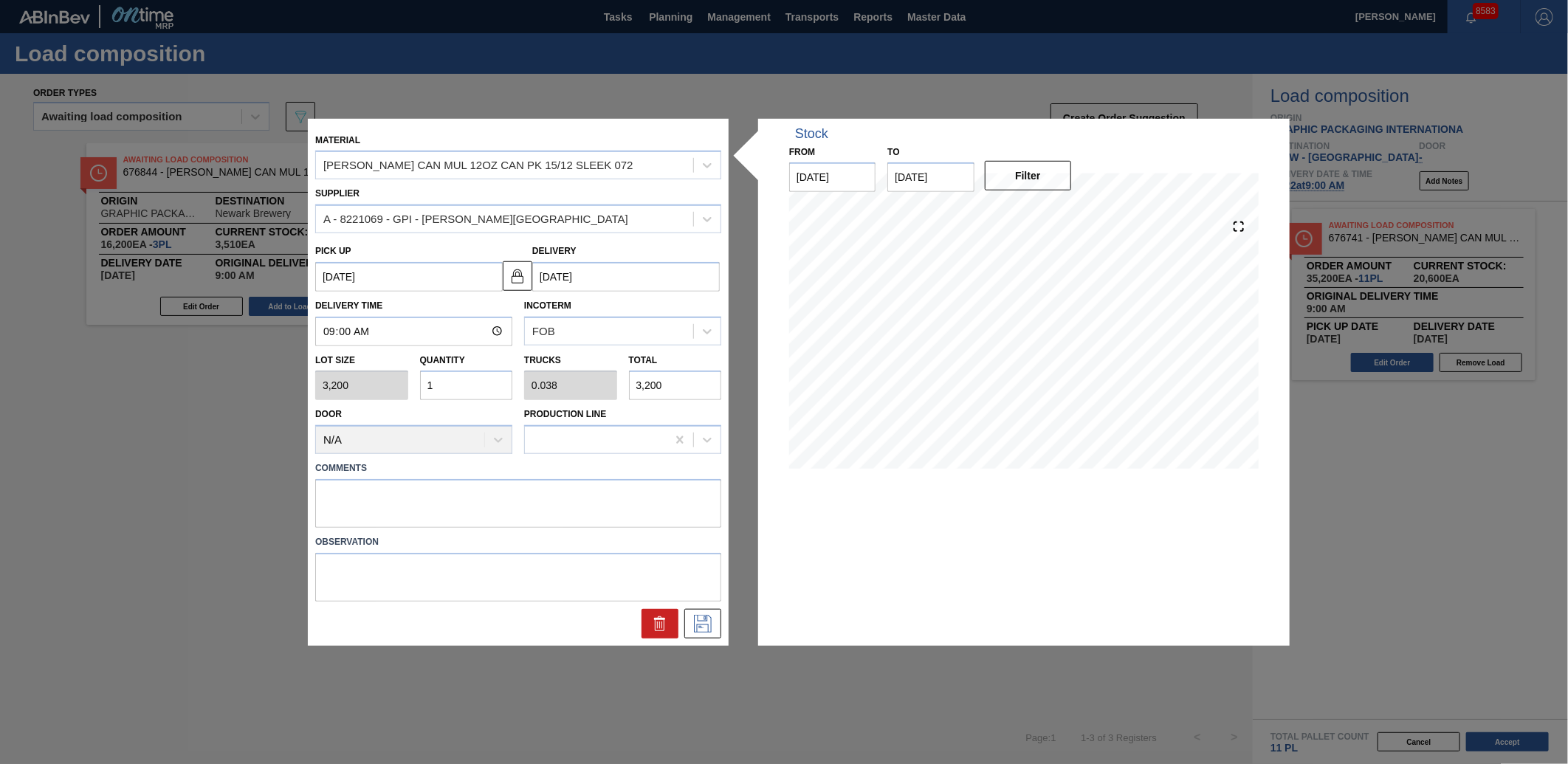
type input "32,000"
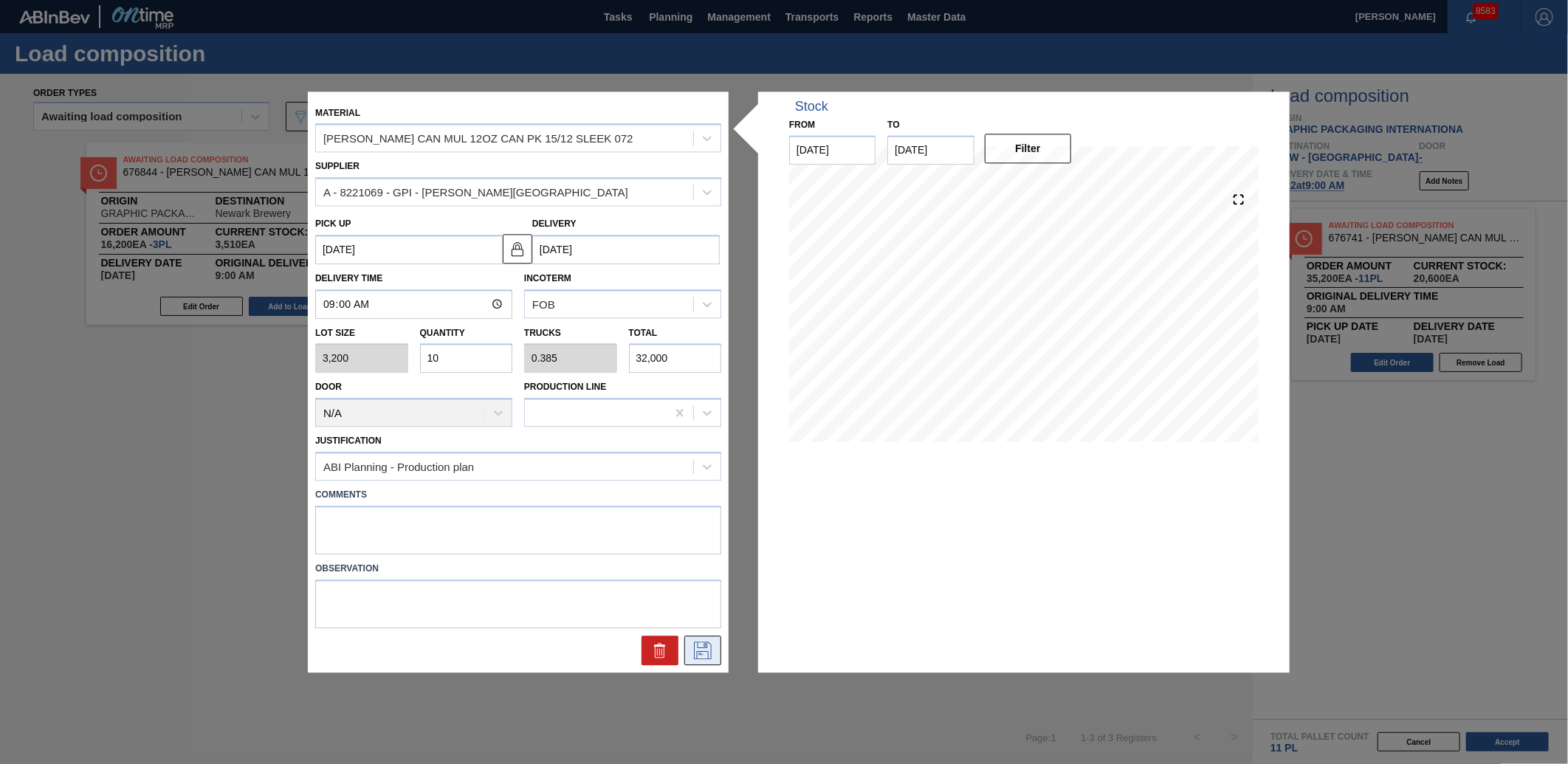
type input "10"
click at [705, 639] on button at bounding box center [703, 651] width 37 height 29
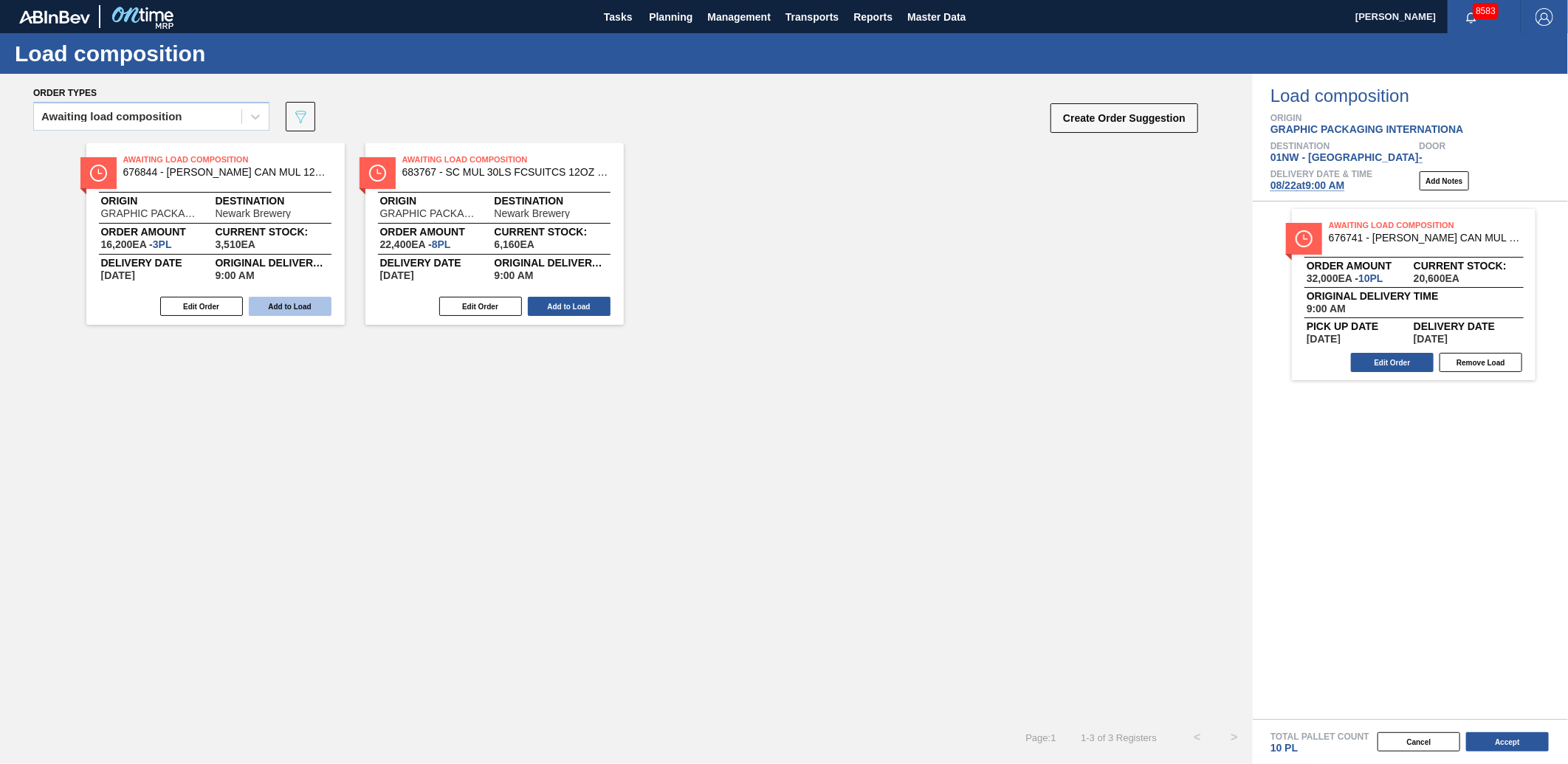
click at [296, 311] on button "Add to Load" at bounding box center [290, 306] width 83 height 19
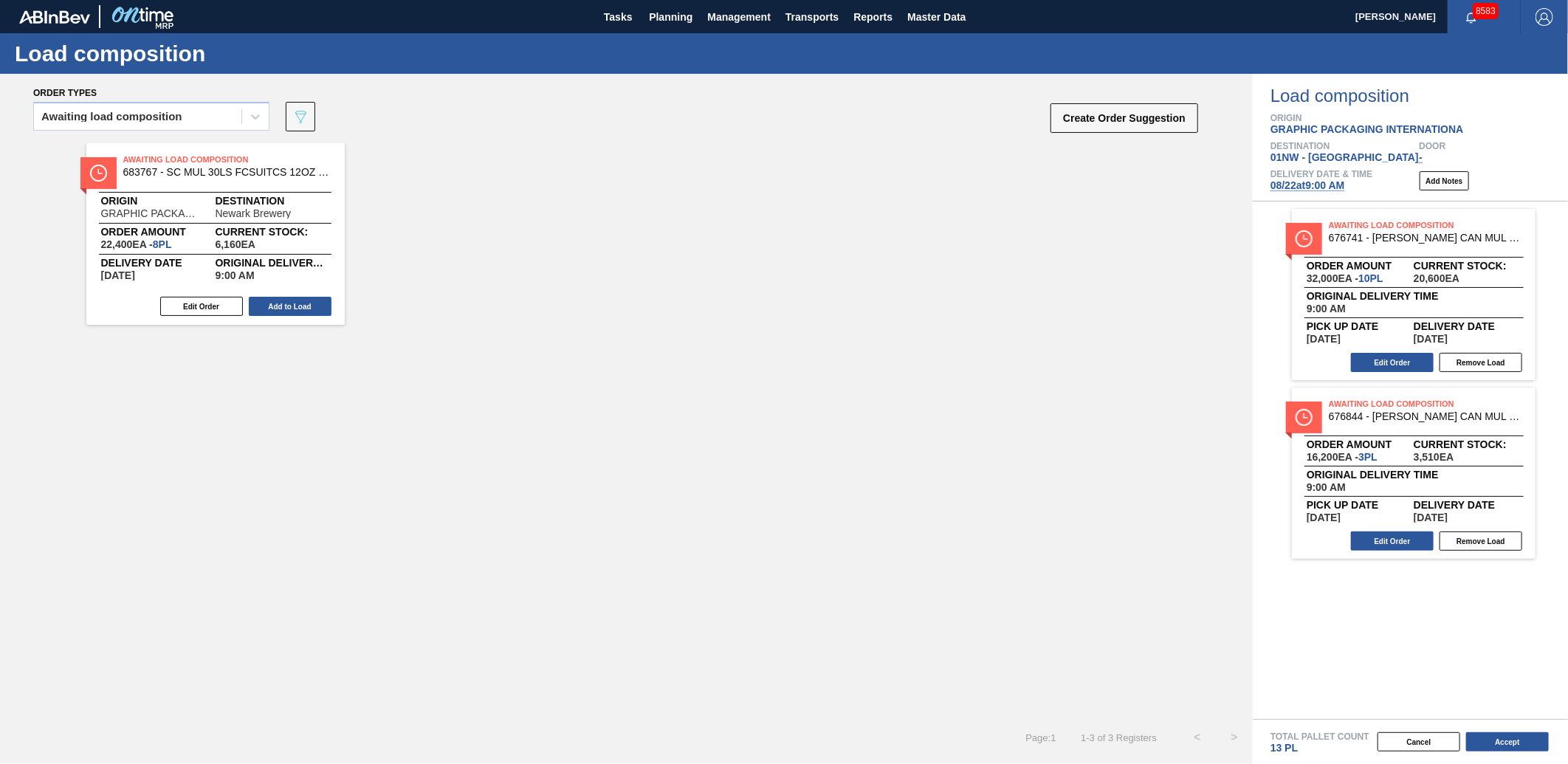
click at [296, 311] on button "Add to Load" at bounding box center [290, 306] width 83 height 19
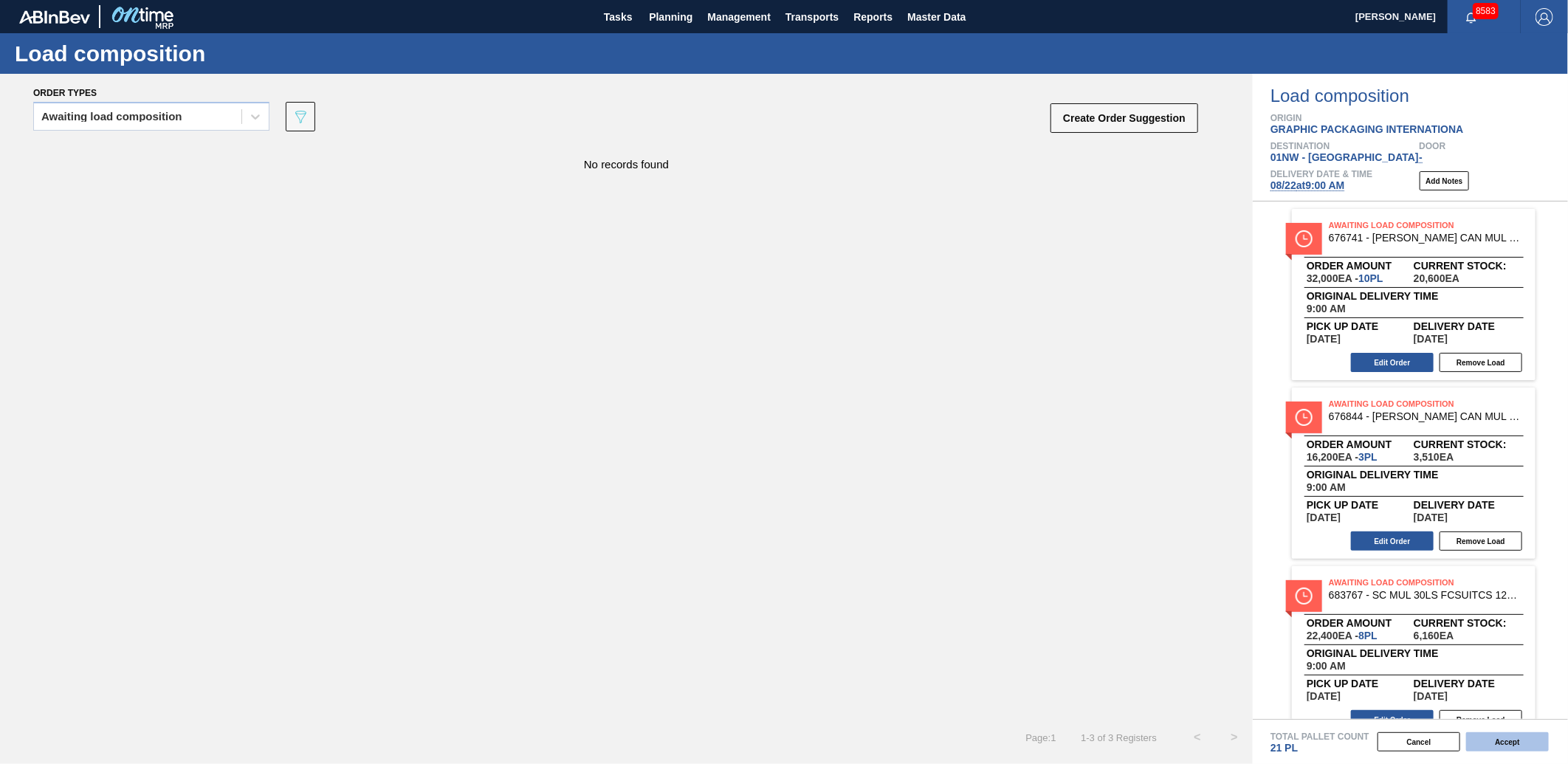
click at [1530, 743] on button "Accept" at bounding box center [1508, 742] width 83 height 19
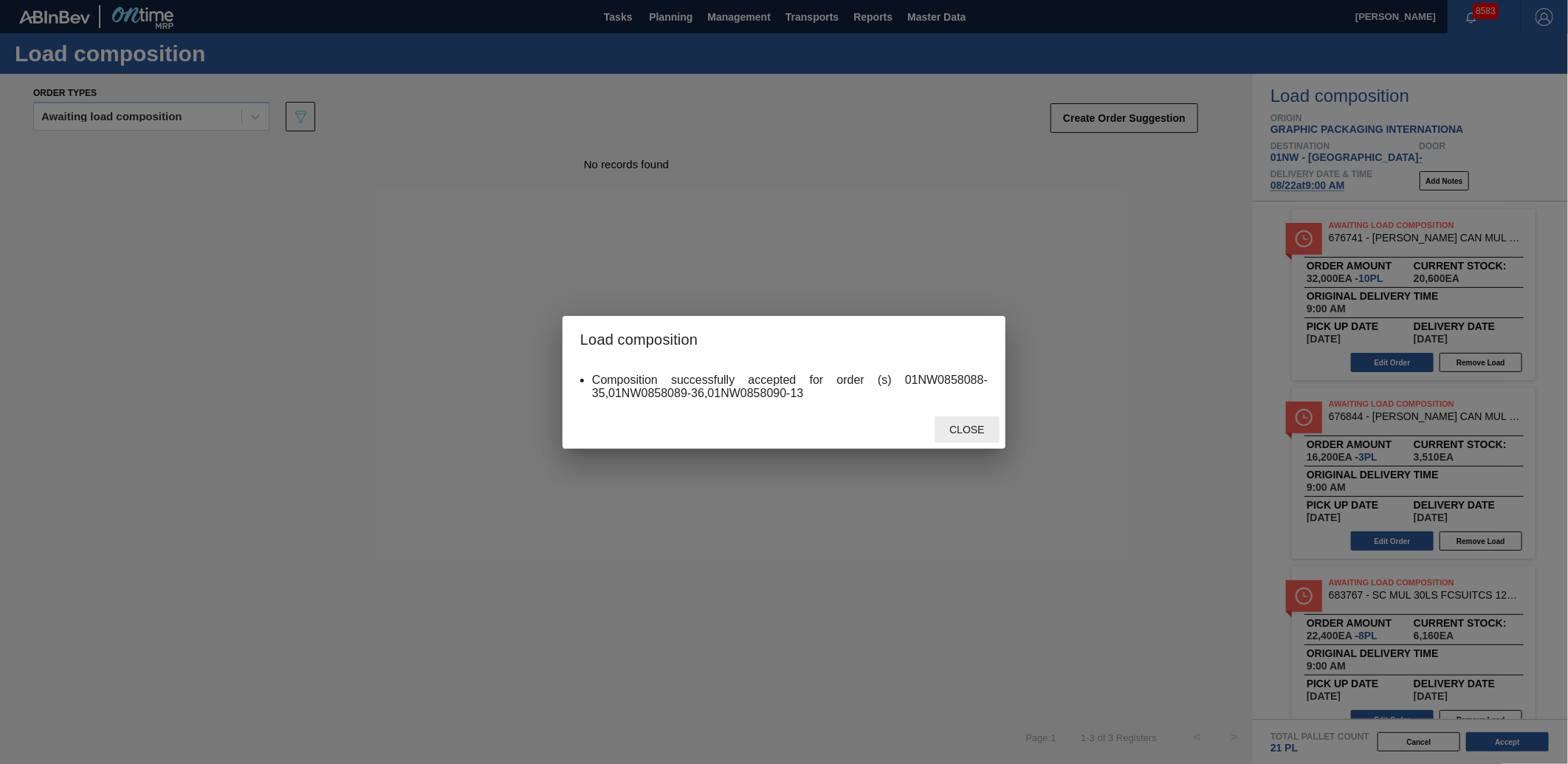
click at [978, 425] on span "Close" at bounding box center [966, 429] width 58 height 12
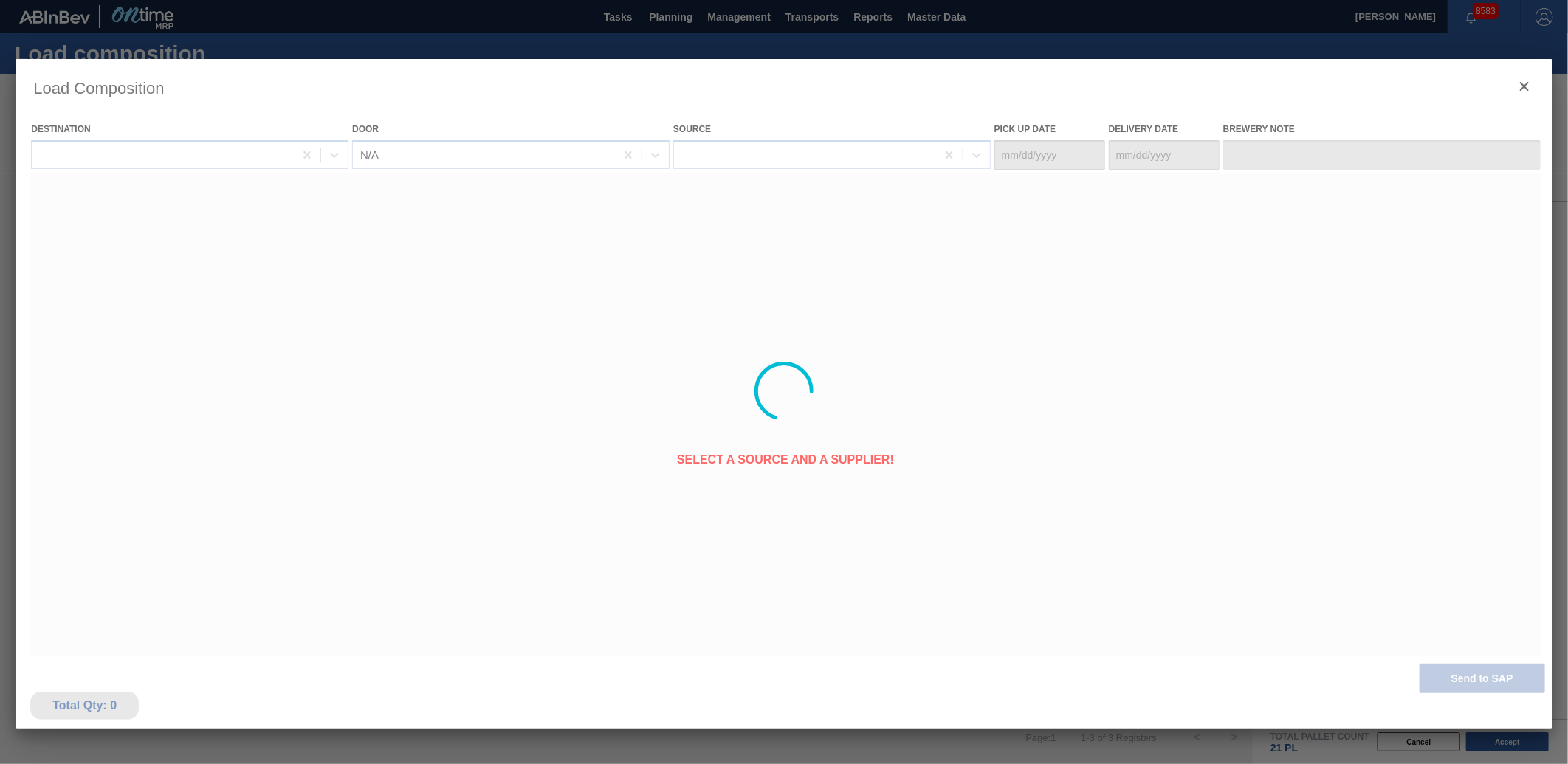
type Date "[DATE]"
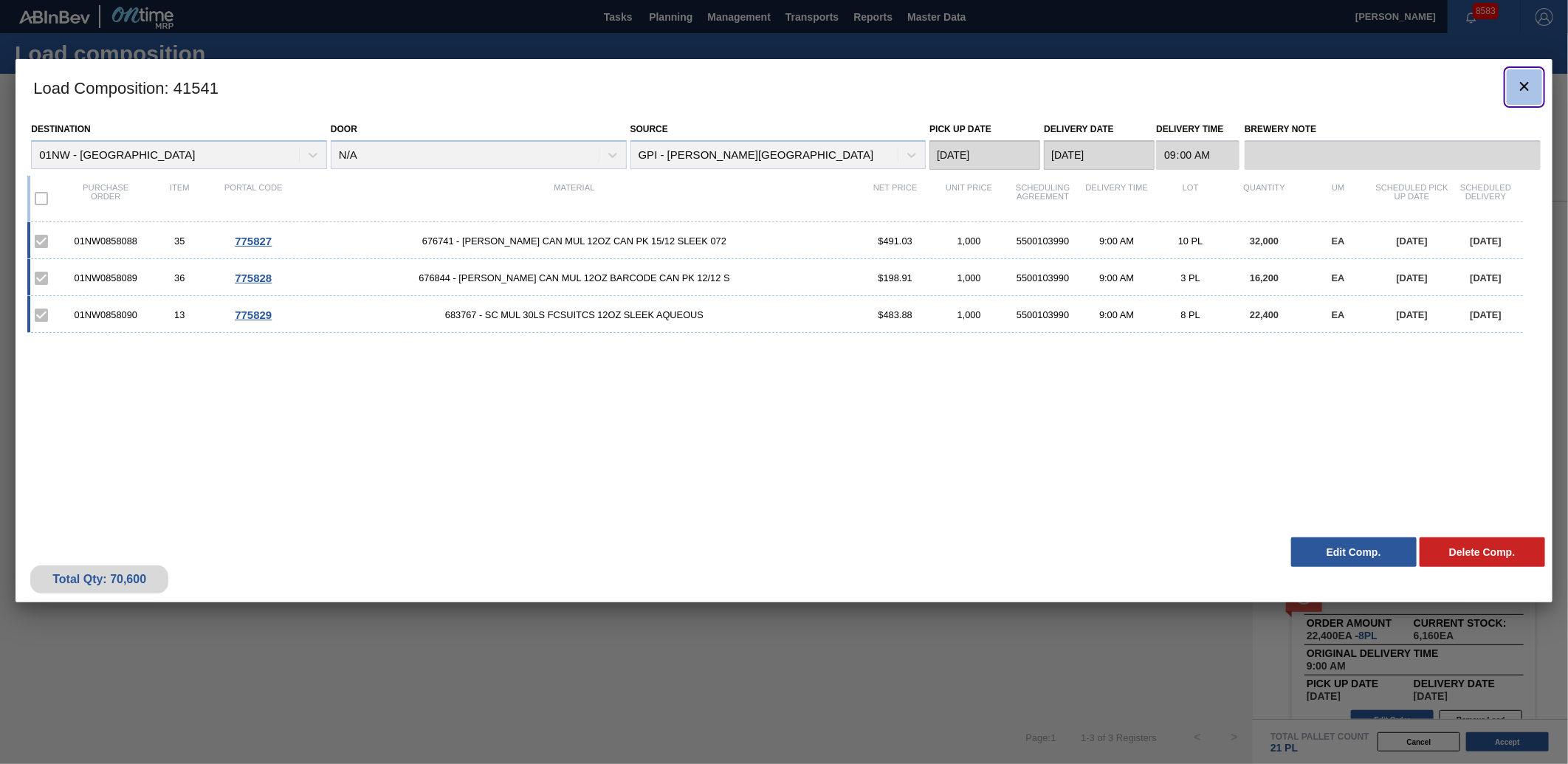
click at [1526, 84] on icon "botão de ícone" at bounding box center [1524, 86] width 9 height 9
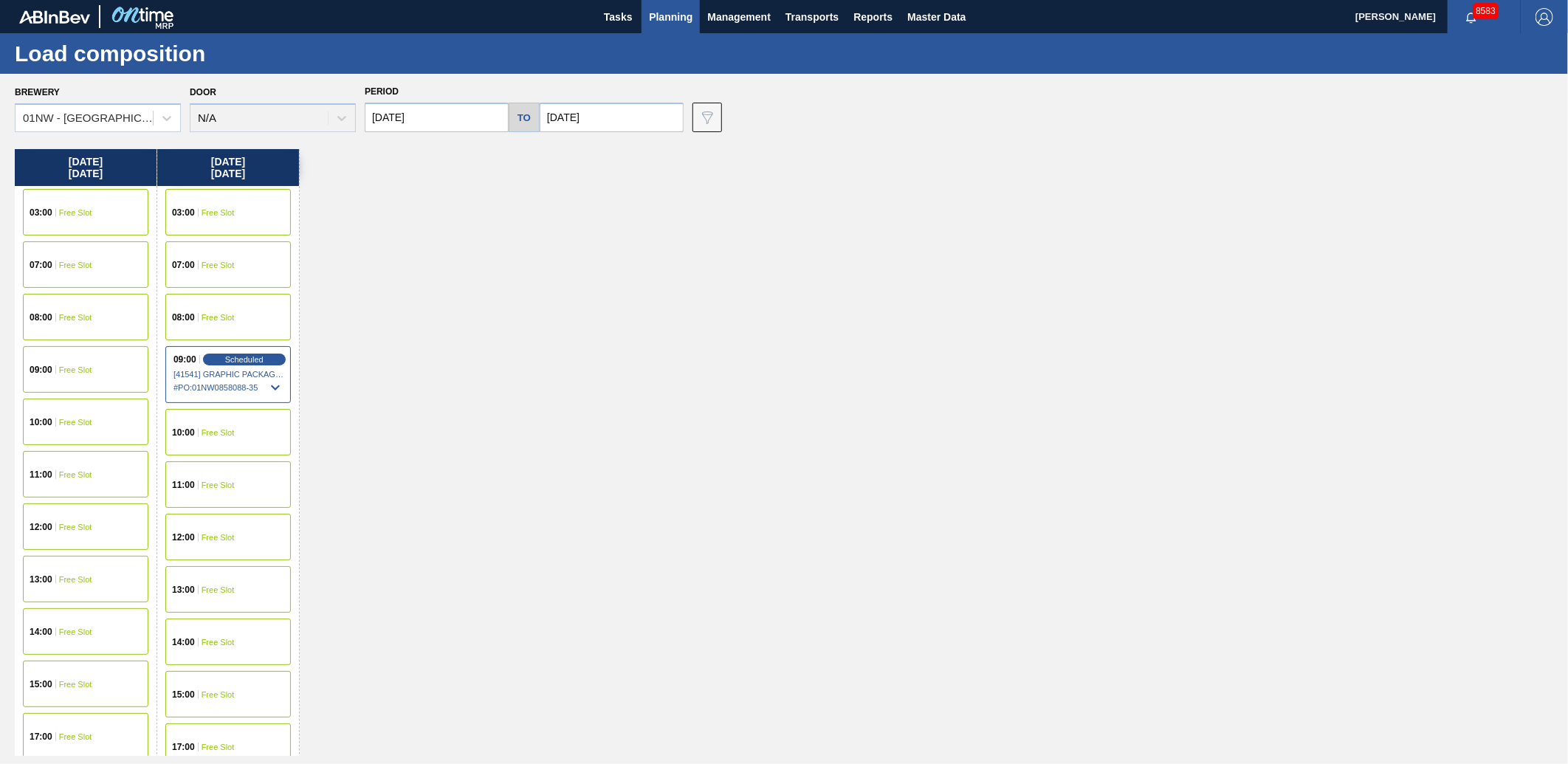
click at [651, 26] on button "Planning" at bounding box center [670, 16] width 58 height 33
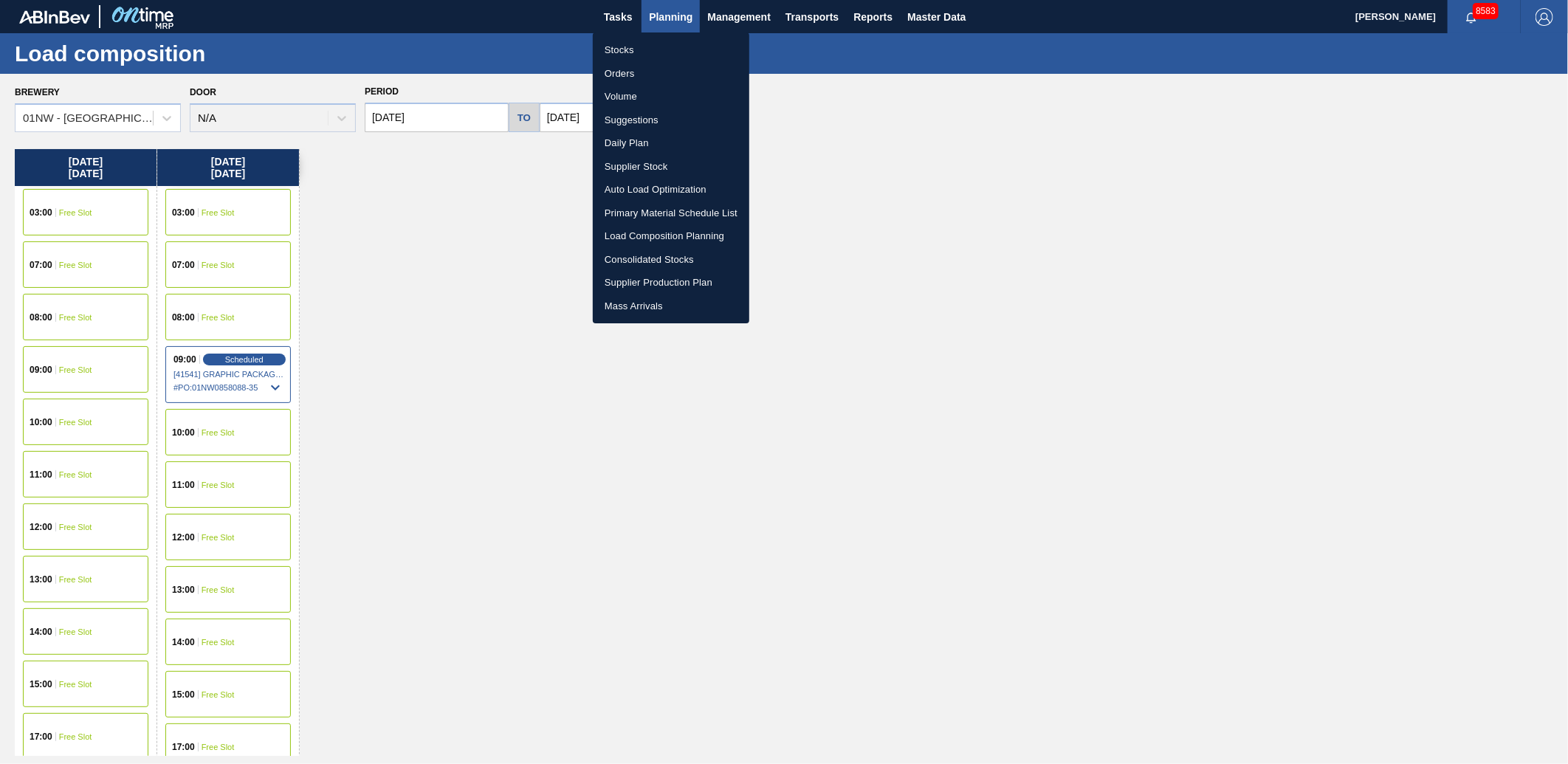
click at [648, 50] on li "Stocks" at bounding box center [672, 50] width 157 height 23
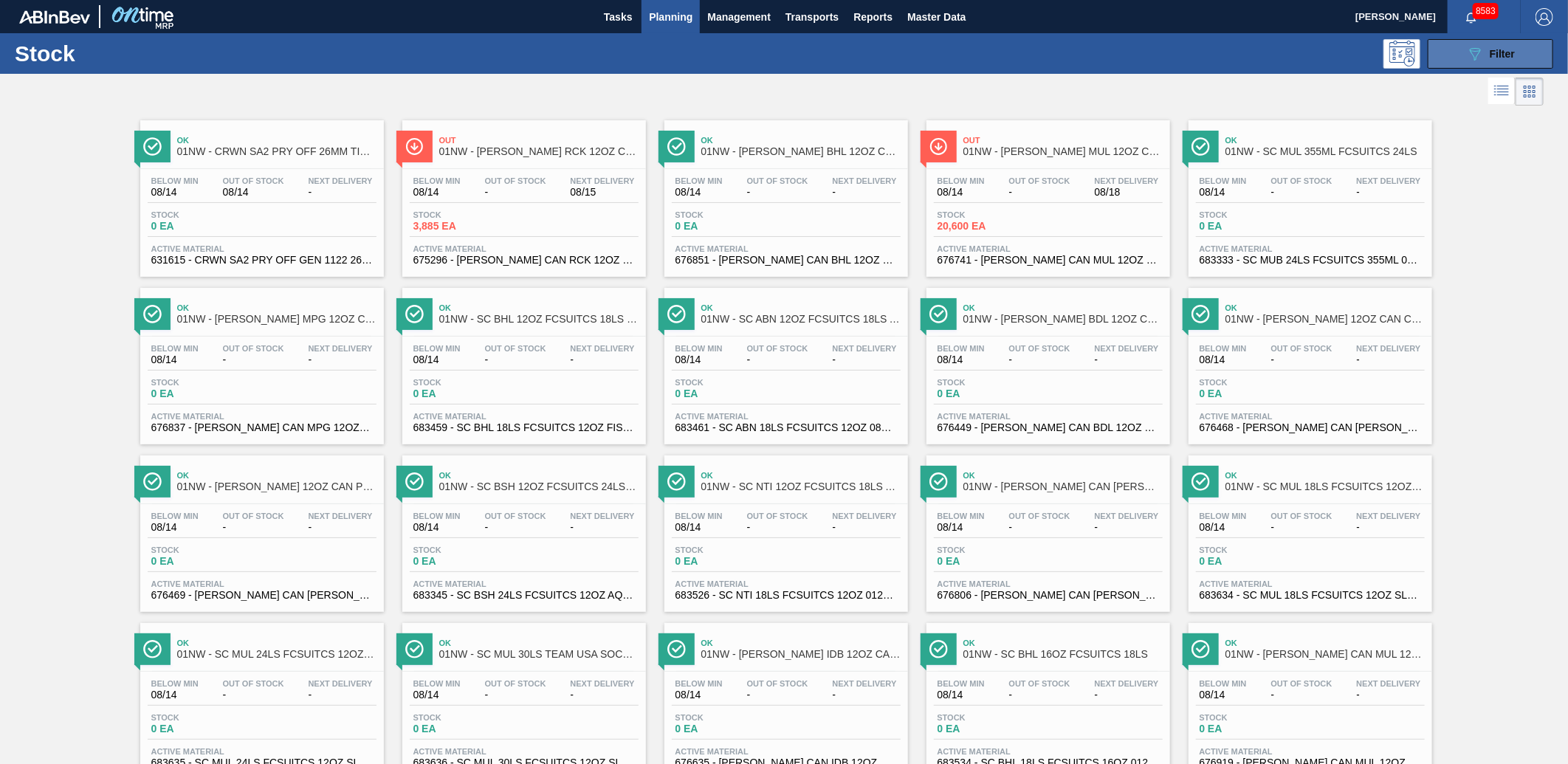
click at [1471, 54] on icon at bounding box center [1476, 54] width 11 height 12
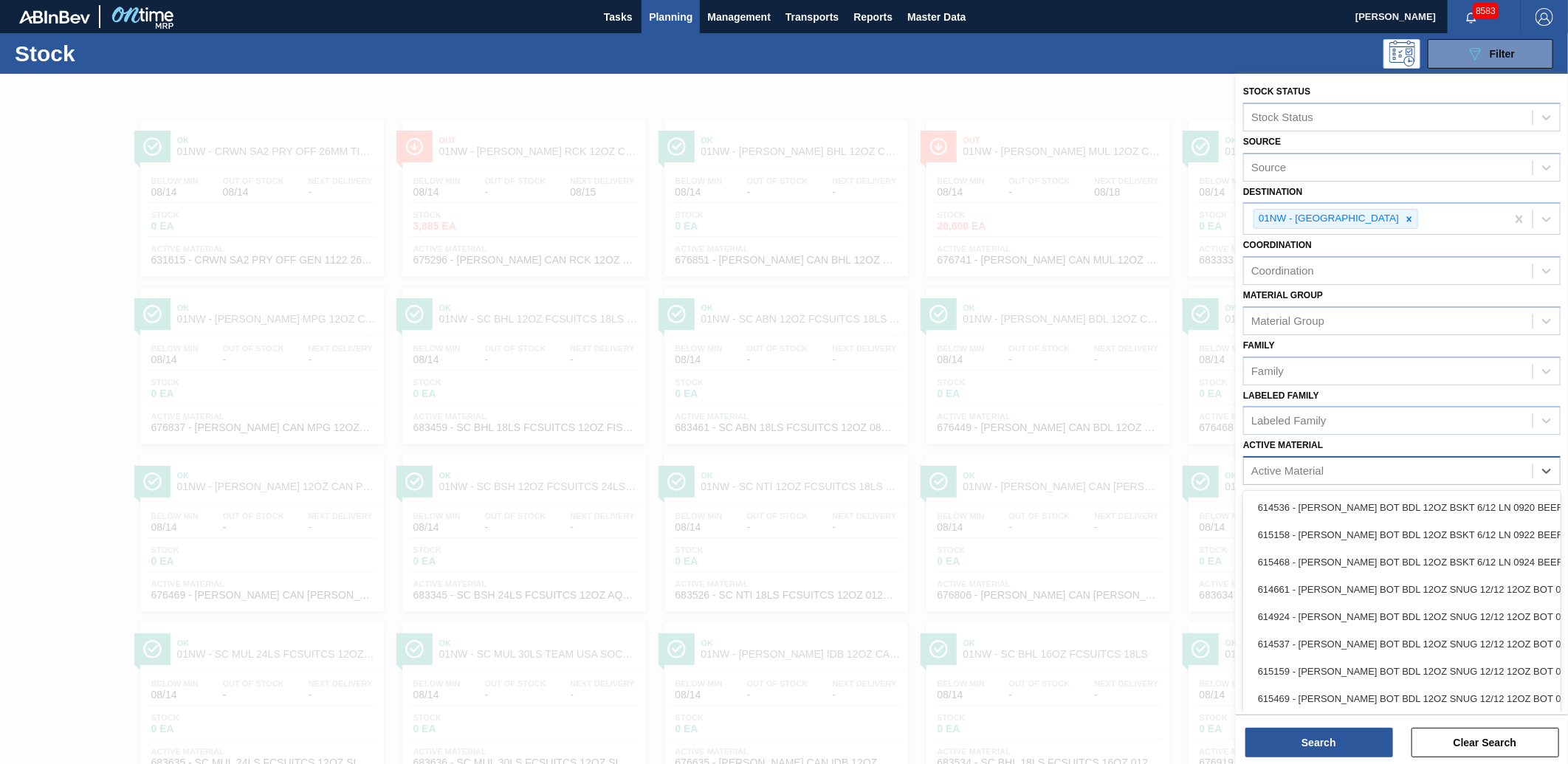
click at [1301, 465] on div "Active Material" at bounding box center [1287, 472] width 72 height 12
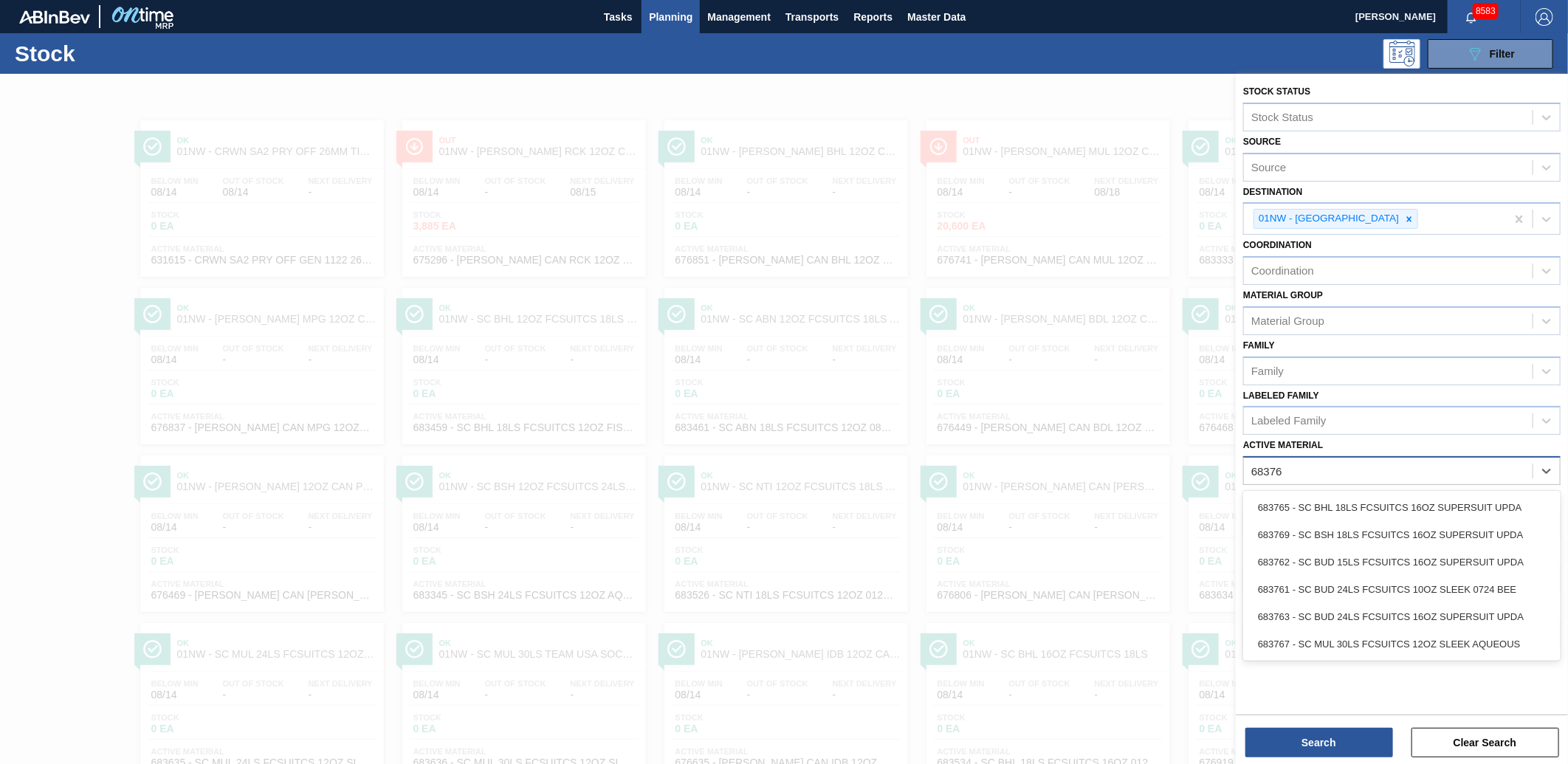
type Material "683767"
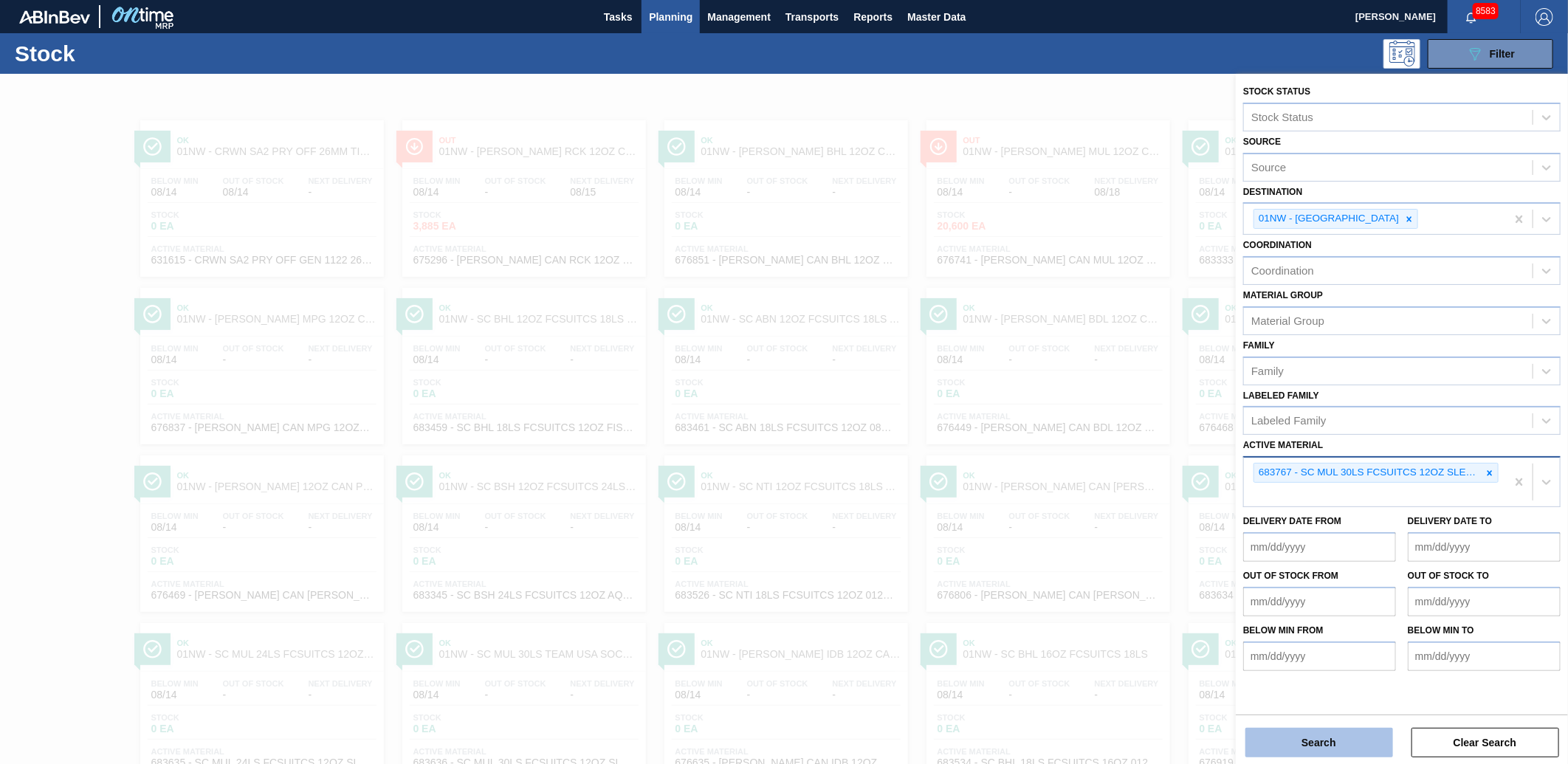
click at [1309, 743] on button "Search" at bounding box center [1319, 743] width 147 height 29
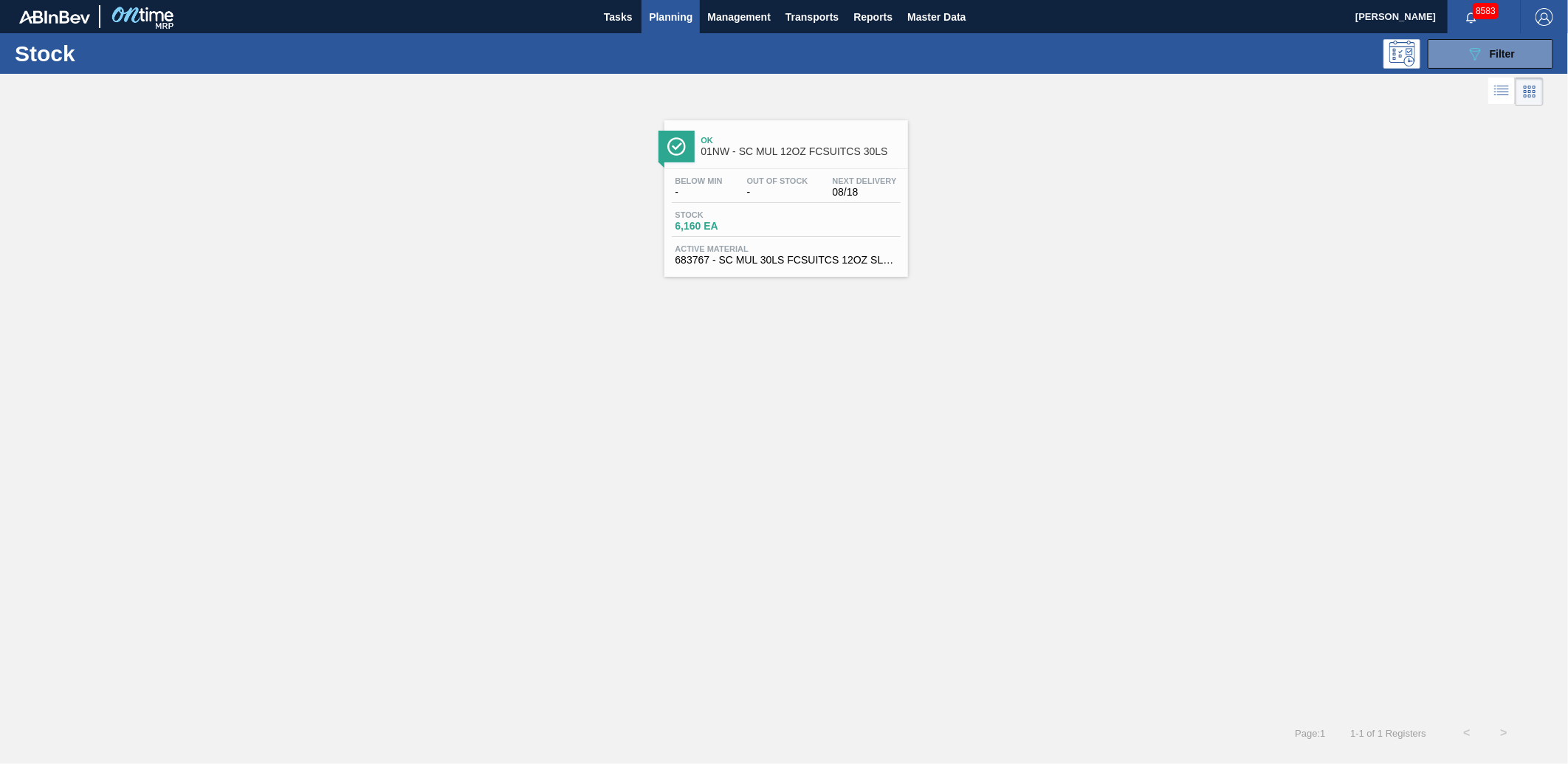
click at [820, 240] on div "Below Min - Out Of Stock - Next Delivery 08/18 Stock 6,160 EA Active Material 6…" at bounding box center [786, 219] width 243 height 100
